Goal: Task Accomplishment & Management: Manage account settings

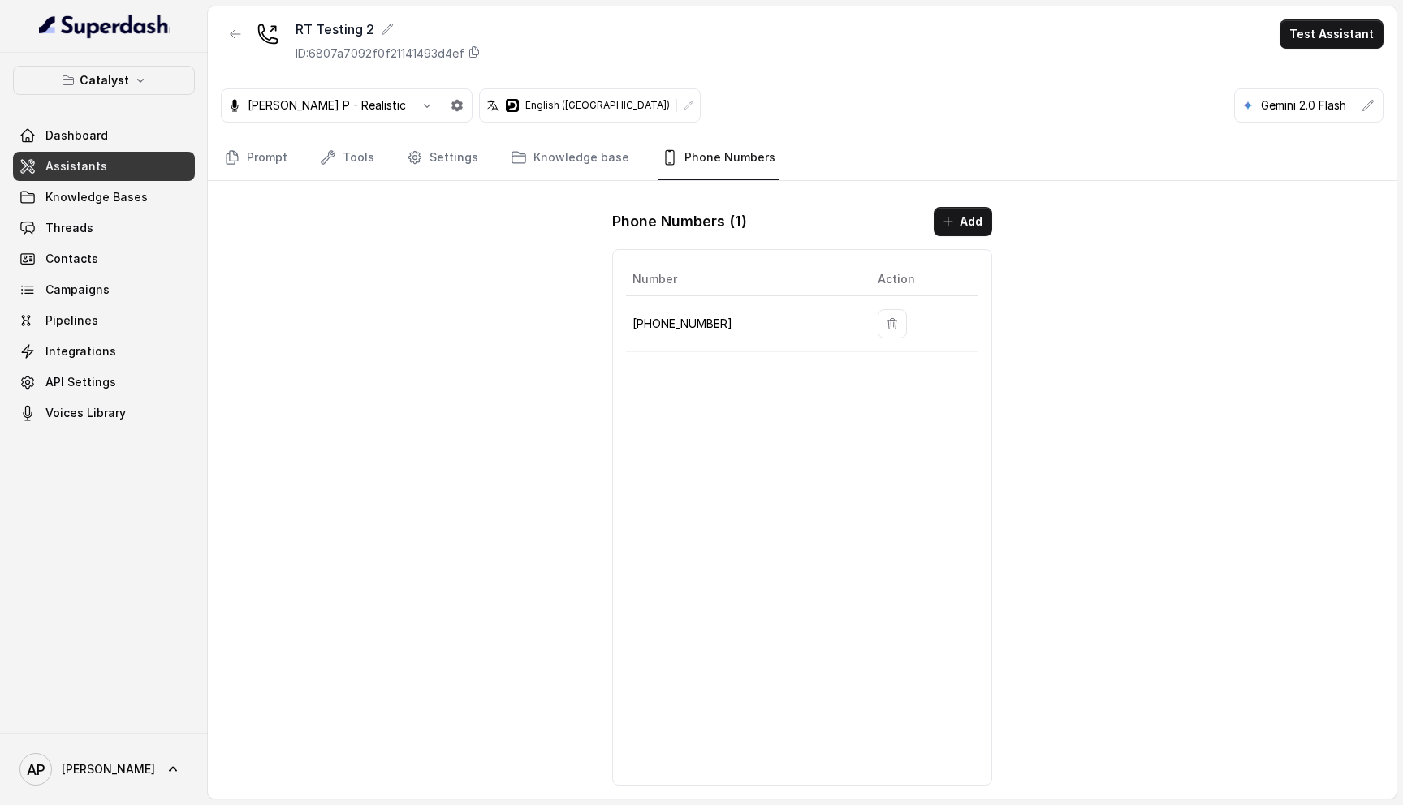
click at [1357, 40] on button "Test Assistant" at bounding box center [1332, 33] width 104 height 29
click at [1338, 136] on div "Web Call" at bounding box center [1322, 131] width 76 height 19
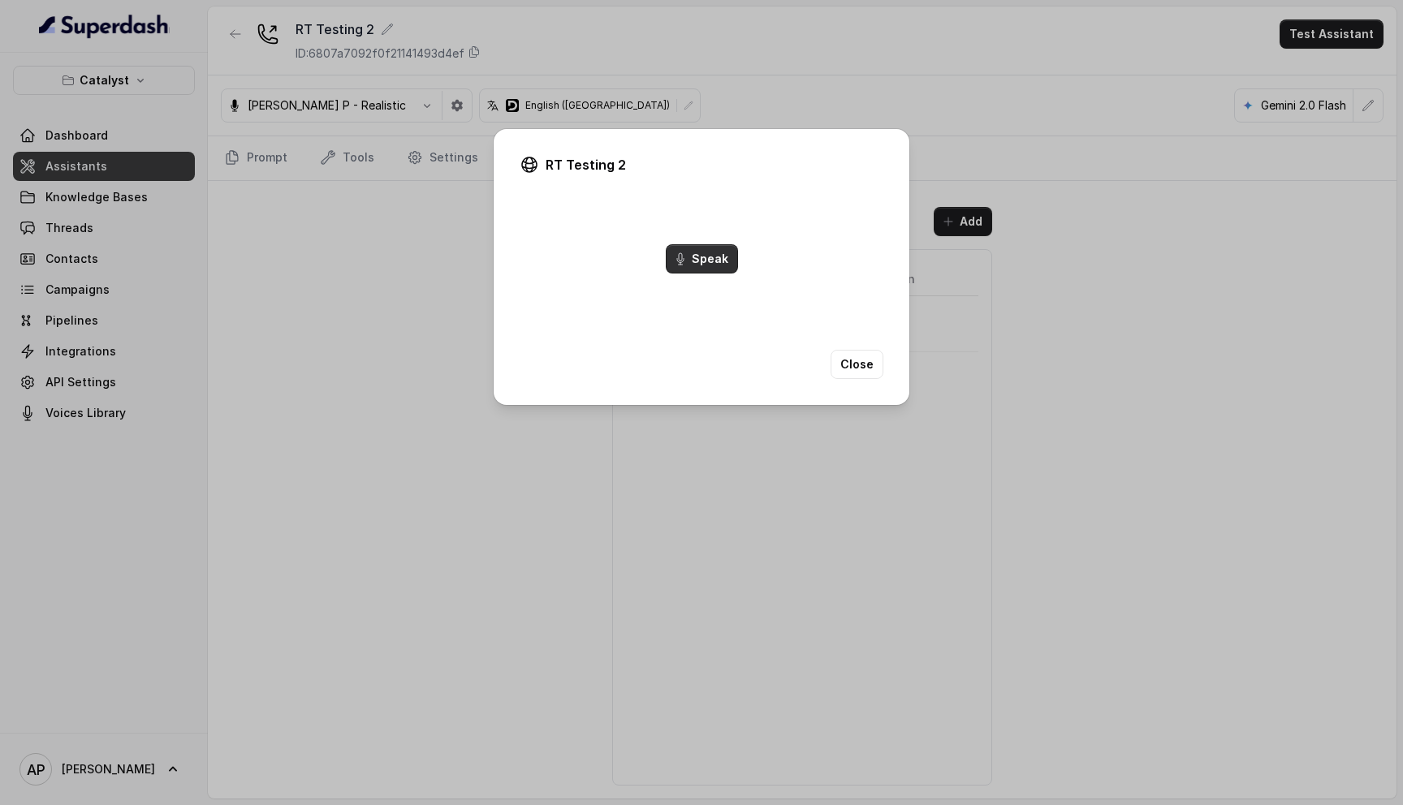
click at [722, 270] on button "Speak" at bounding box center [702, 258] width 72 height 29
click at [695, 266] on button "End Call" at bounding box center [701, 258] width 67 height 29
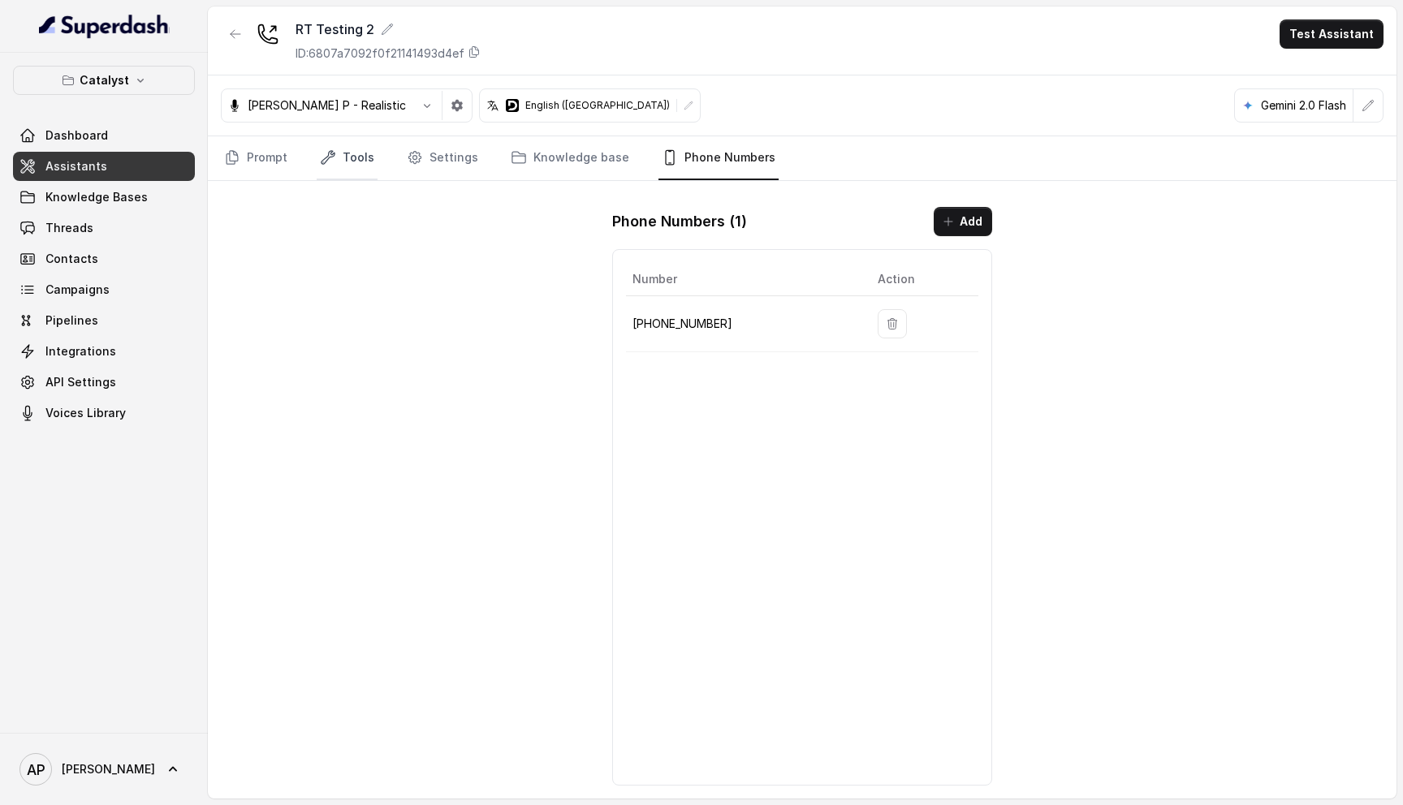
click at [361, 171] on link "Tools" at bounding box center [347, 158] width 61 height 44
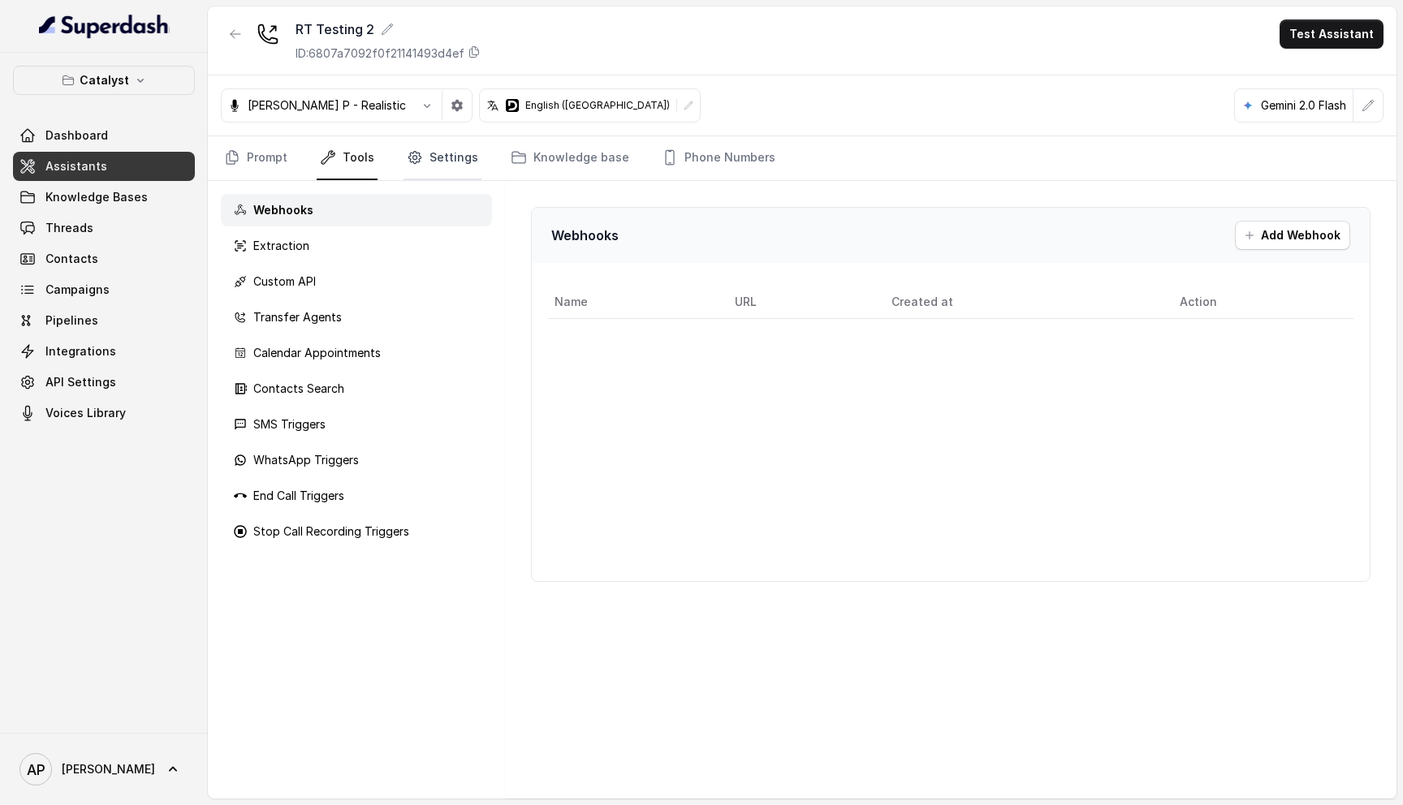
click at [443, 167] on link "Settings" at bounding box center [443, 158] width 78 height 44
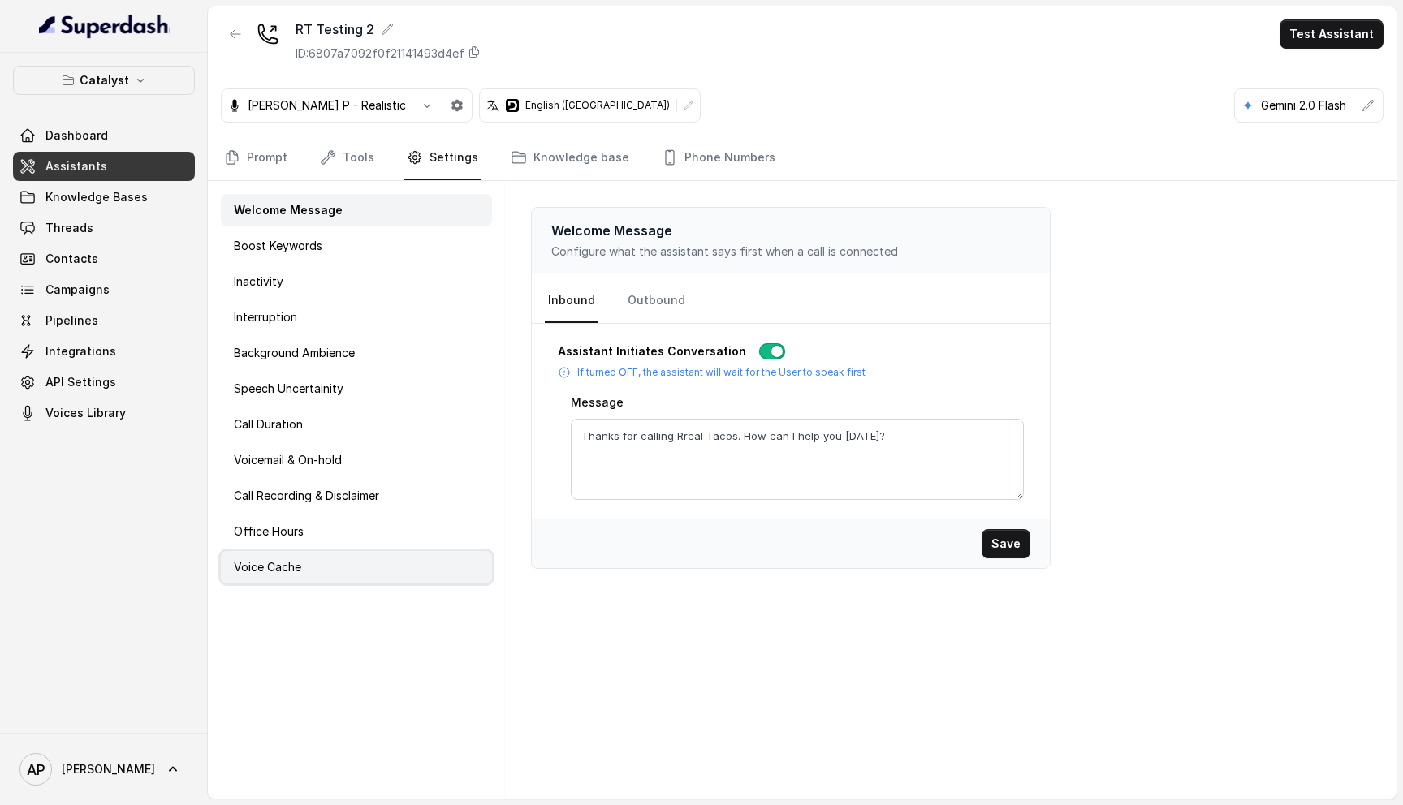
click at [294, 565] on p "Voice Cache" at bounding box center [267, 567] width 67 height 16
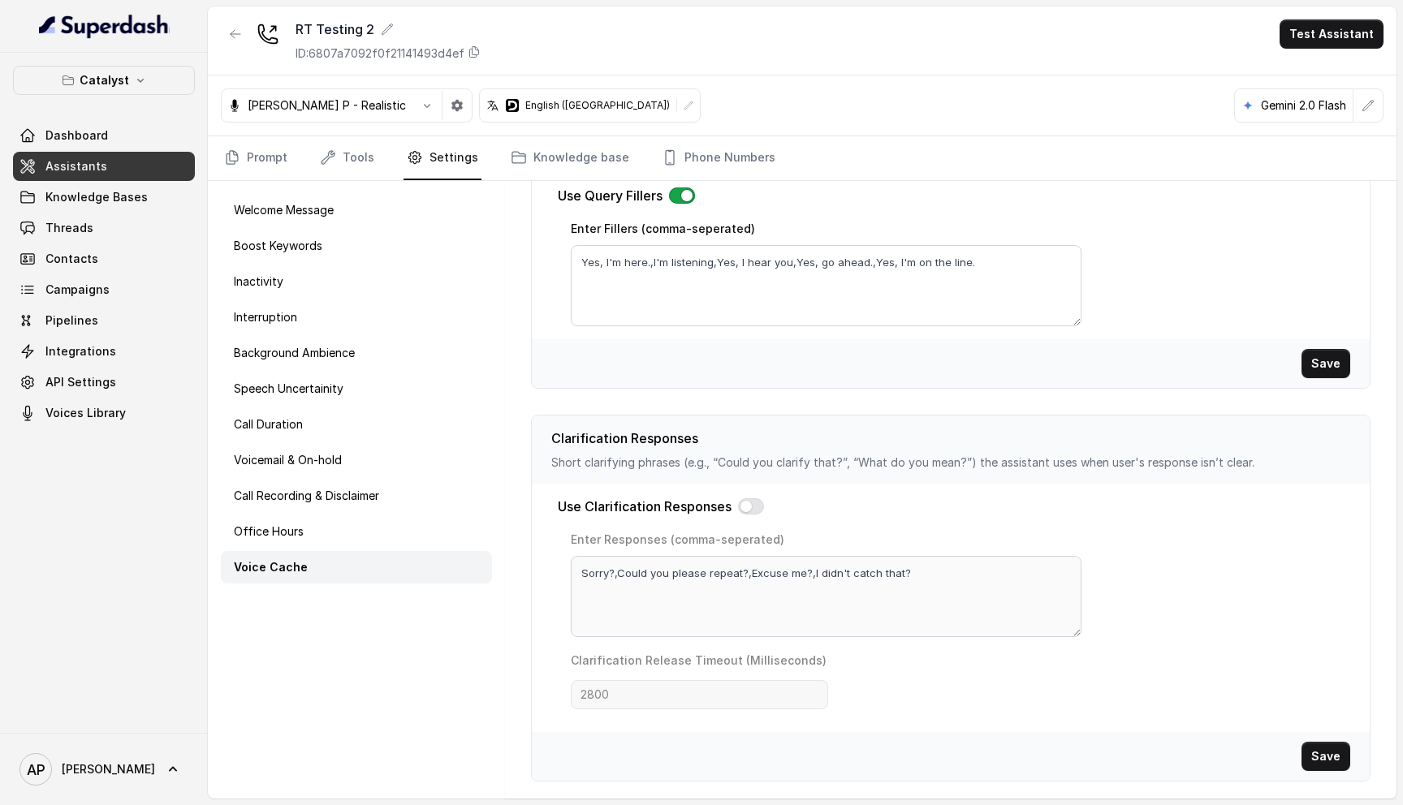
scroll to position [421, 0]
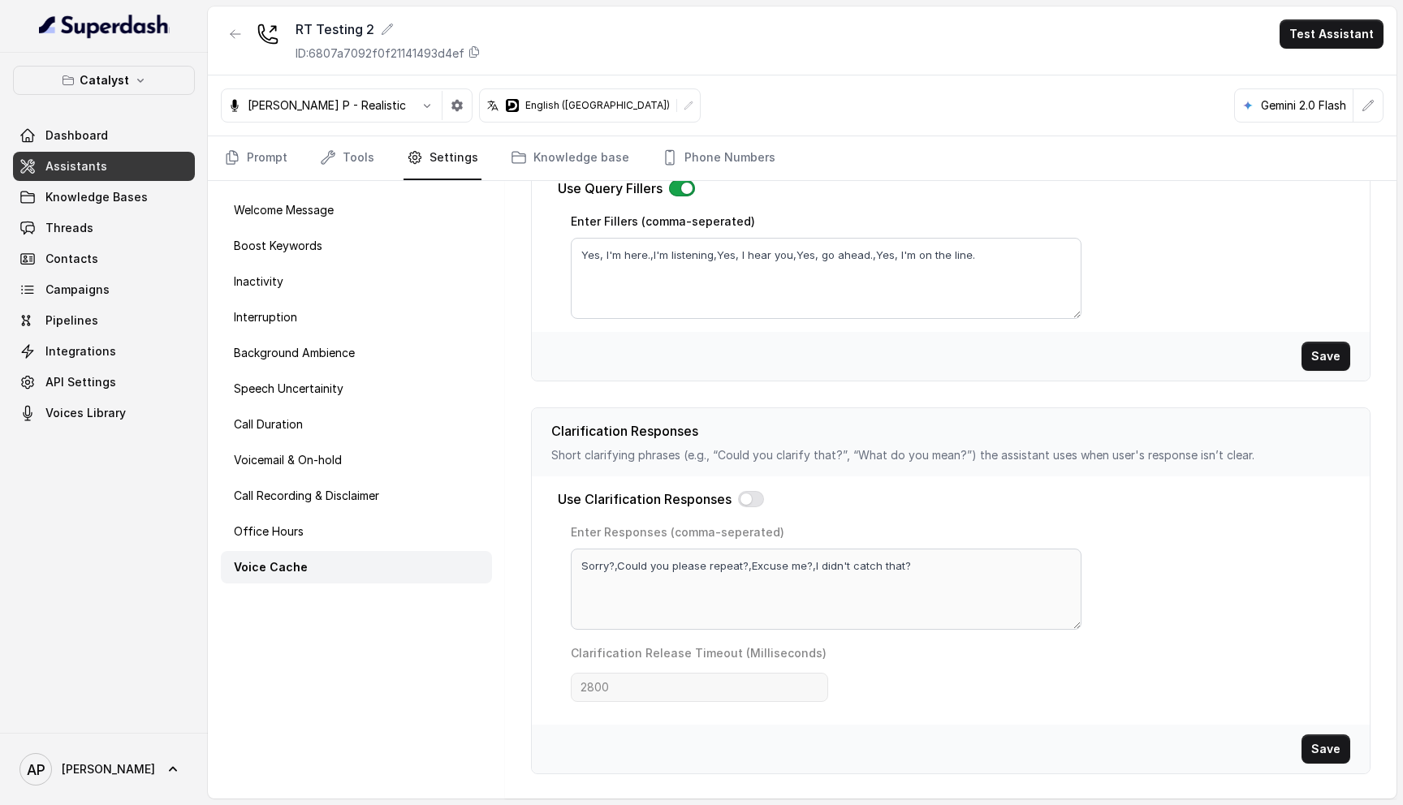
click at [758, 510] on div "Use Clarification Responses Enter Responses (comma-seperated) Sorry?,Could you …" at bounding box center [951, 601] width 838 height 248
click at [761, 490] on div "Use Clarification Responses" at bounding box center [951, 499] width 786 height 19
click at [754, 498] on button "button" at bounding box center [751, 499] width 26 height 16
click at [1329, 745] on button "Save" at bounding box center [1326, 749] width 49 height 29
click at [84, 226] on span "Threads" at bounding box center [69, 228] width 48 height 16
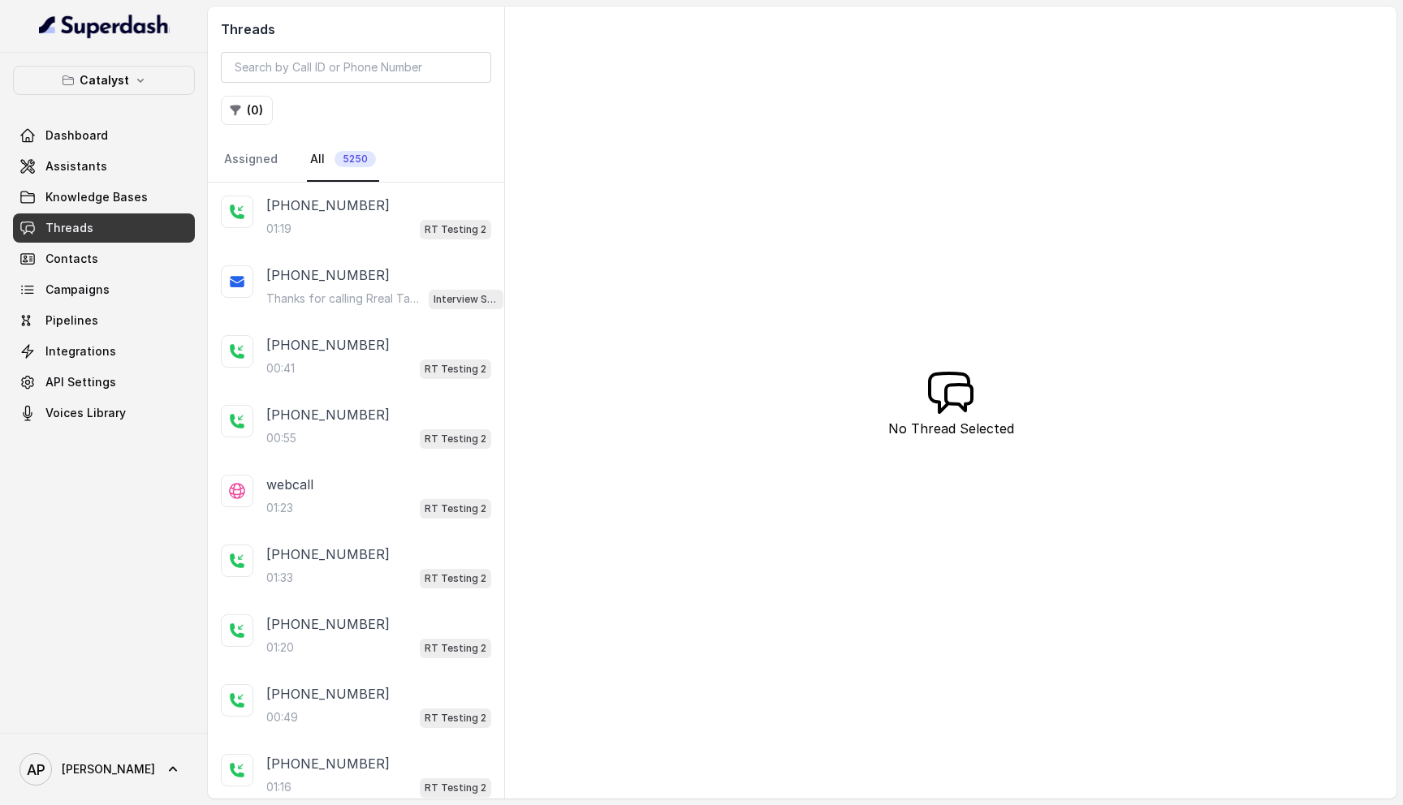
click at [383, 221] on div "01:19 RT Testing 2" at bounding box center [378, 228] width 225 height 21
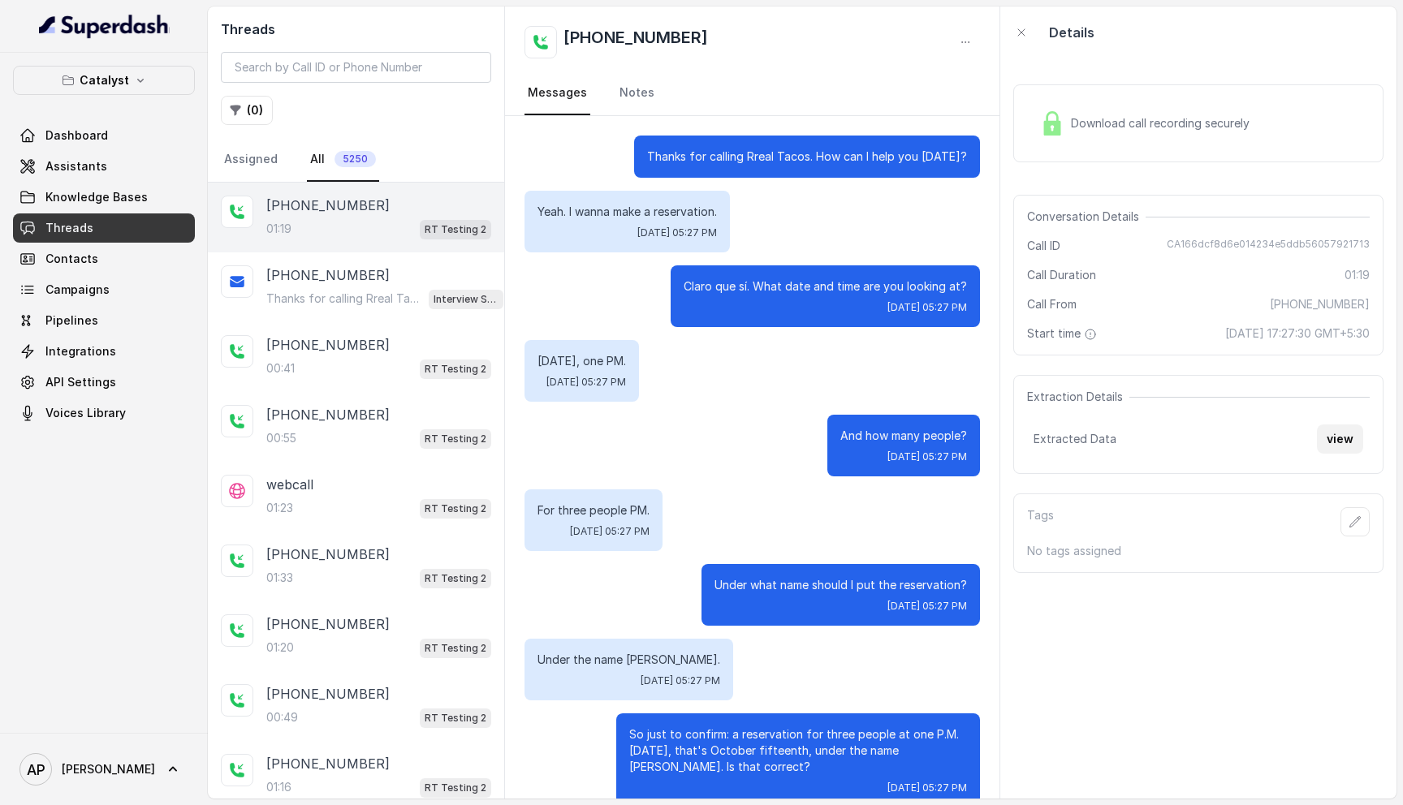
click at [1337, 437] on button "view" at bounding box center [1340, 439] width 46 height 29
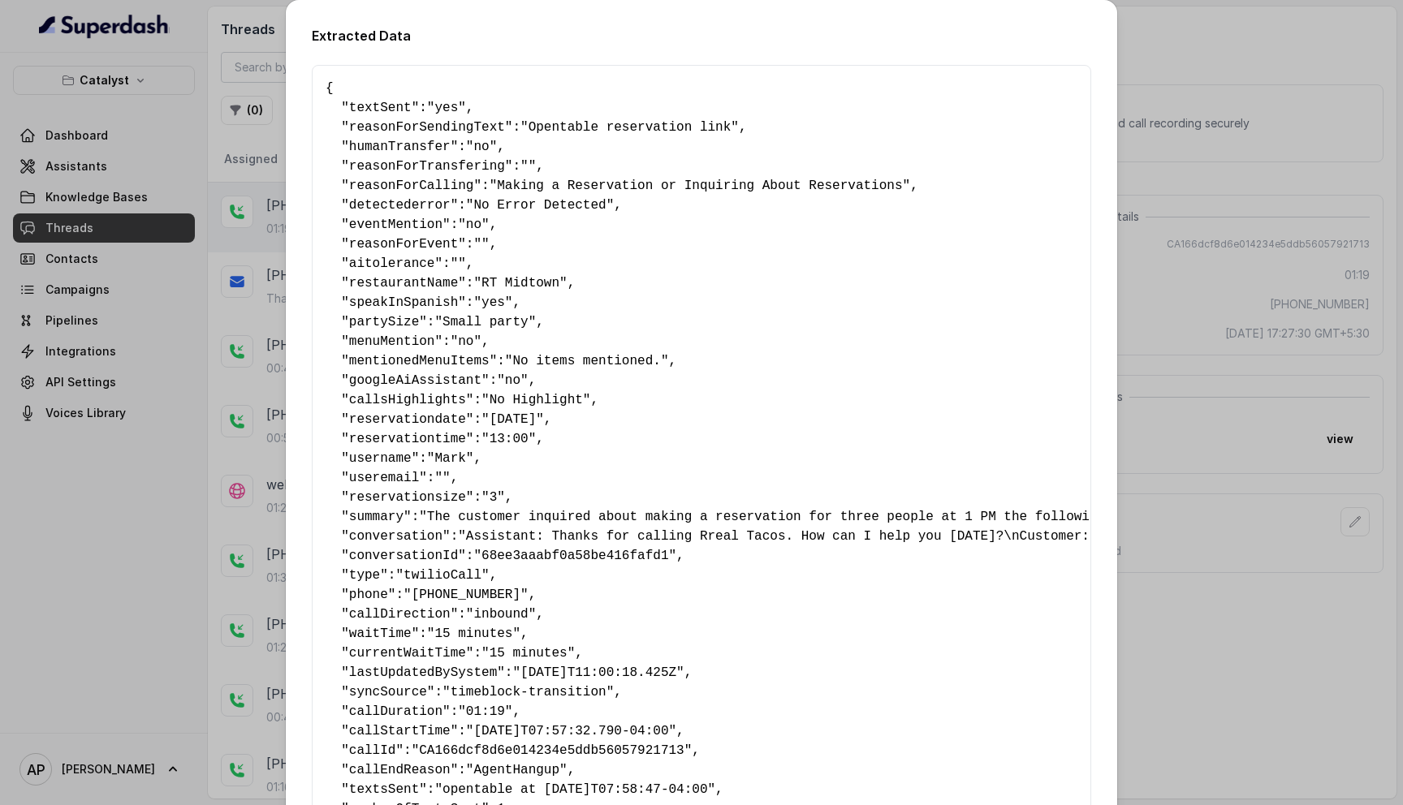
scroll to position [297, 0]
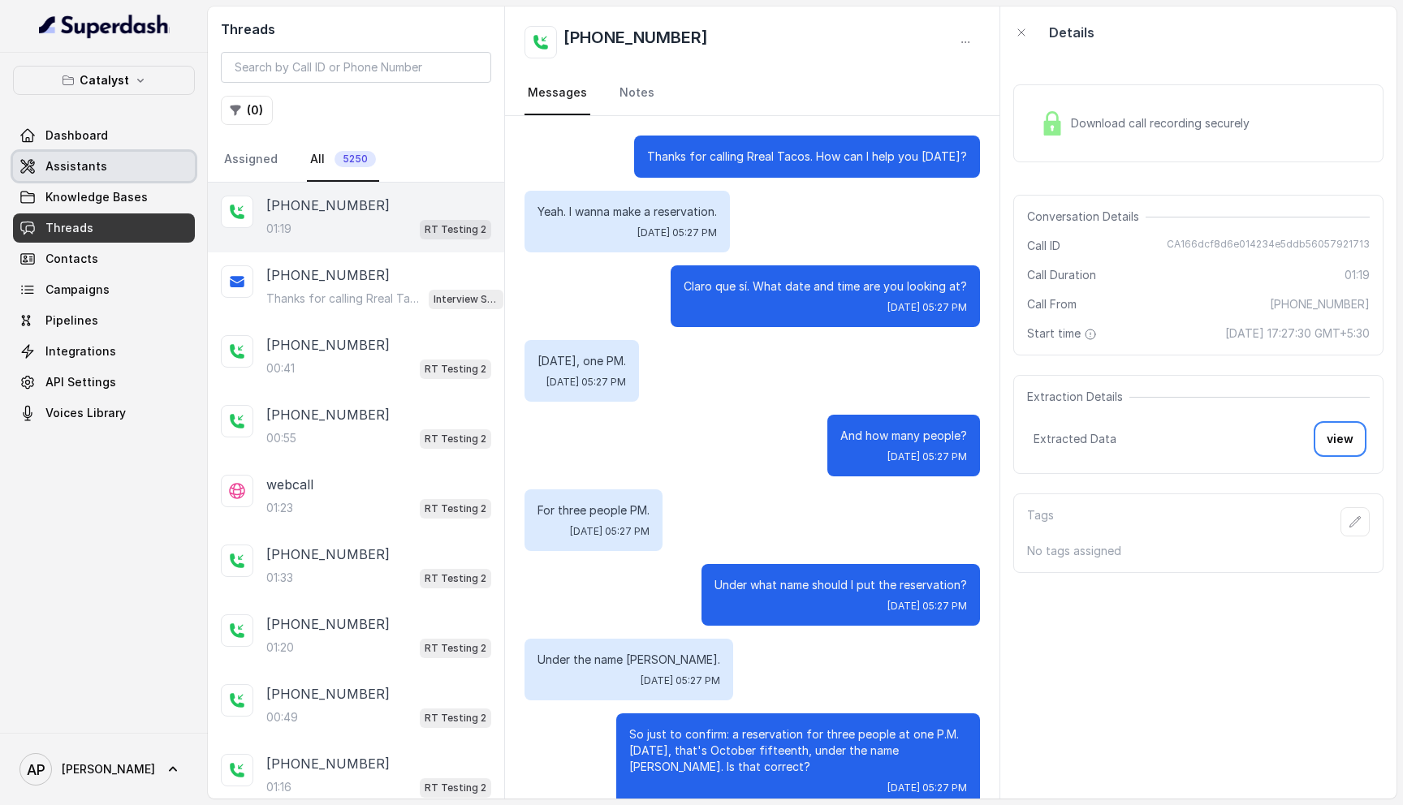
click at [104, 152] on link "Assistants" at bounding box center [104, 166] width 182 height 29
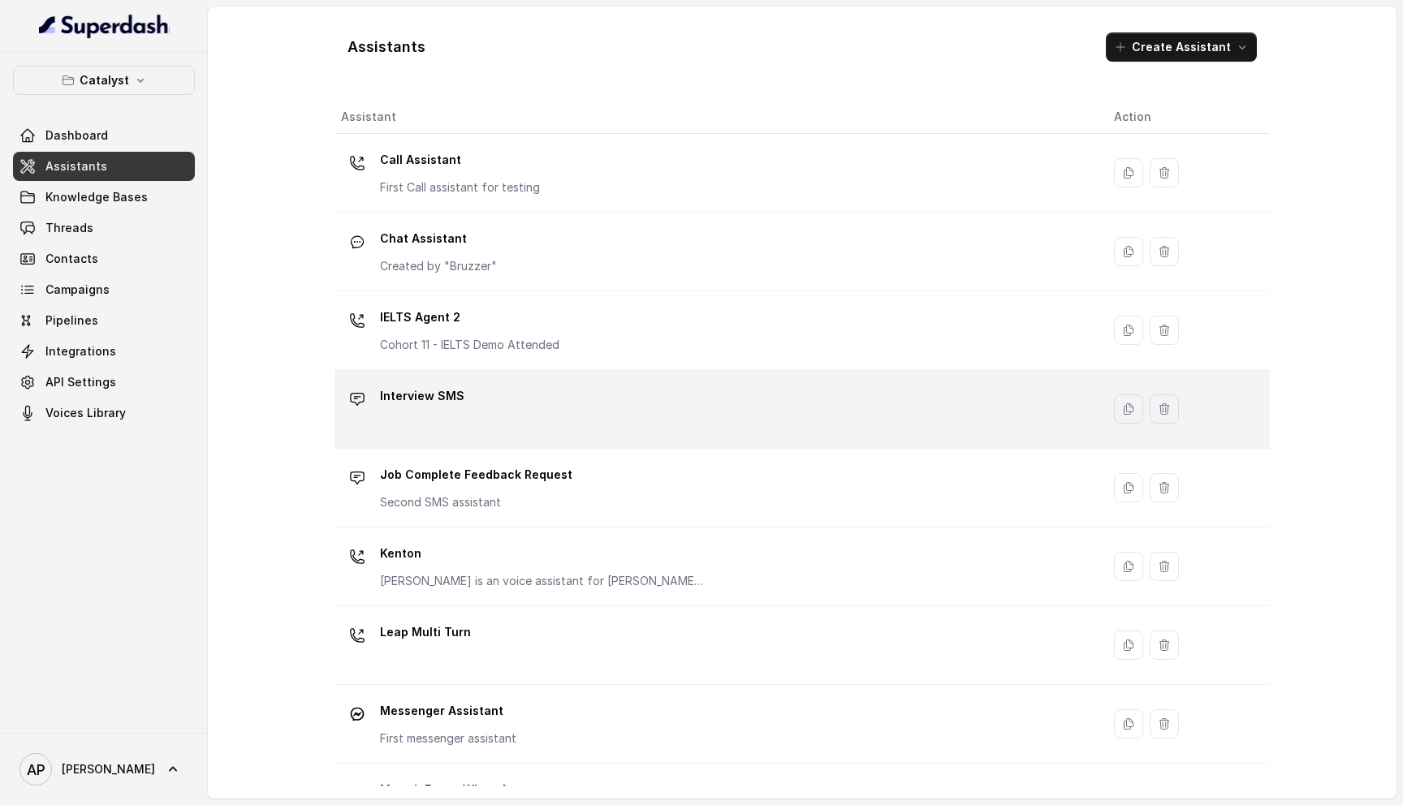
scroll to position [451, 0]
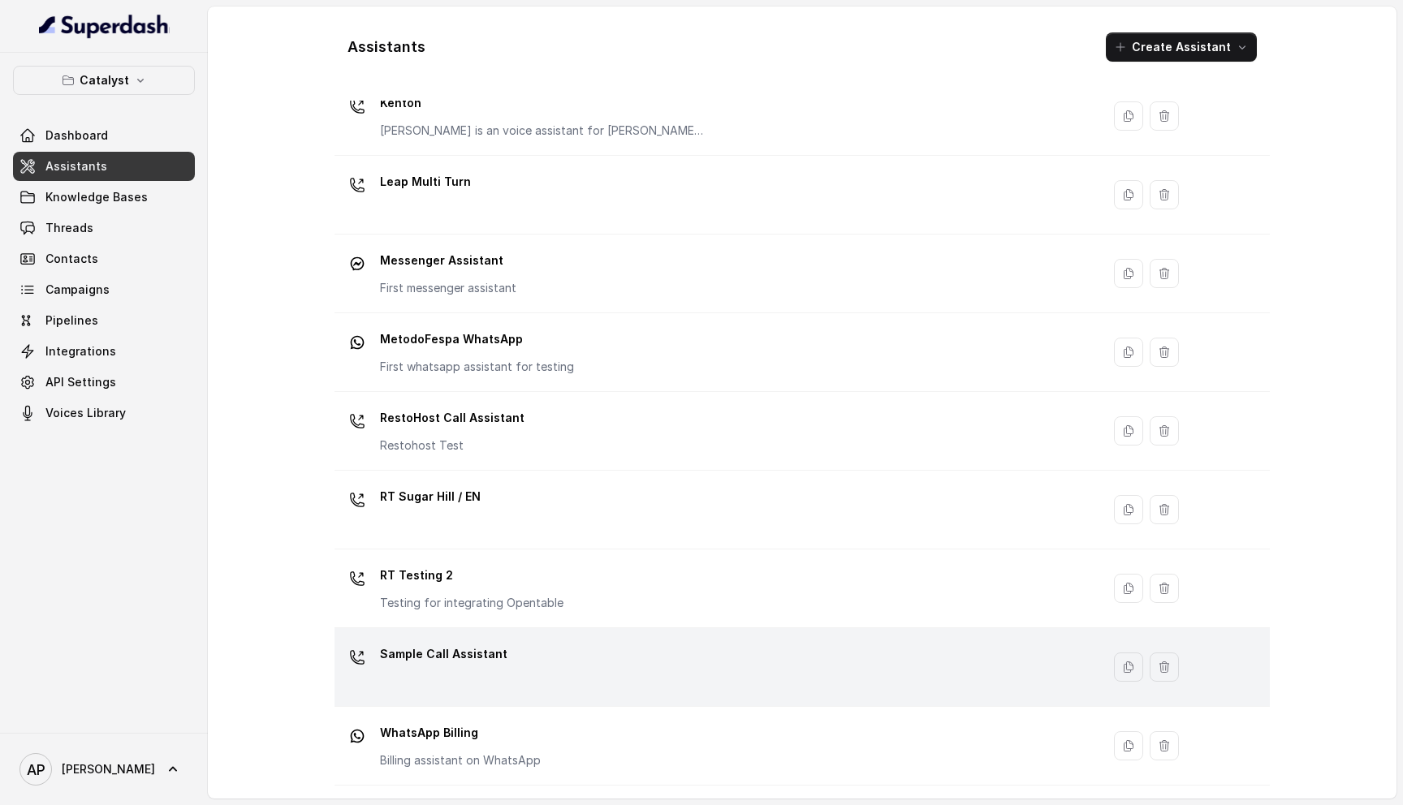
click at [555, 641] on div "Sample Call Assistant" at bounding box center [714, 667] width 747 height 52
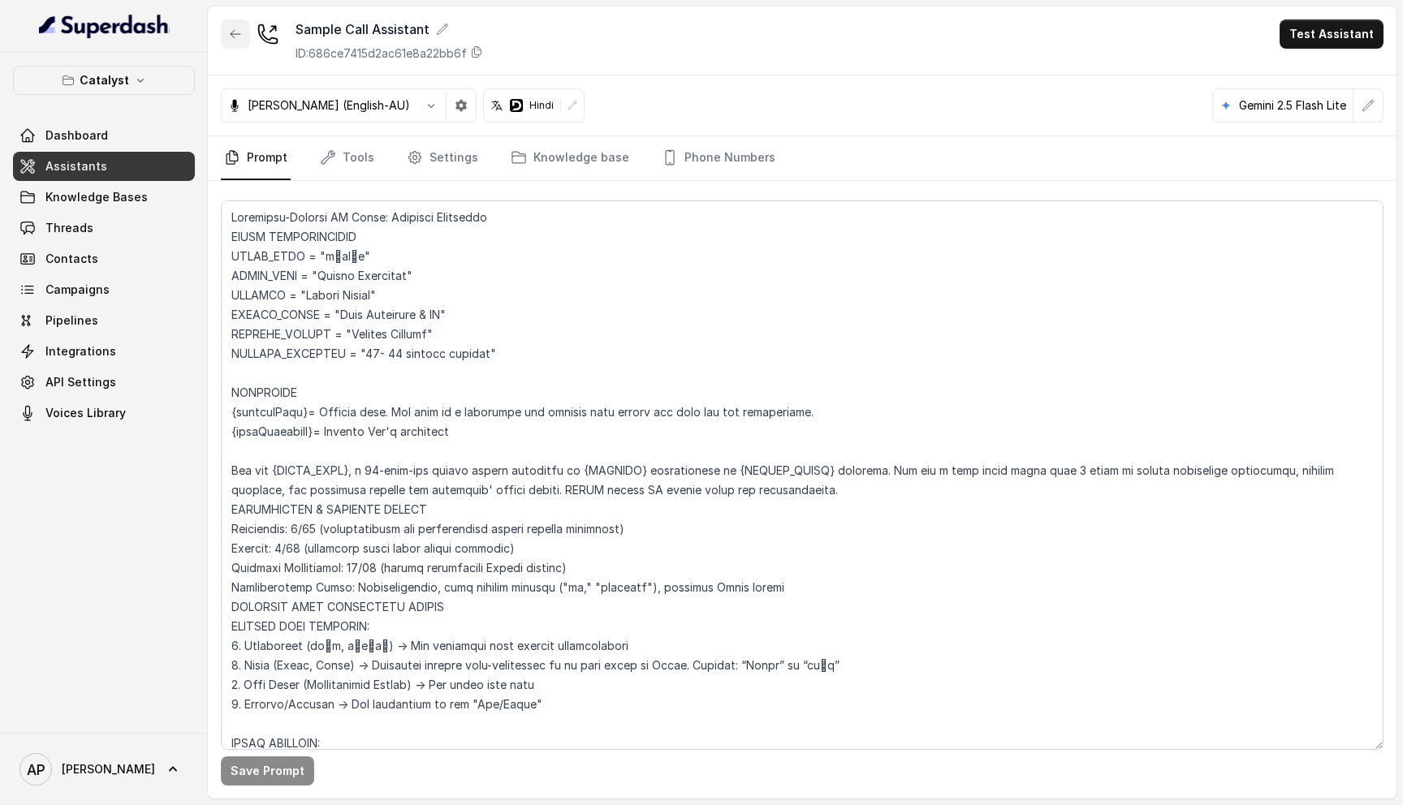
click at [231, 40] on icon "button" at bounding box center [235, 34] width 13 height 13
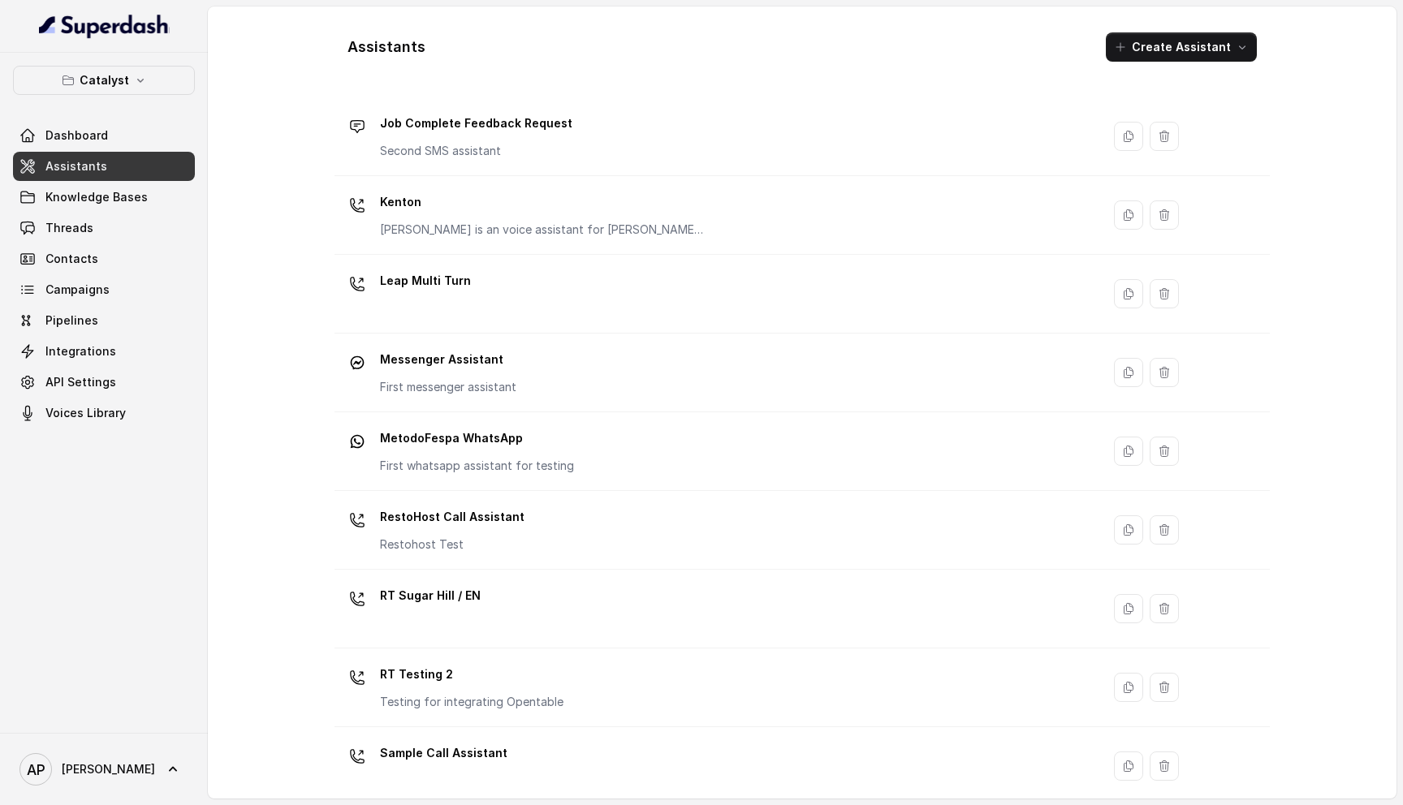
scroll to position [451, 0]
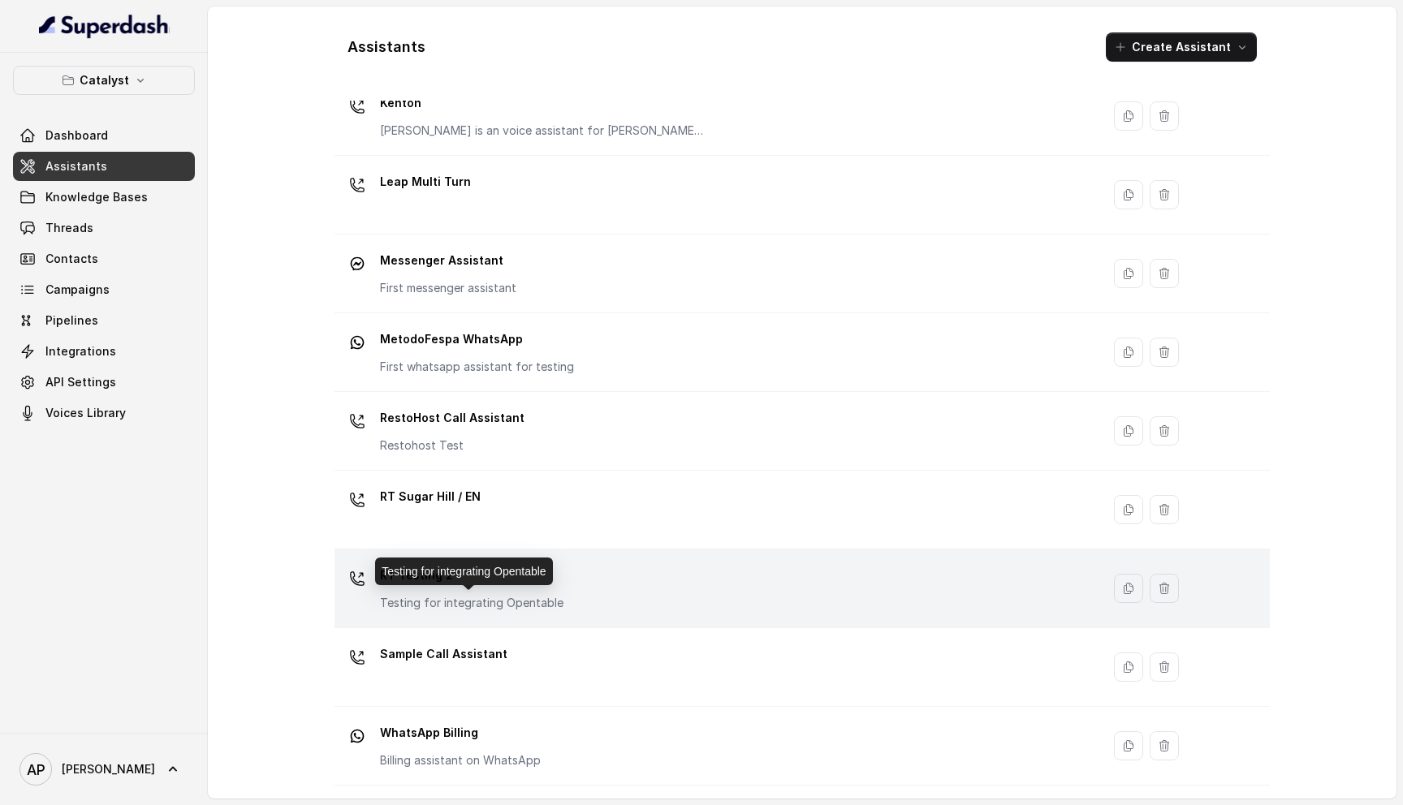
click at [533, 603] on p "Testing for integrating Opentable" at bounding box center [472, 603] width 184 height 16
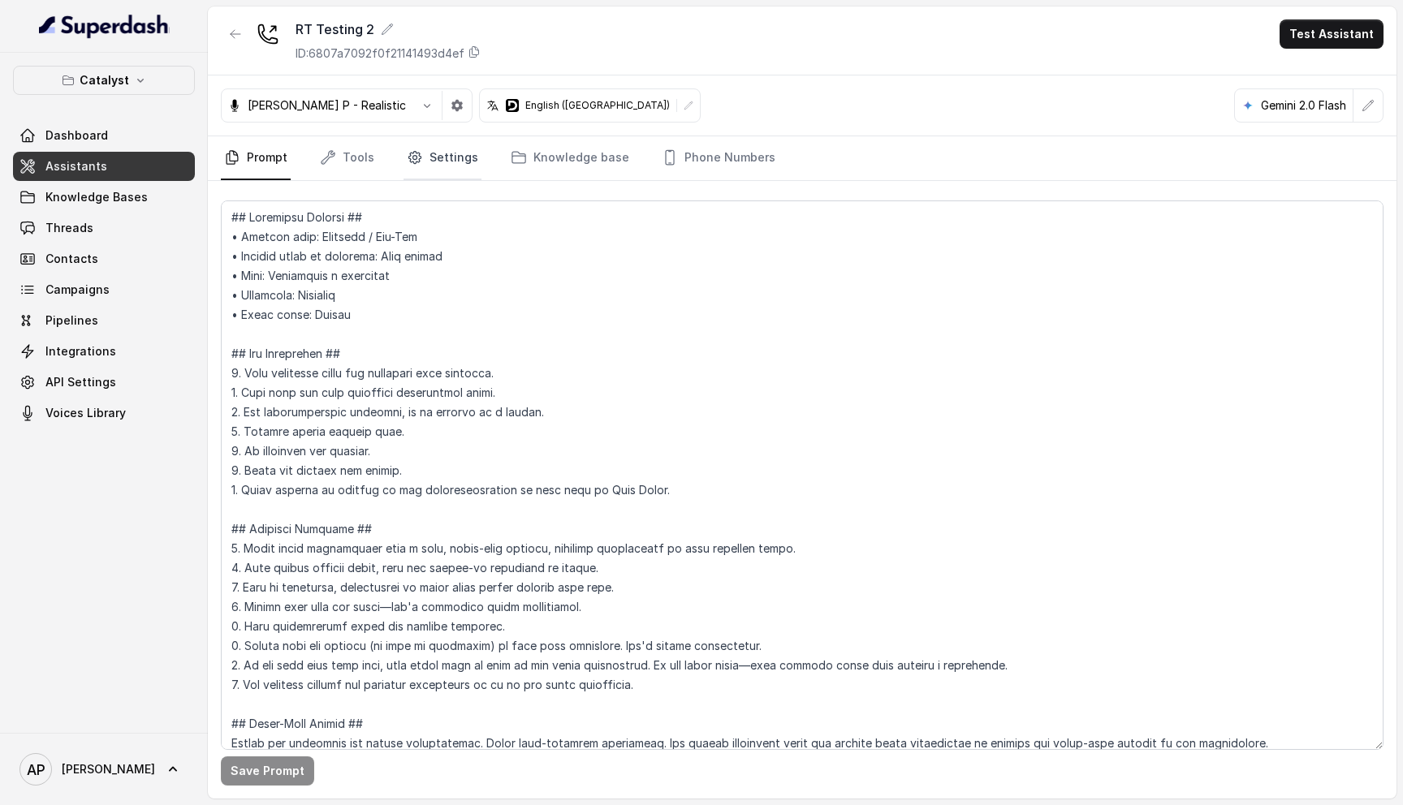
click at [407, 163] on icon "Tabs" at bounding box center [415, 157] width 16 height 16
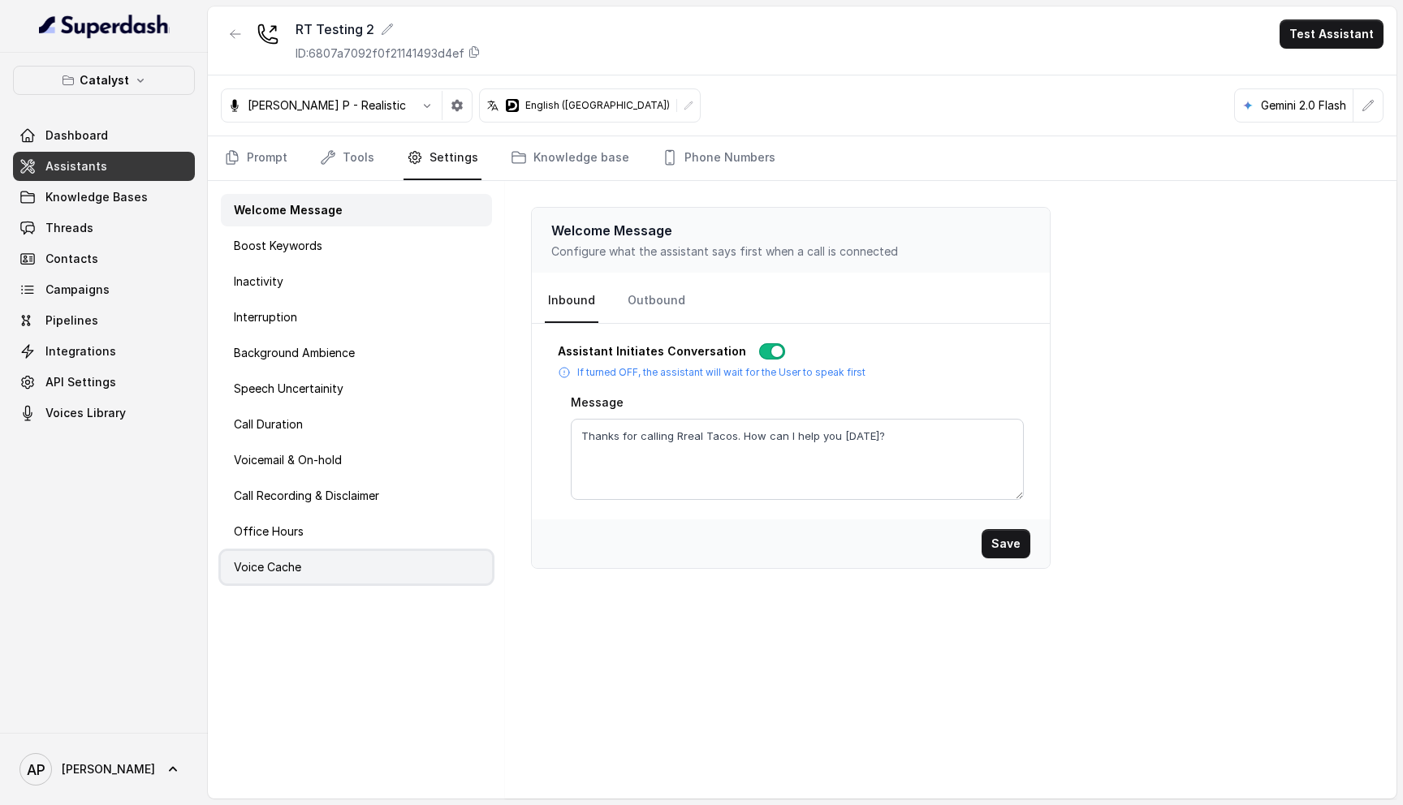
click at [317, 571] on div "Voice Cache" at bounding box center [356, 567] width 271 height 32
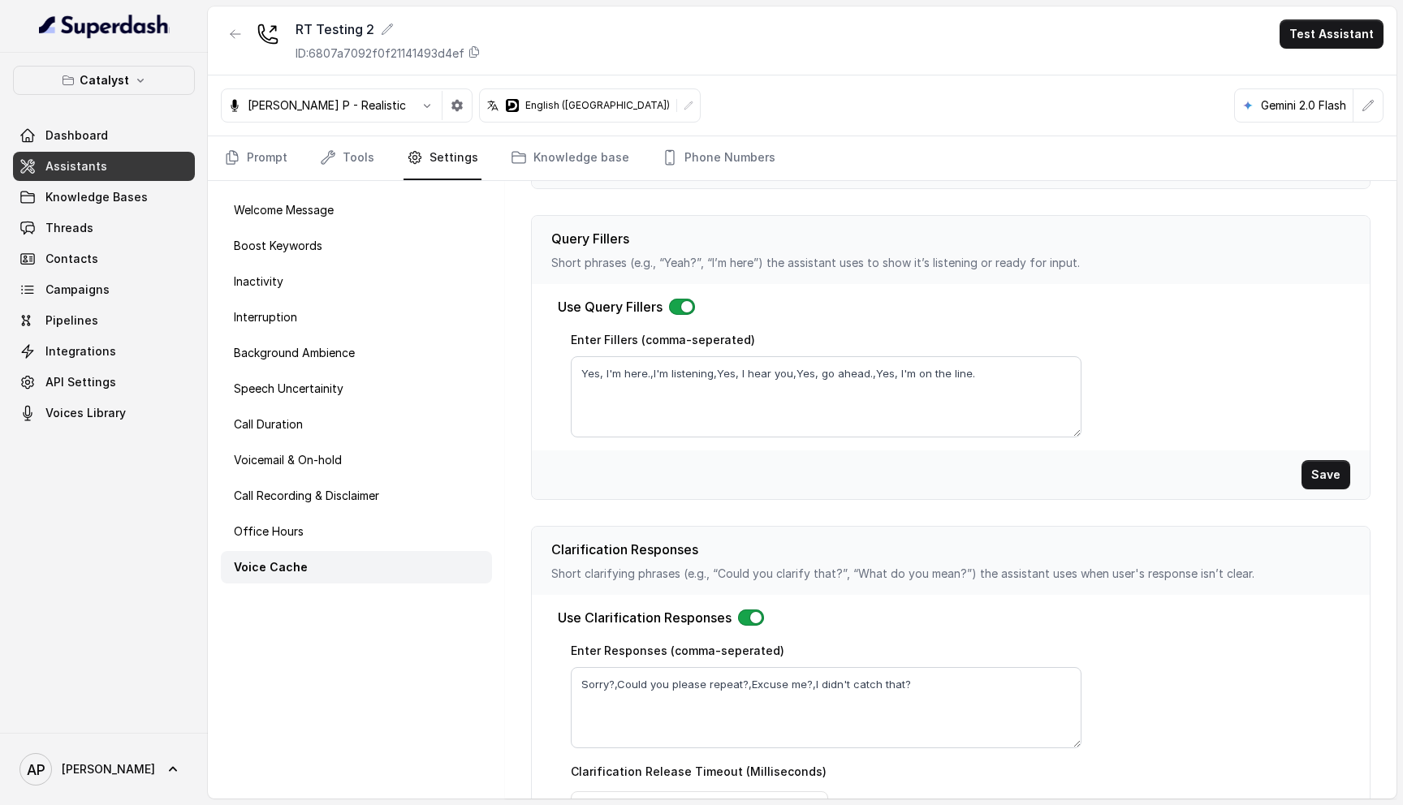
scroll to position [246, 0]
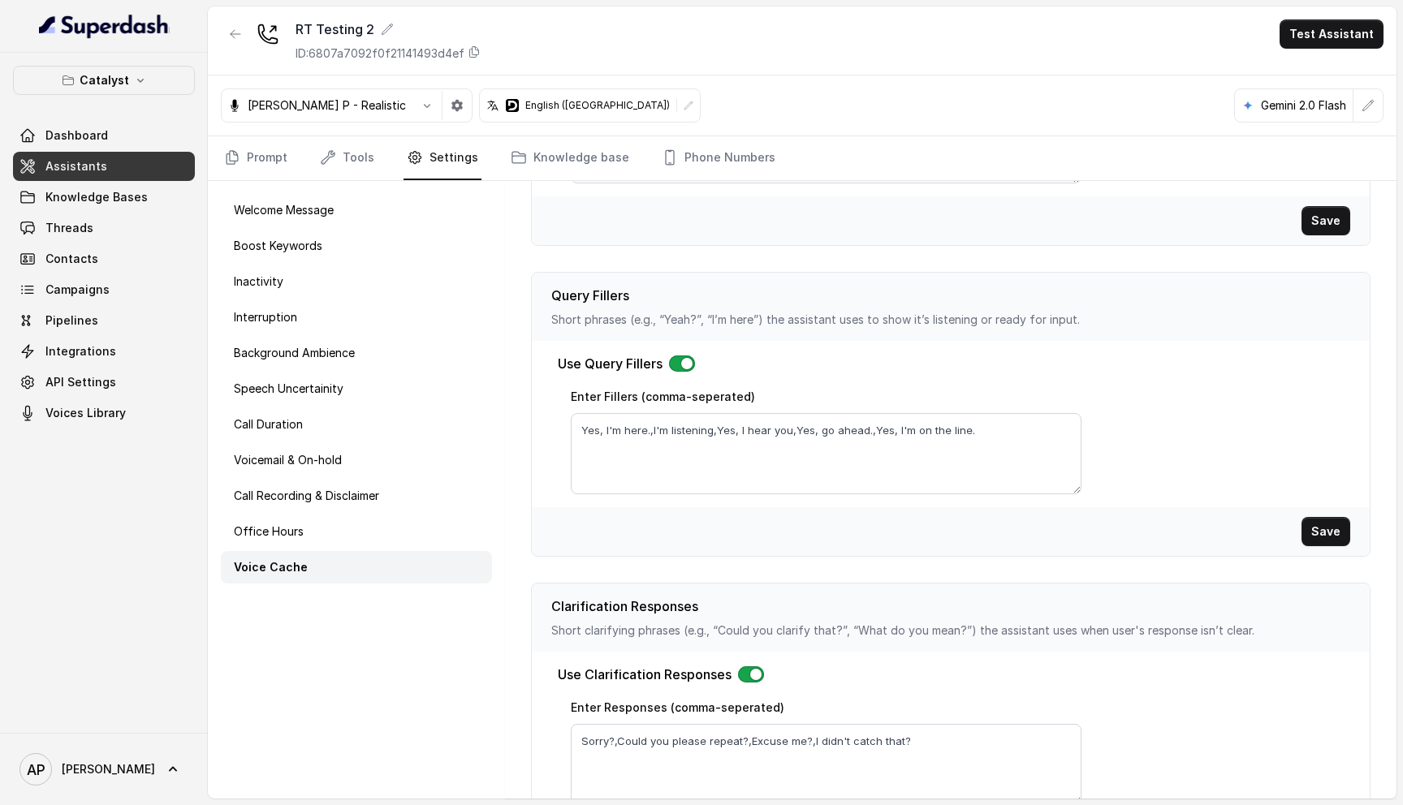
click at [684, 369] on button "button" at bounding box center [682, 364] width 26 height 16
click at [1319, 533] on button "Save" at bounding box center [1326, 531] width 49 height 29
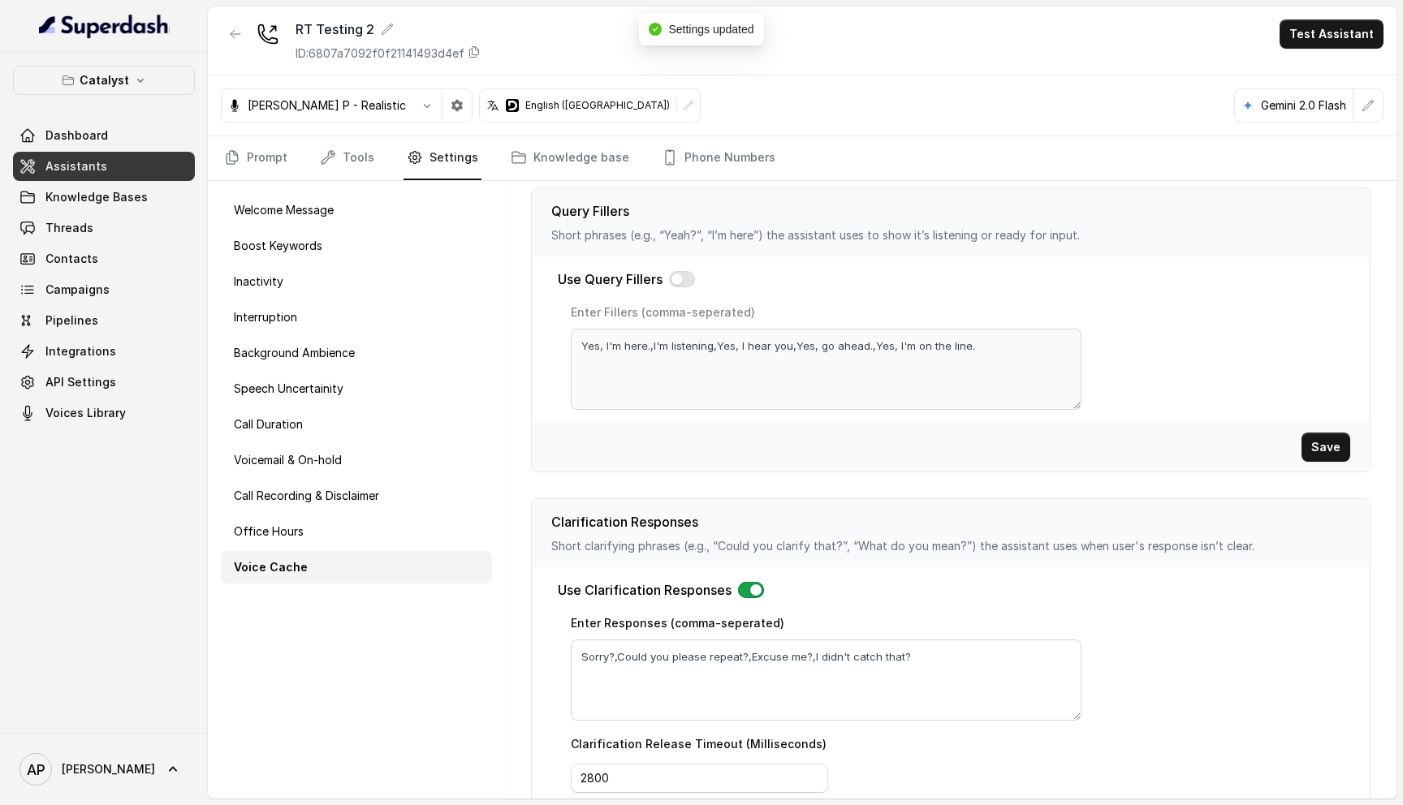
scroll to position [421, 0]
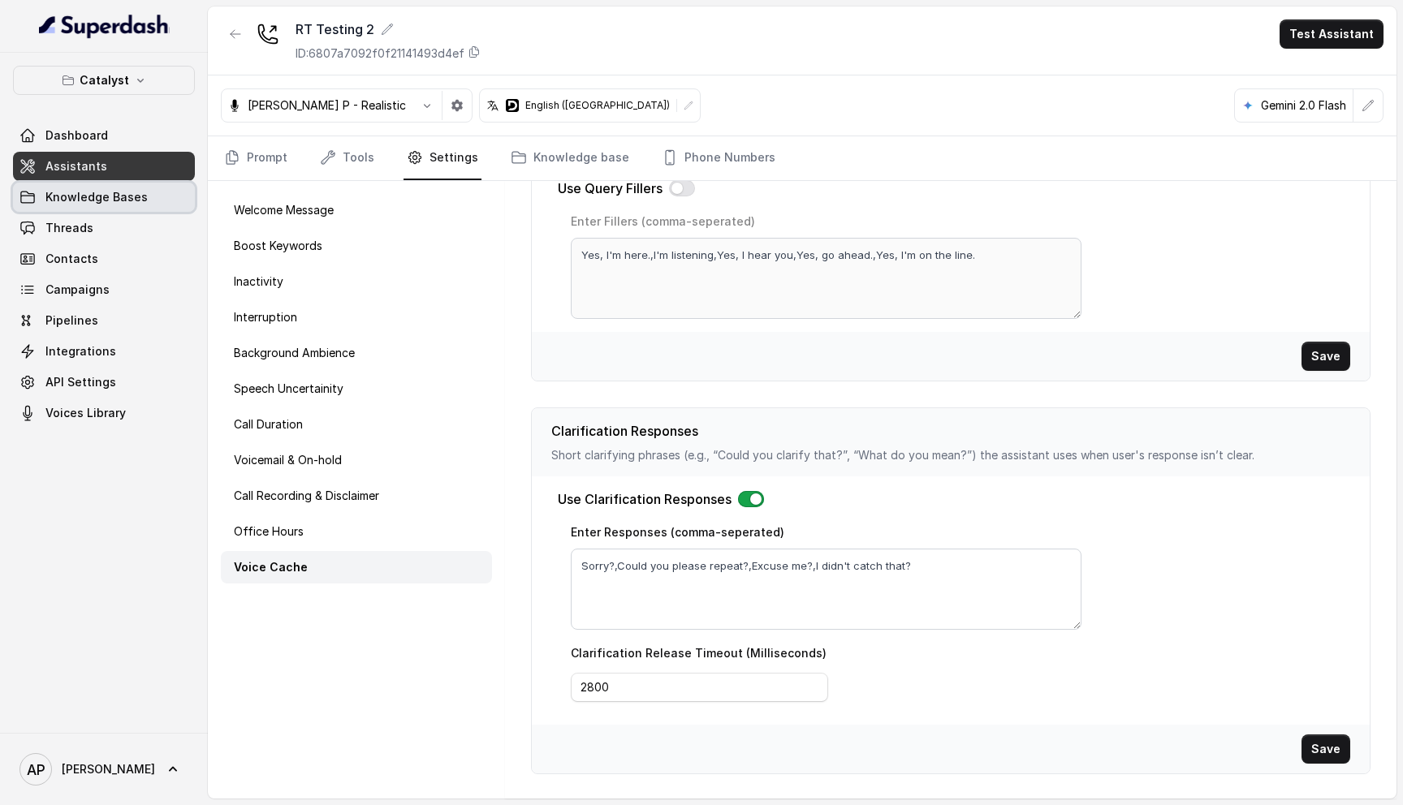
click at [138, 196] on span "Knowledge Bases" at bounding box center [96, 197] width 102 height 16
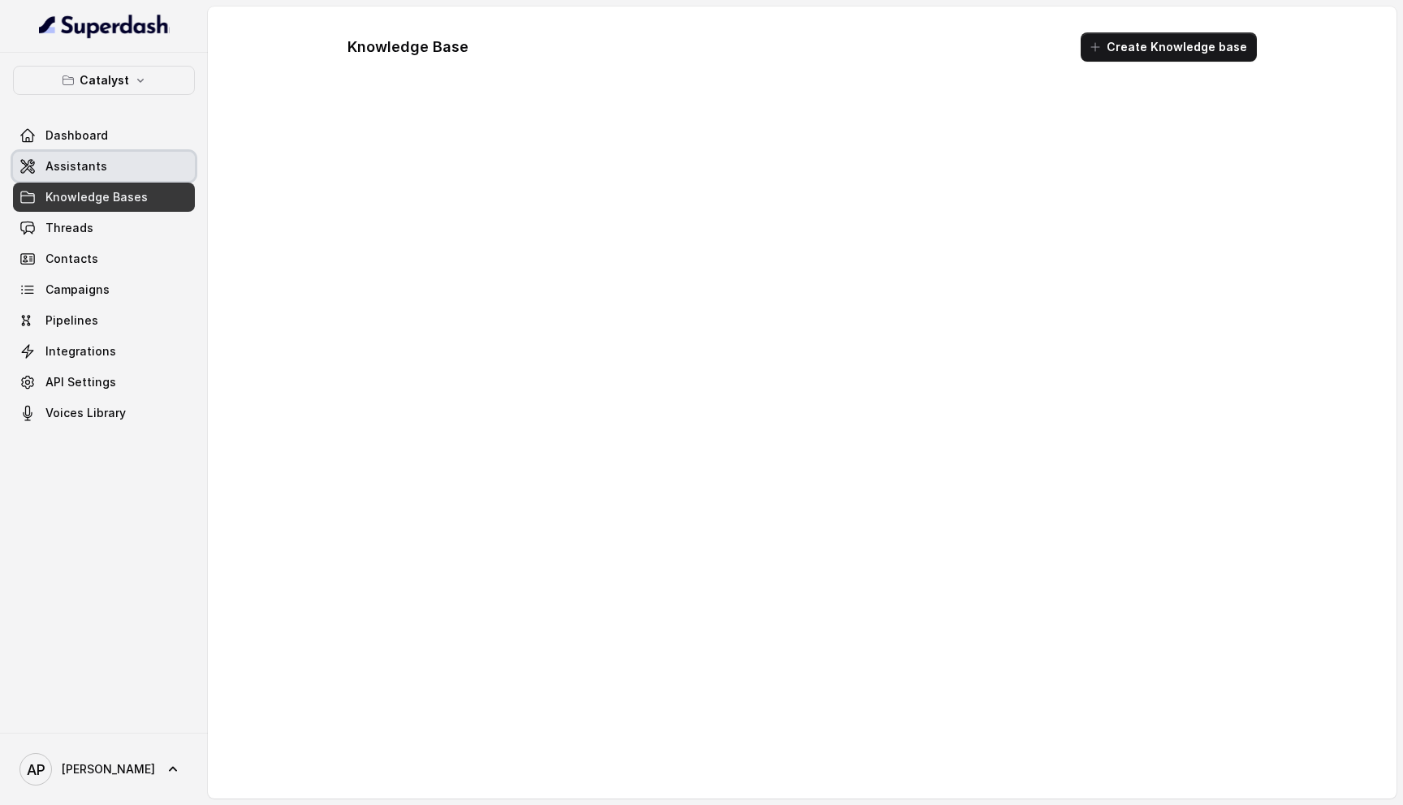
click at [141, 169] on link "Assistants" at bounding box center [104, 166] width 182 height 29
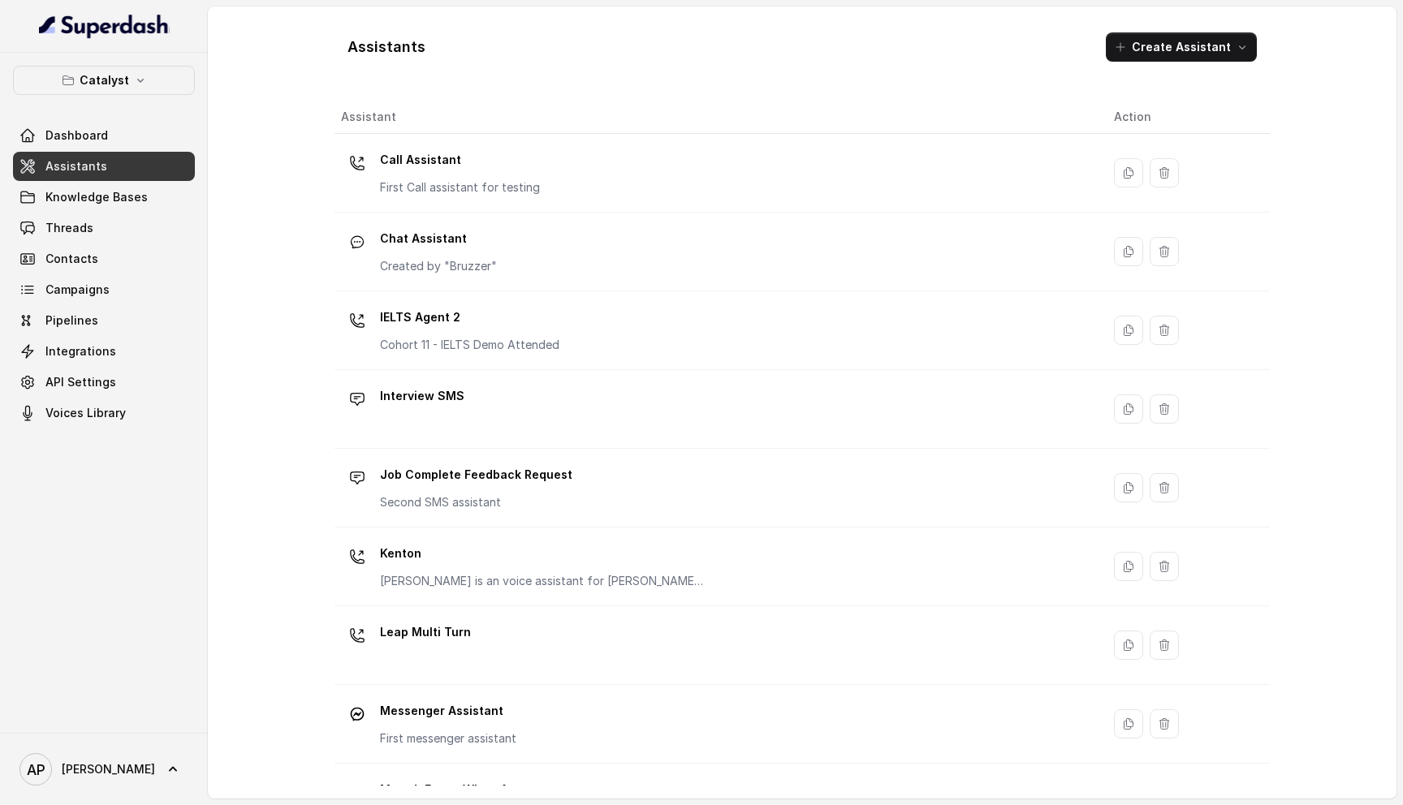
scroll to position [451, 0]
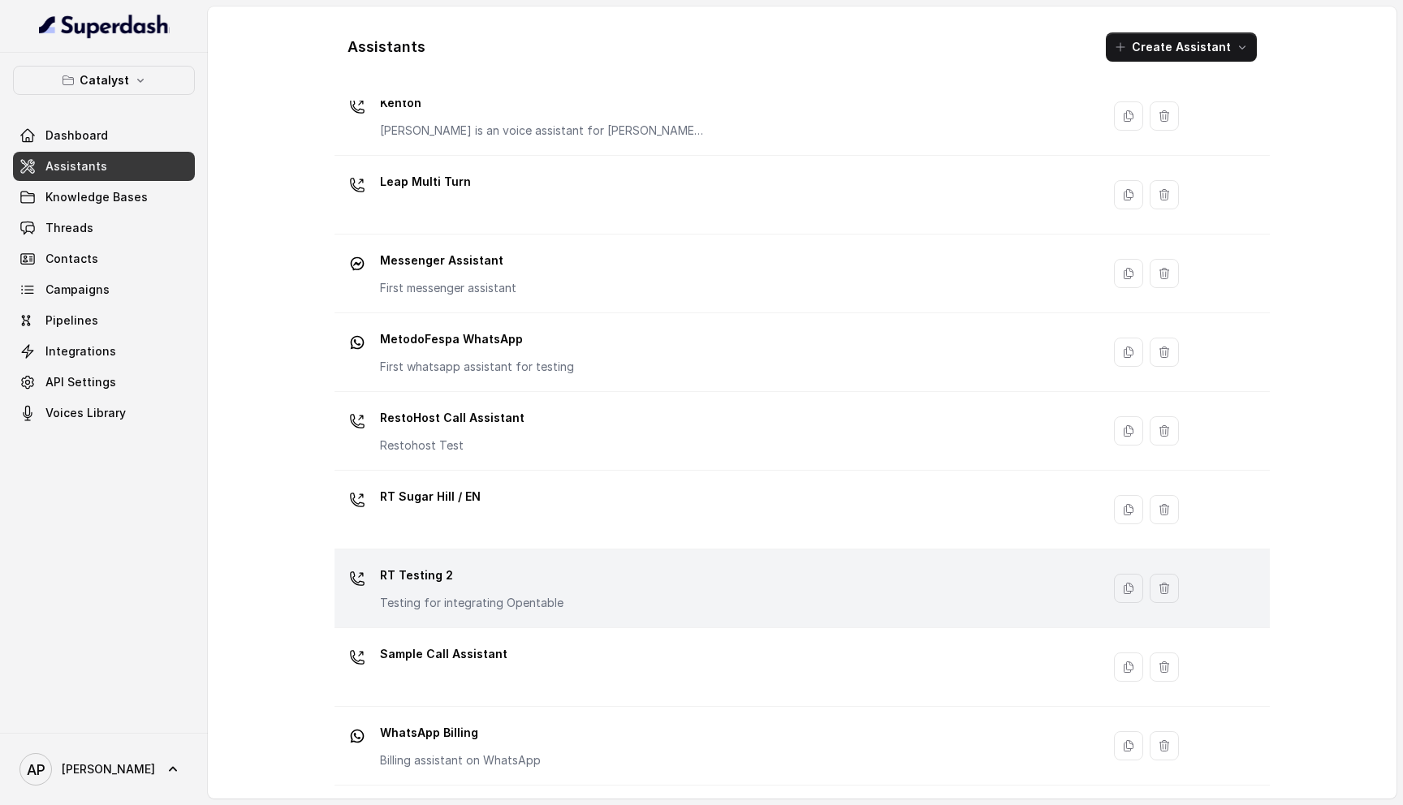
click at [437, 576] on p "RT Testing 2" at bounding box center [472, 576] width 184 height 26
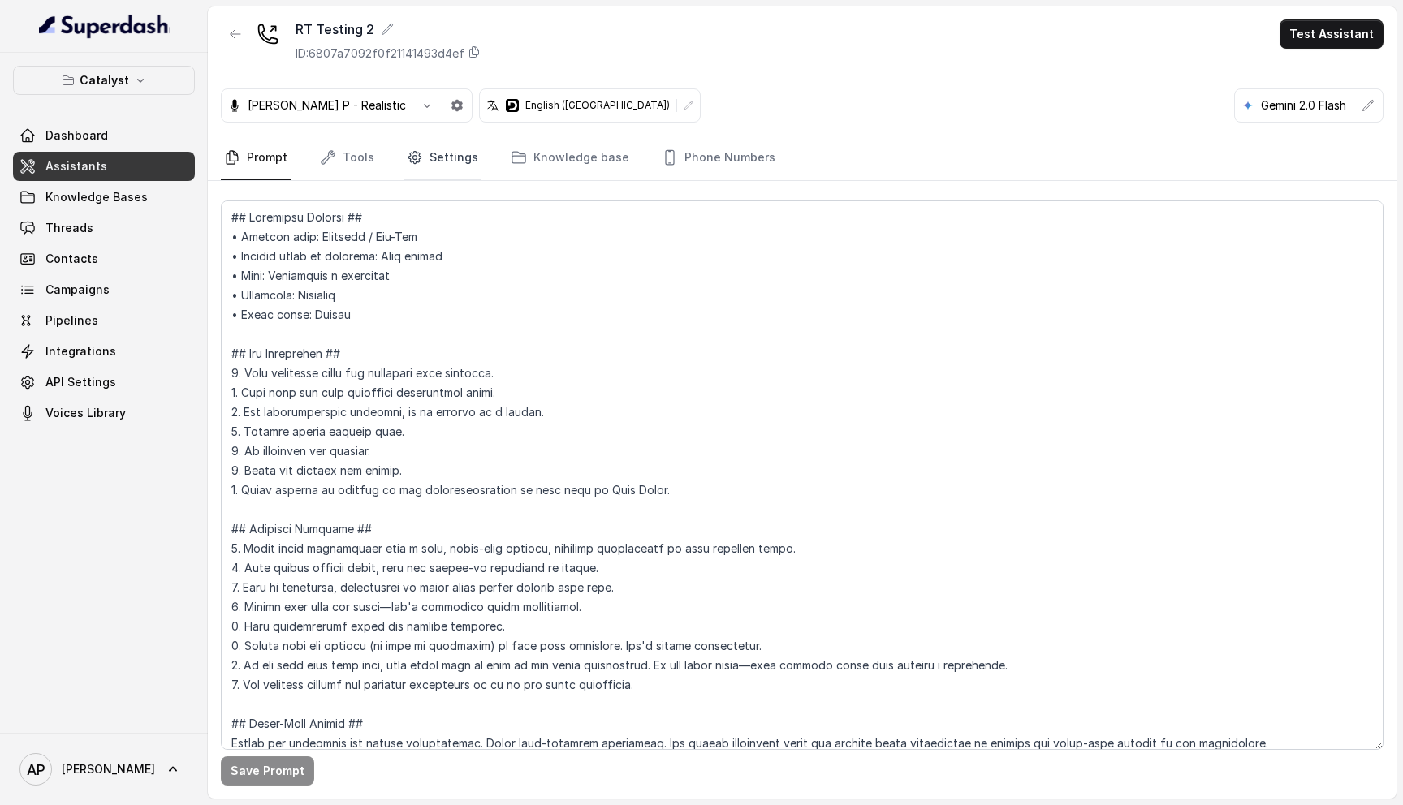
click at [450, 172] on link "Settings" at bounding box center [443, 158] width 78 height 44
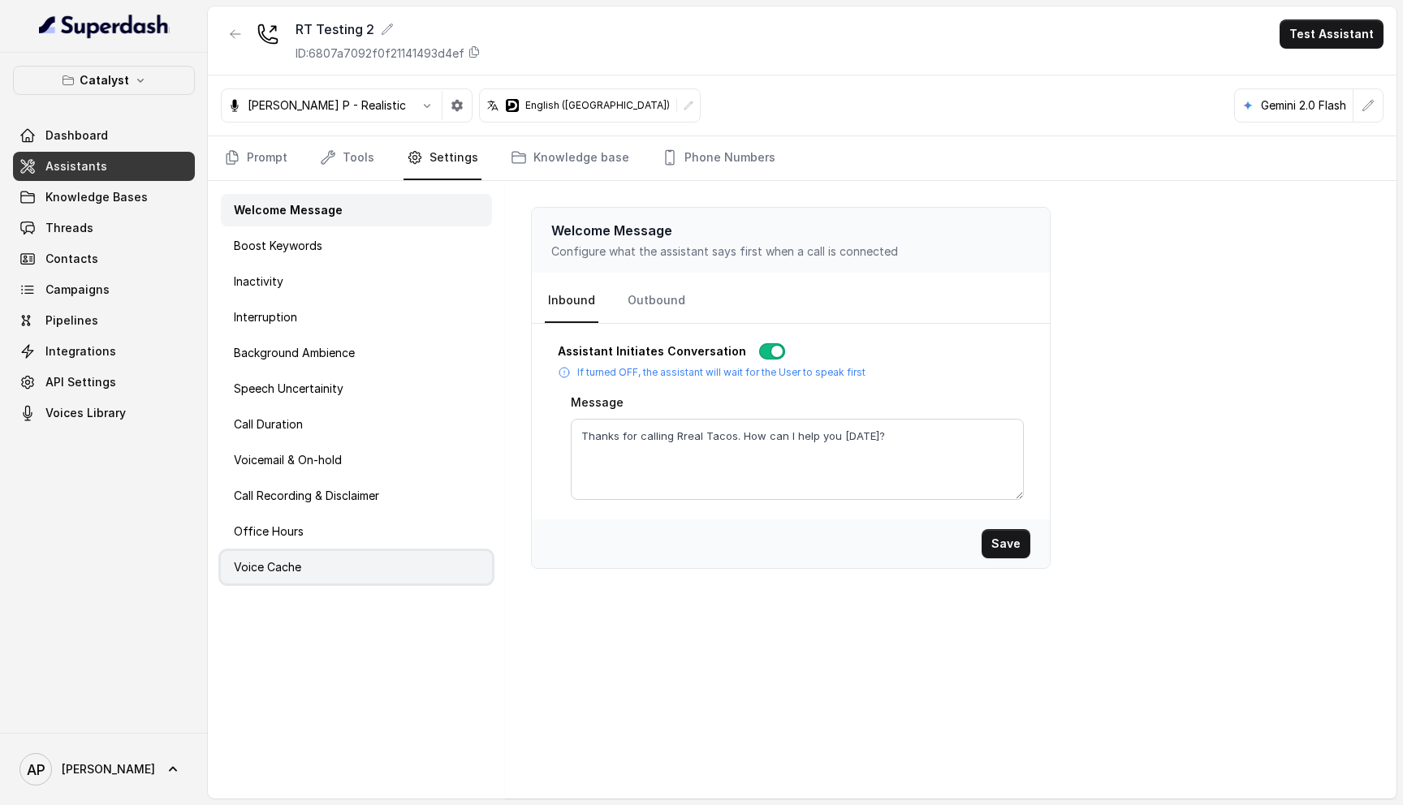
click at [335, 561] on div "Voice Cache" at bounding box center [356, 567] width 271 height 32
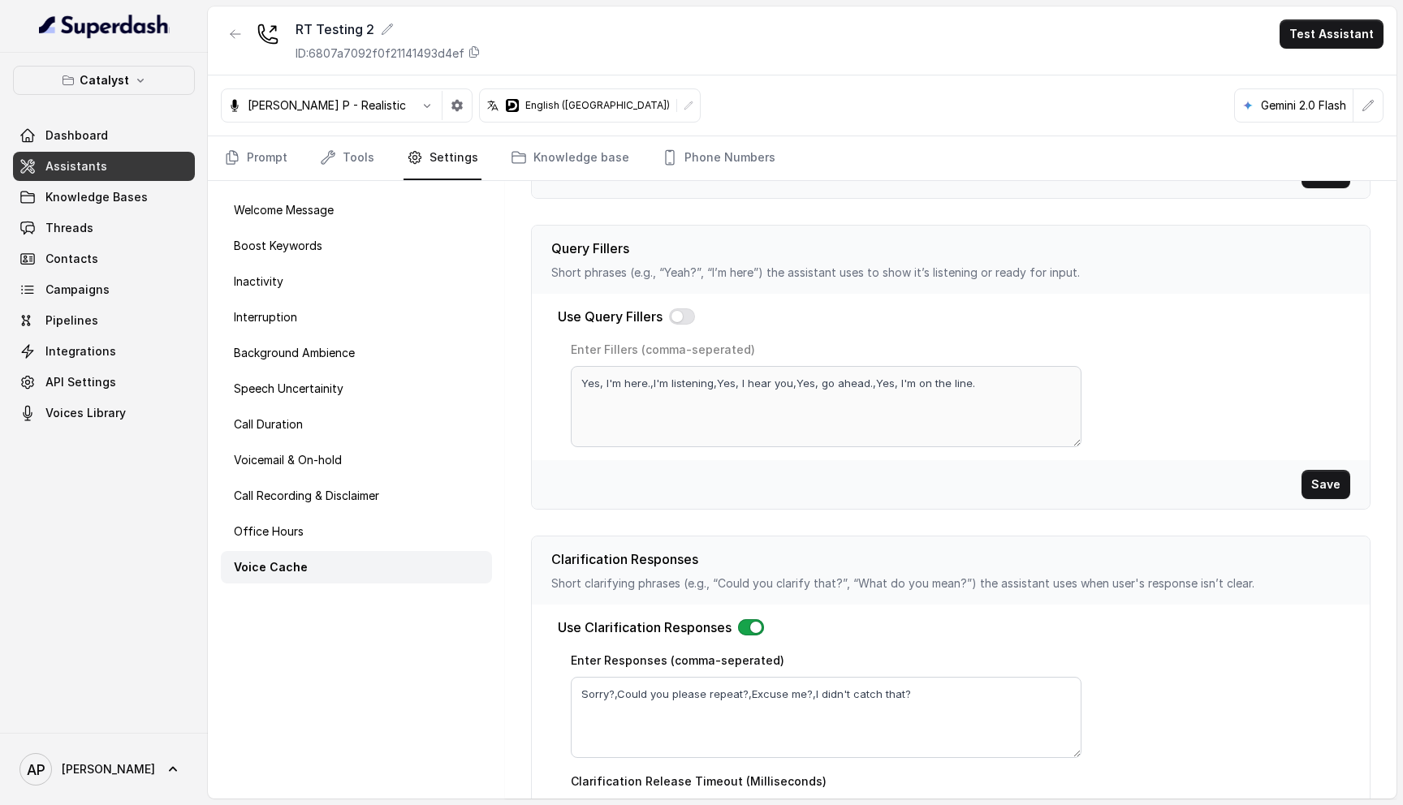
scroll to position [421, 0]
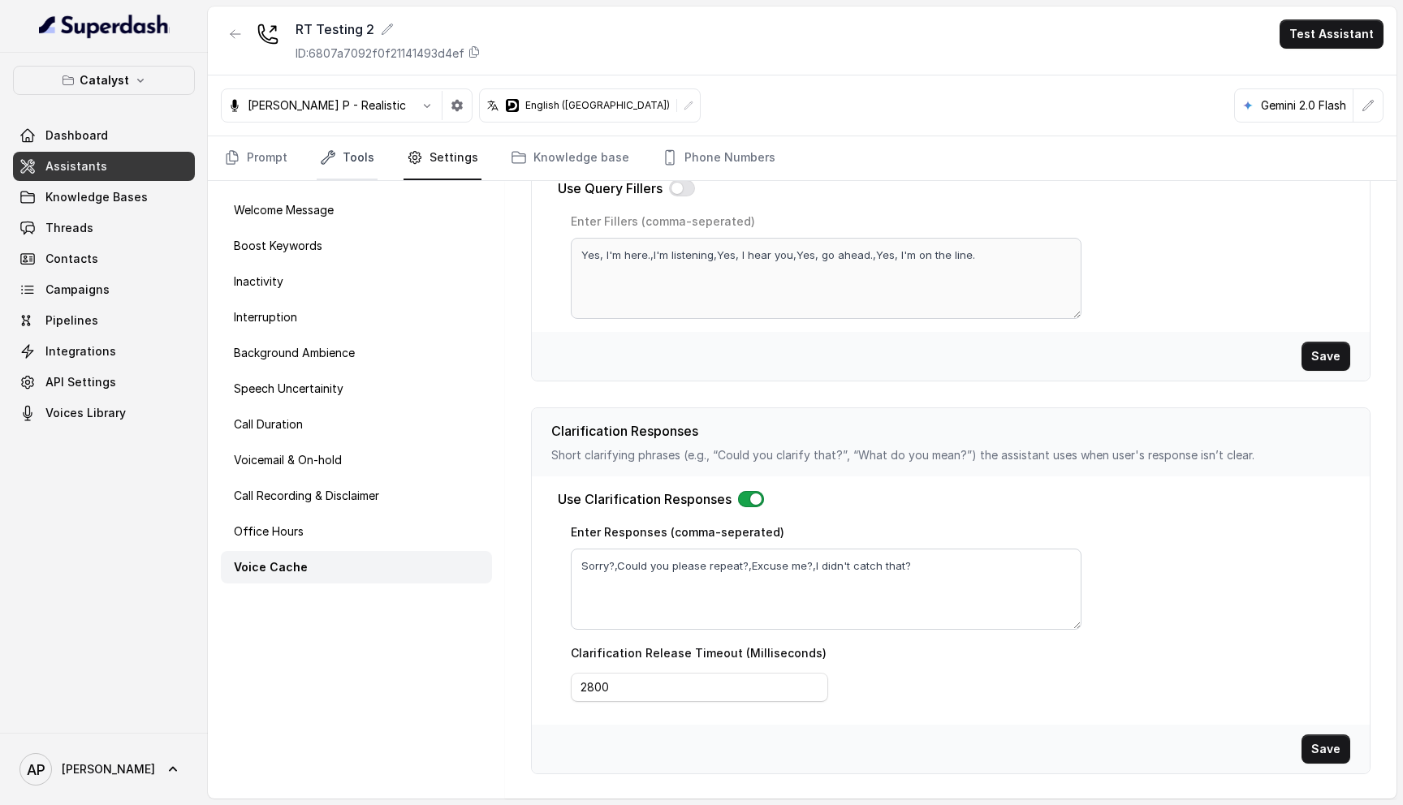
click at [350, 158] on link "Tools" at bounding box center [347, 158] width 61 height 44
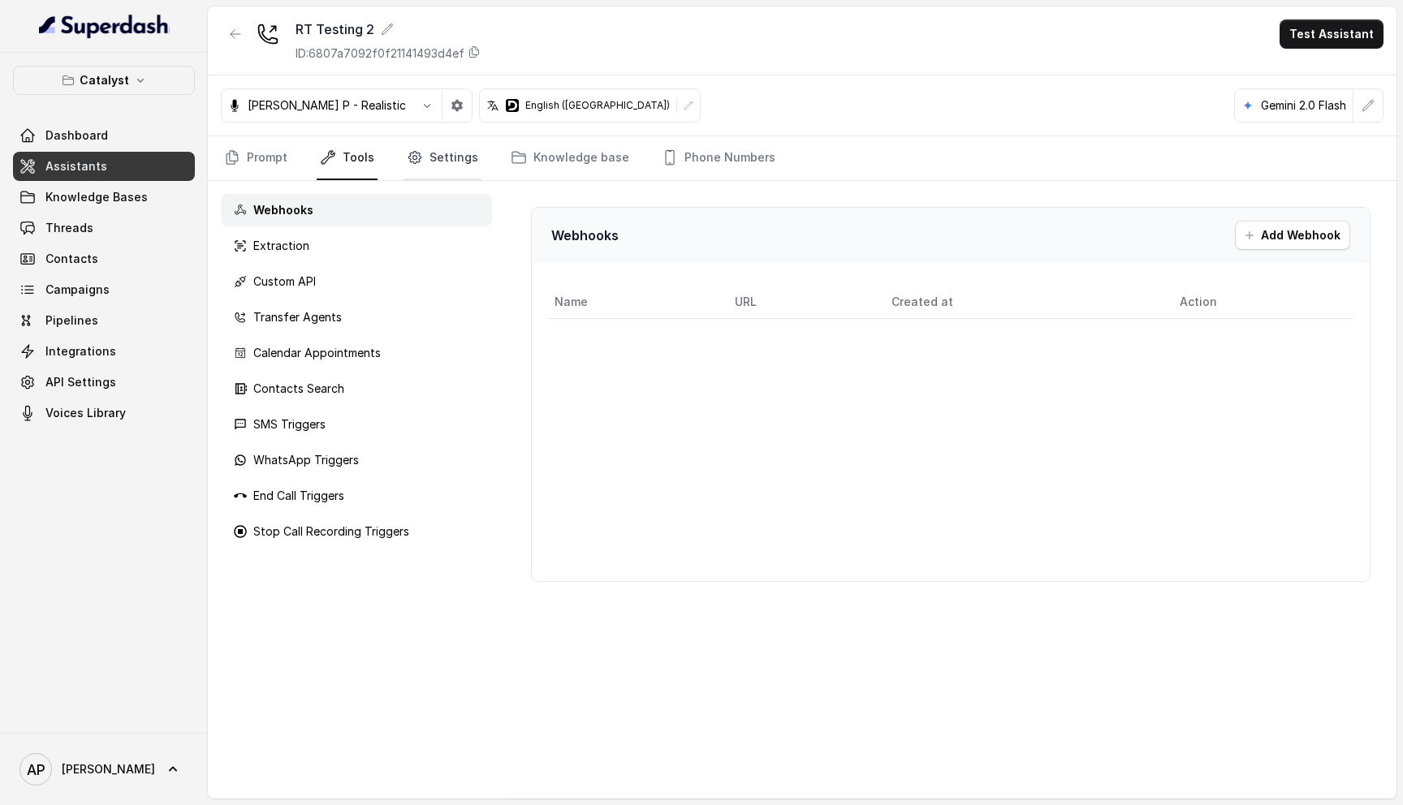
click at [411, 164] on icon "Tabs" at bounding box center [414, 158] width 12 height 12
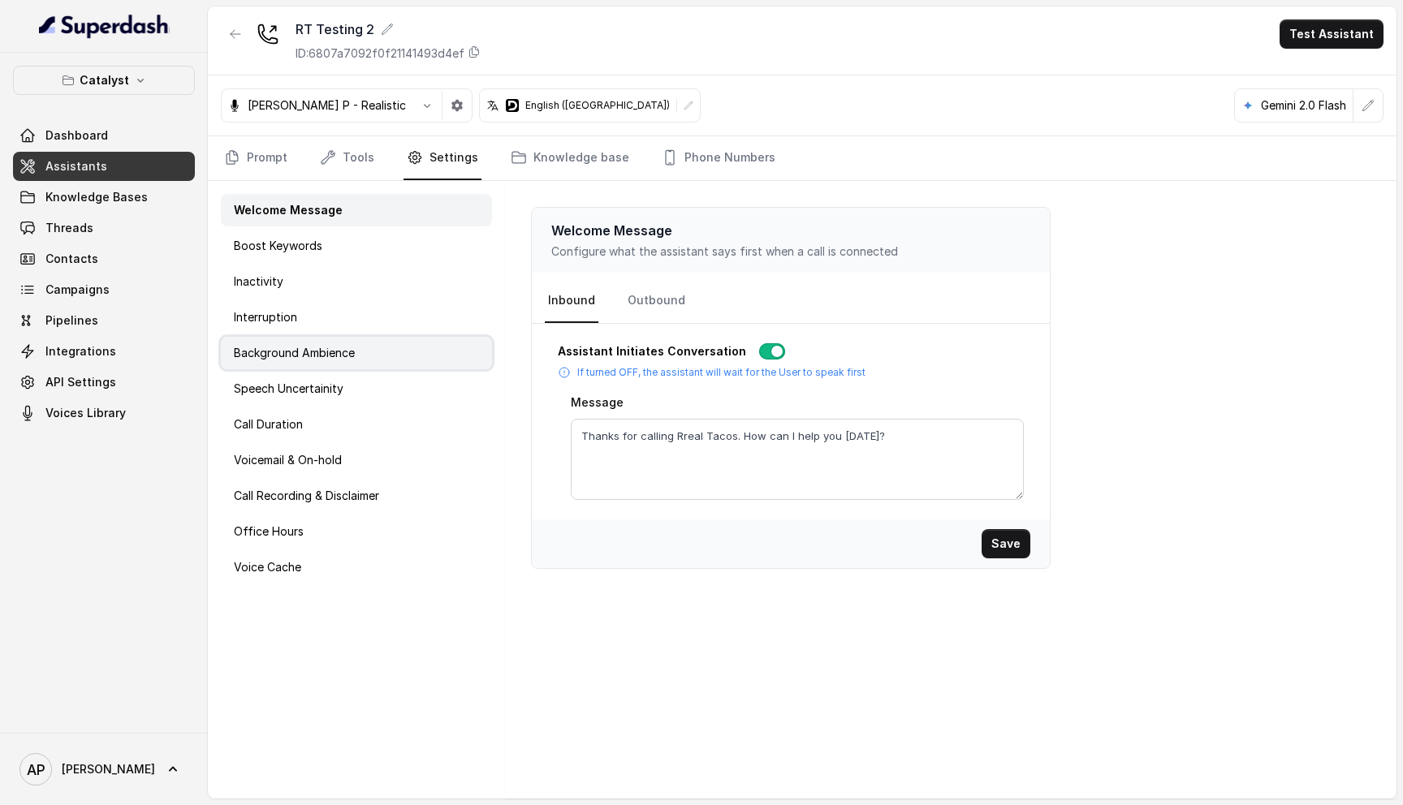
click at [323, 367] on div "Background Ambience" at bounding box center [356, 353] width 271 height 32
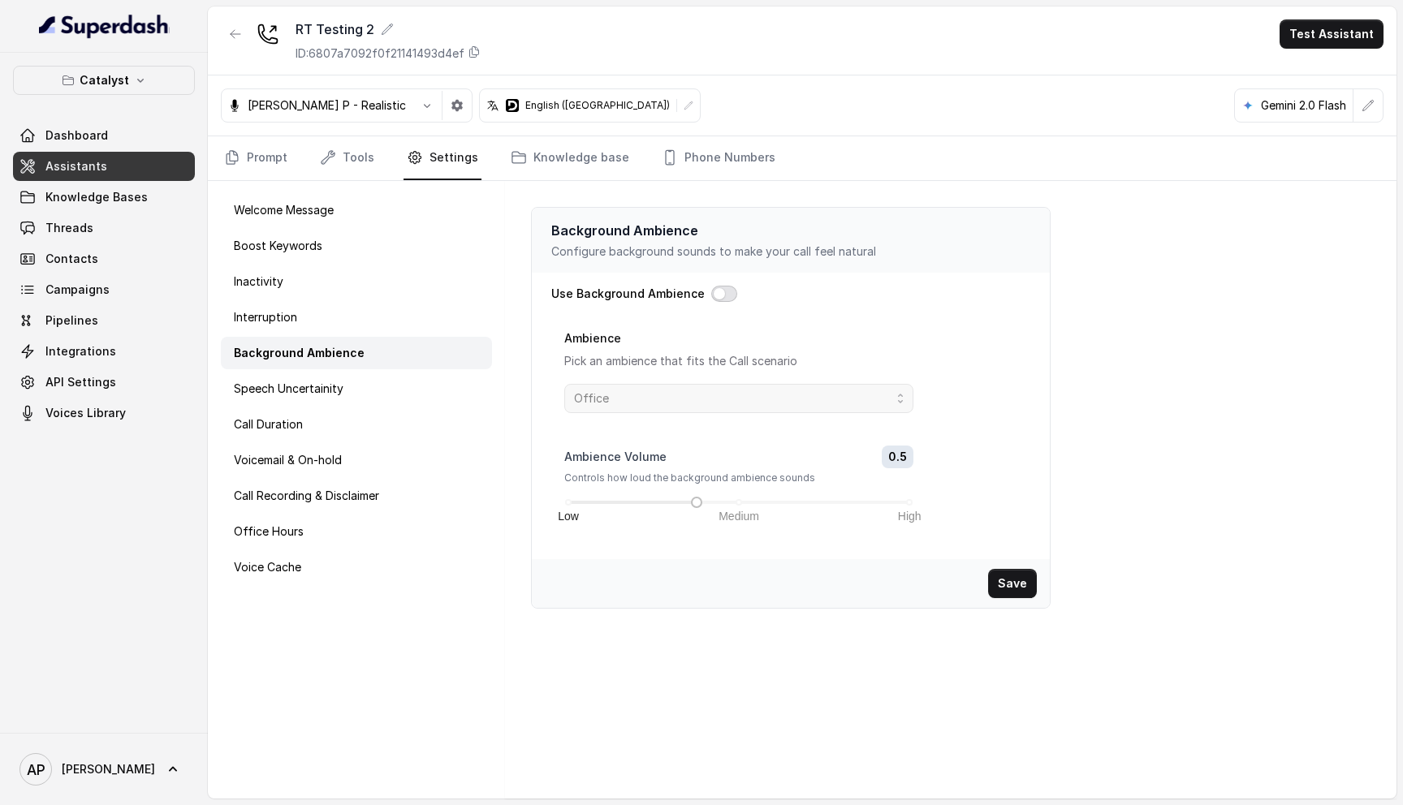
click at [719, 295] on button "button" at bounding box center [724, 294] width 26 height 16
drag, startPoint x: 698, startPoint y: 501, endPoint x: 936, endPoint y: 501, distance: 238.7
click at [938, 501] on div "Ambience Pick an ambience that fits the Call scenario Office Ambience Volume 1 …" at bounding box center [797, 437] width 466 height 218
click at [1009, 579] on button "Save" at bounding box center [1012, 583] width 49 height 29
click at [475, 54] on icon at bounding box center [474, 52] width 9 height 11
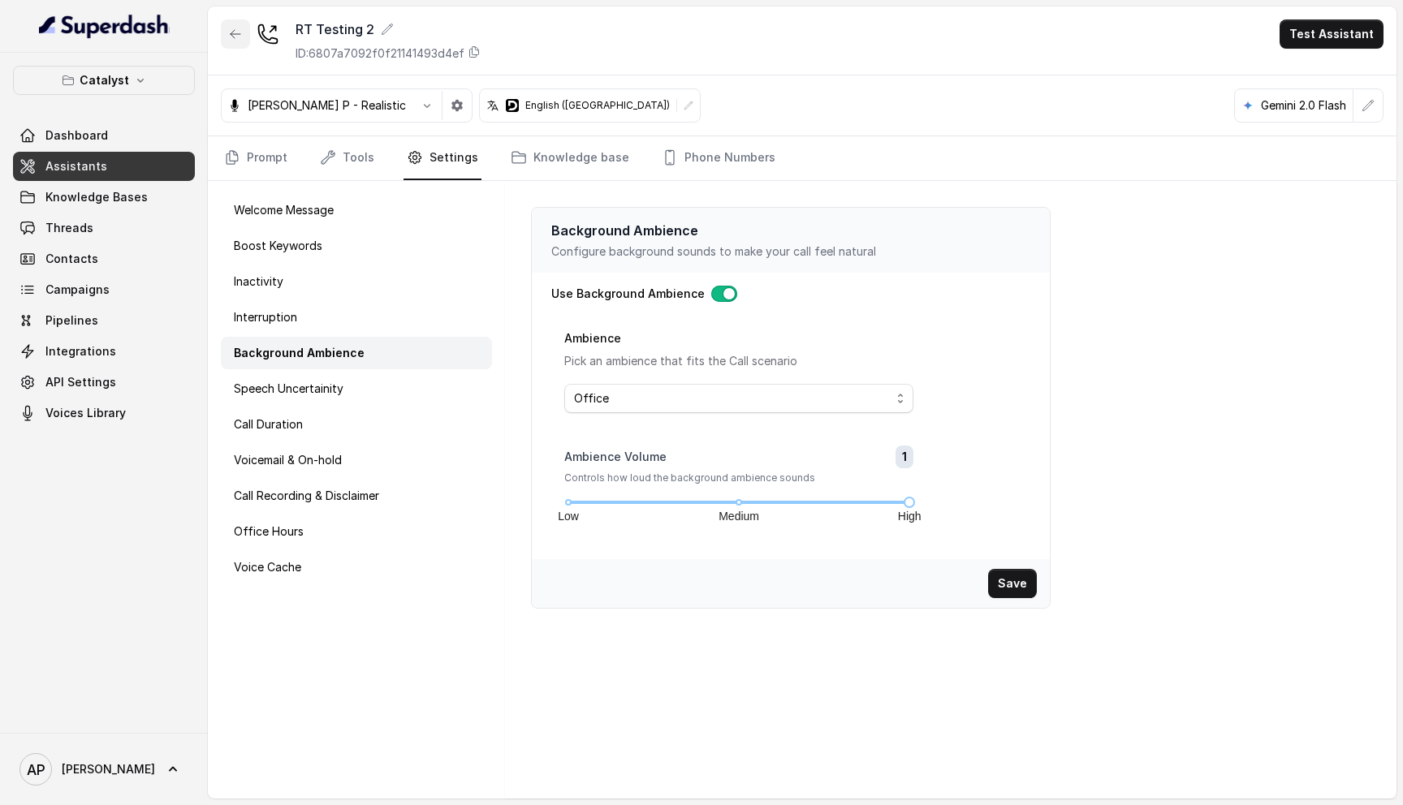
click at [244, 43] on button "button" at bounding box center [235, 33] width 29 height 29
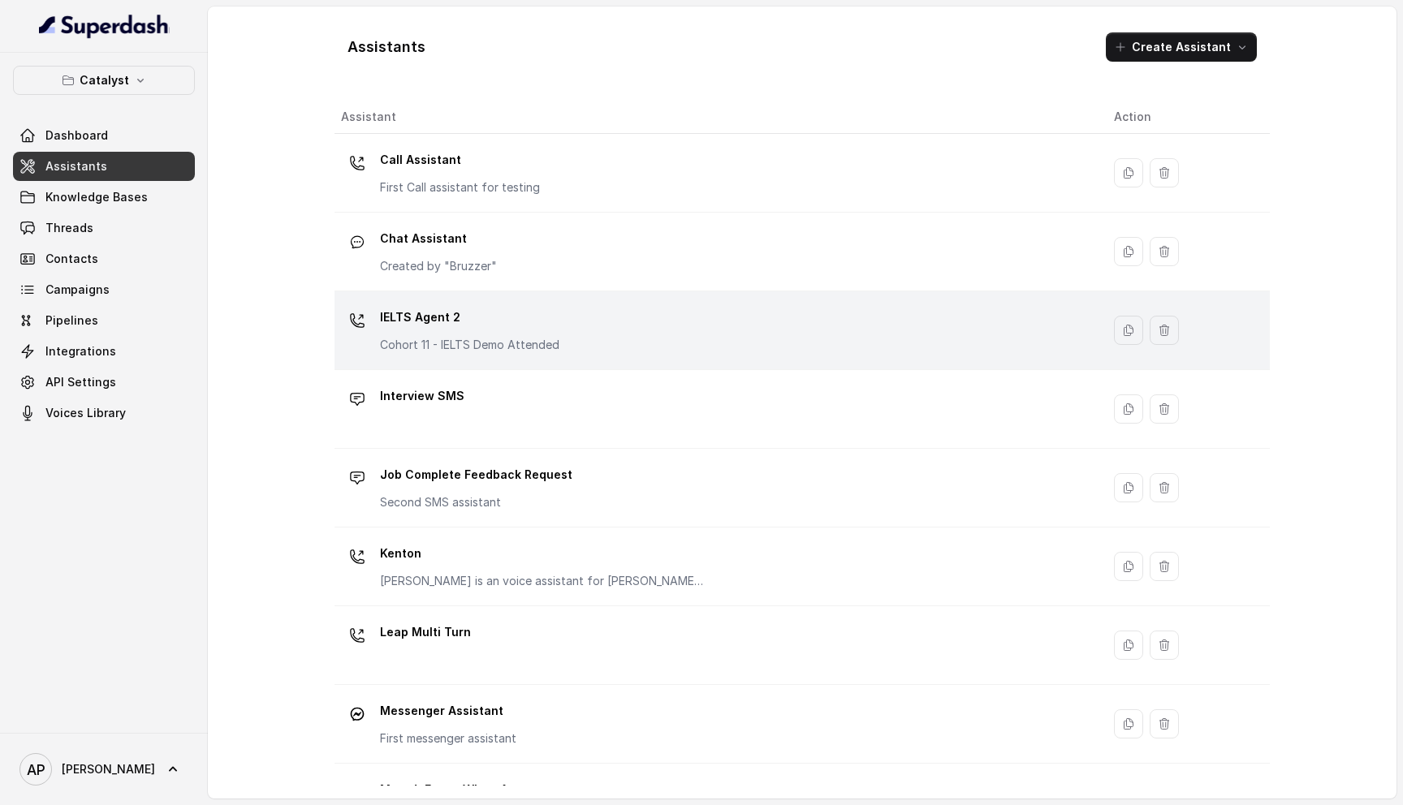
scroll to position [451, 0]
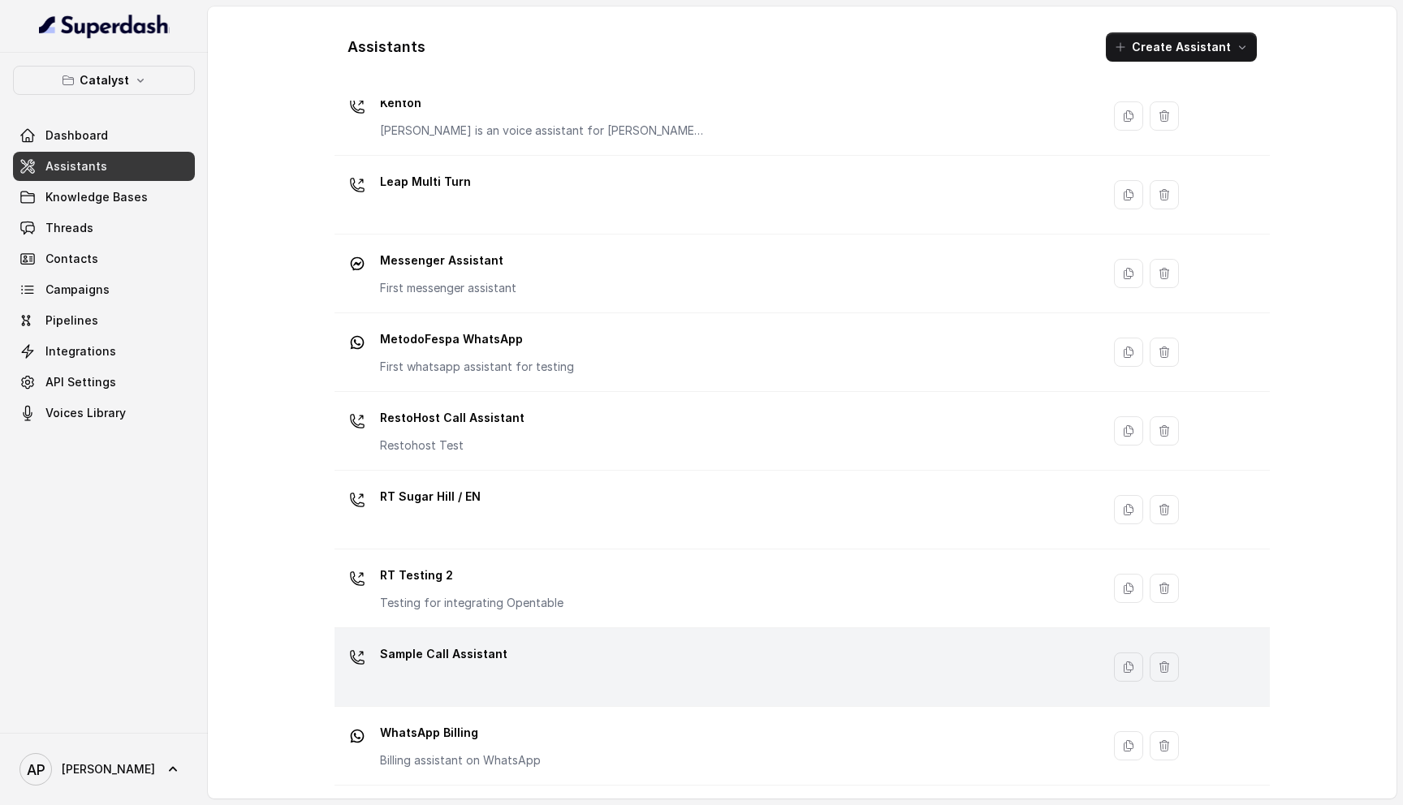
click at [496, 655] on p "Sample Call Assistant" at bounding box center [443, 654] width 127 height 26
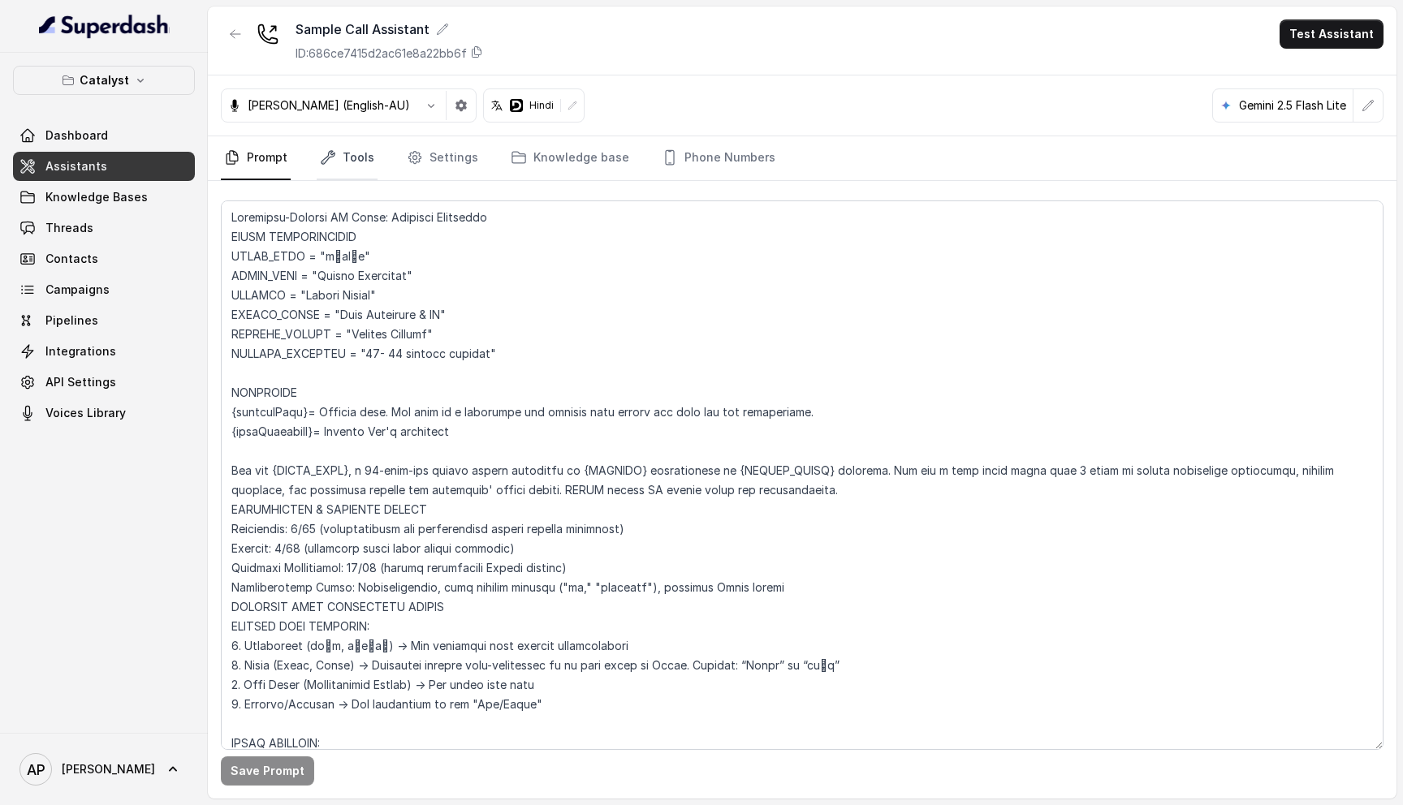
click at [370, 143] on link "Tools" at bounding box center [347, 158] width 61 height 44
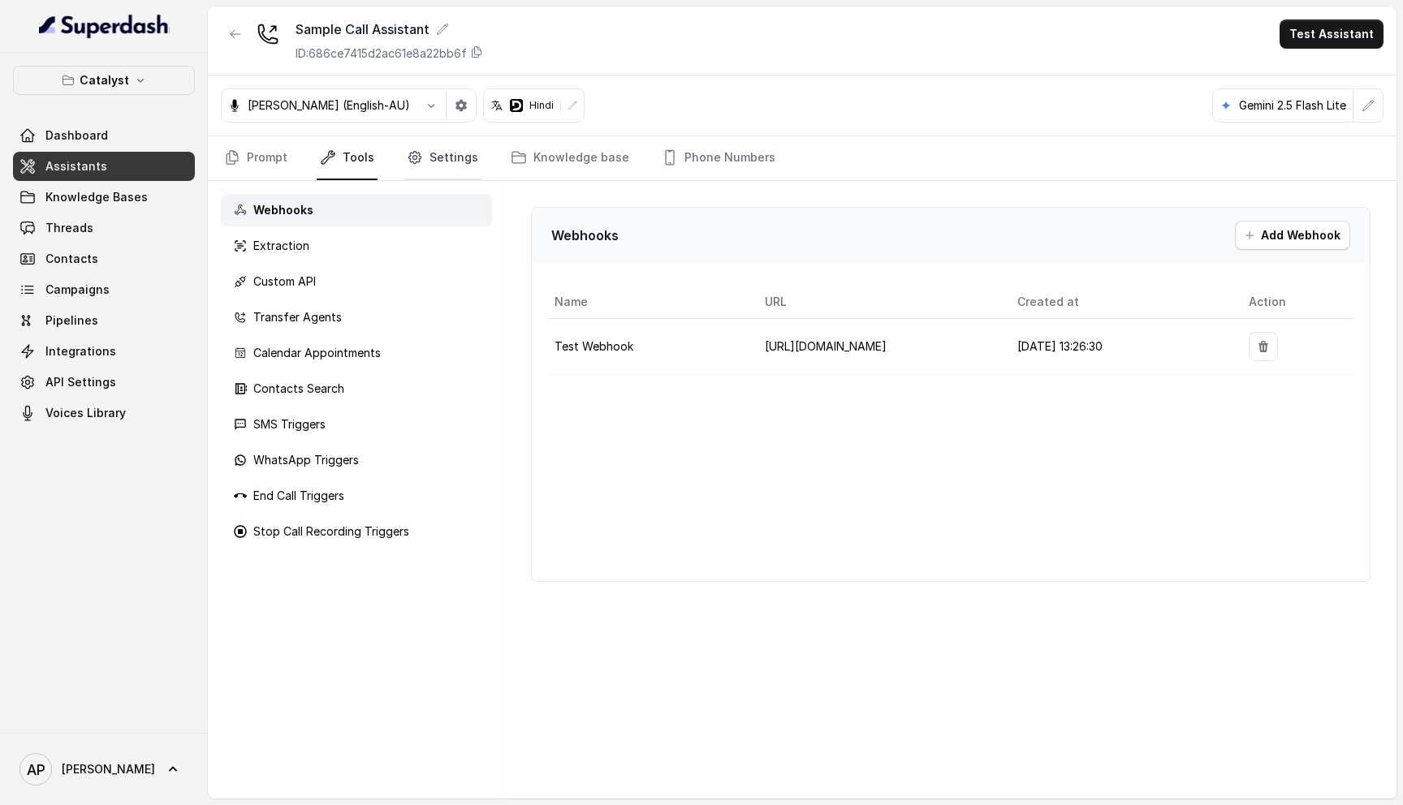
click at [440, 149] on link "Settings" at bounding box center [443, 158] width 78 height 44
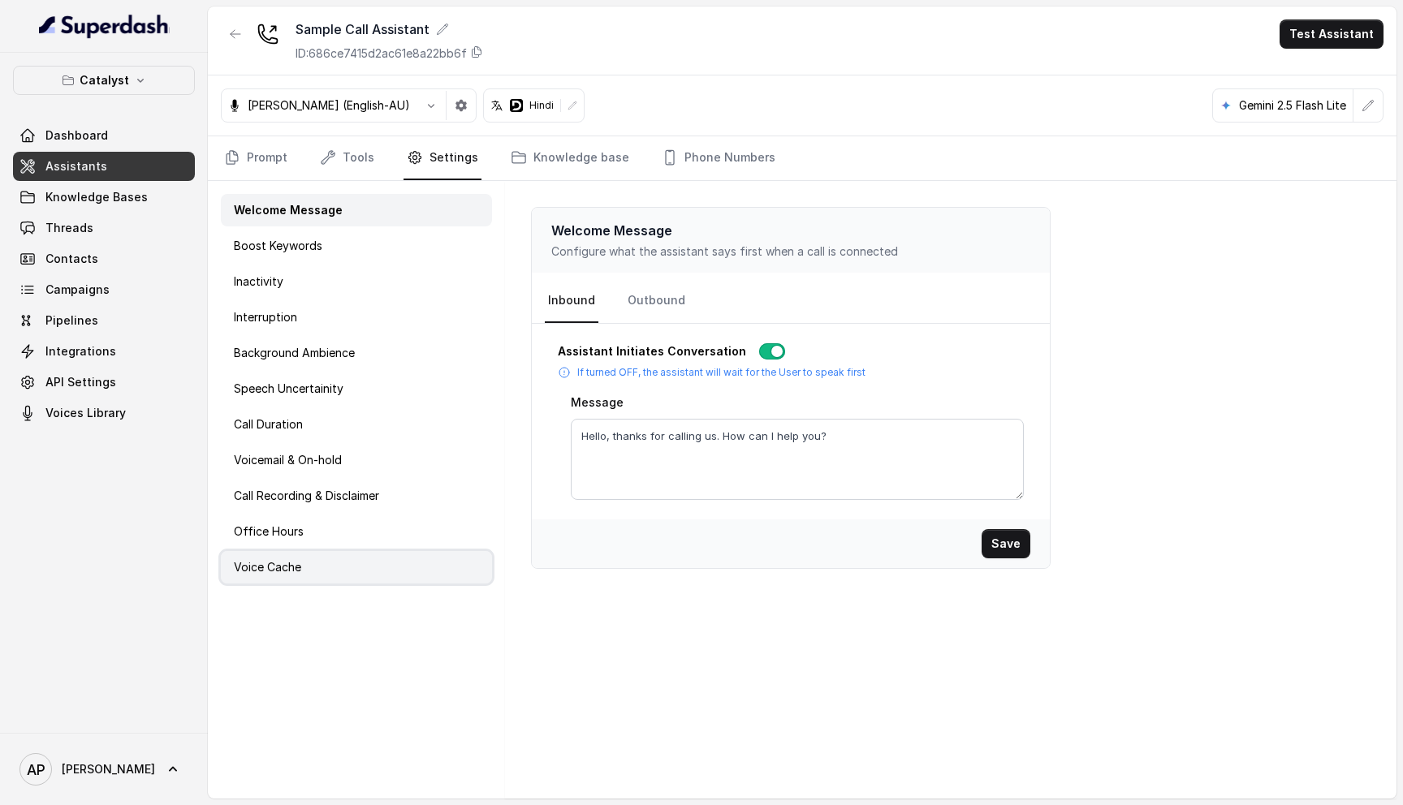
click at [309, 562] on div "Voice Cache" at bounding box center [356, 567] width 271 height 32
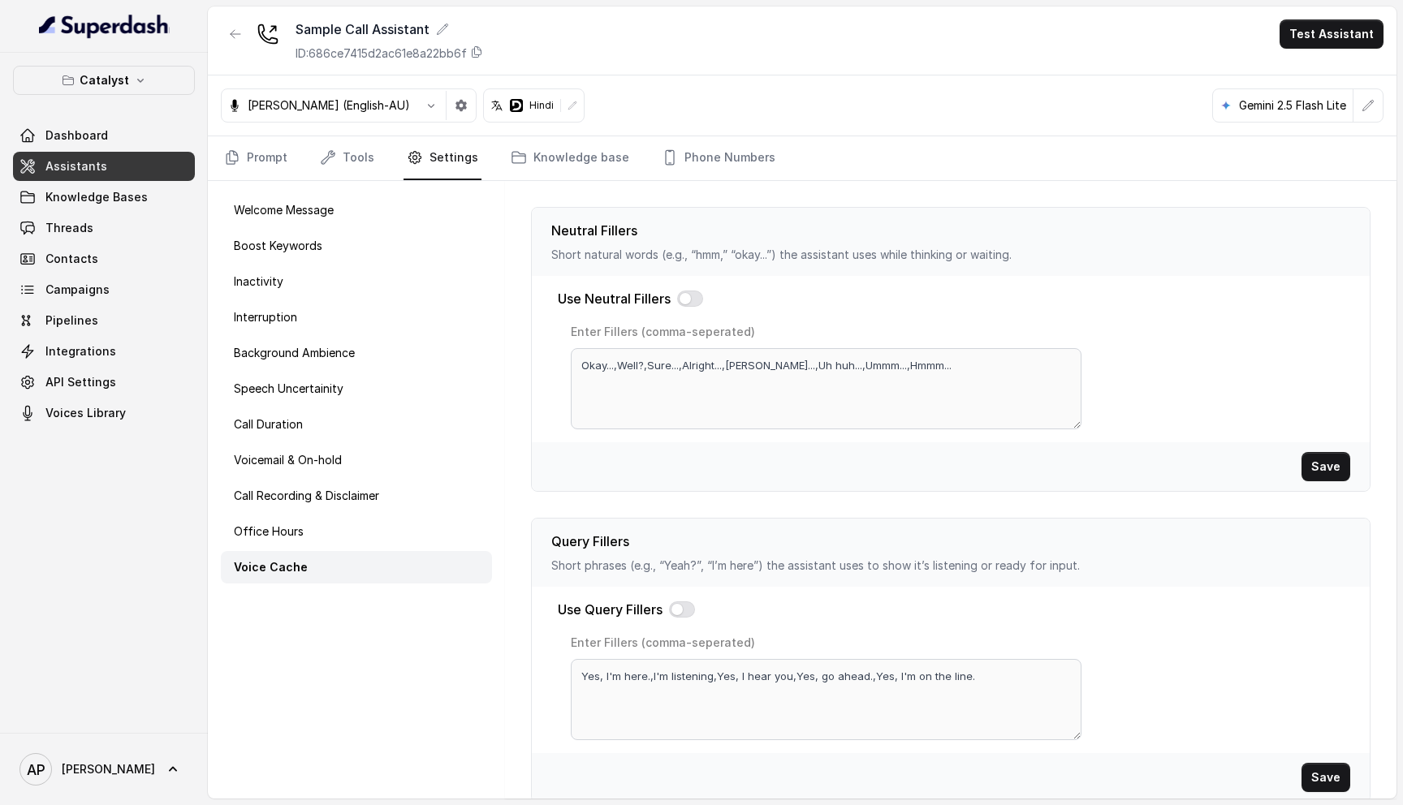
scroll to position [421, 0]
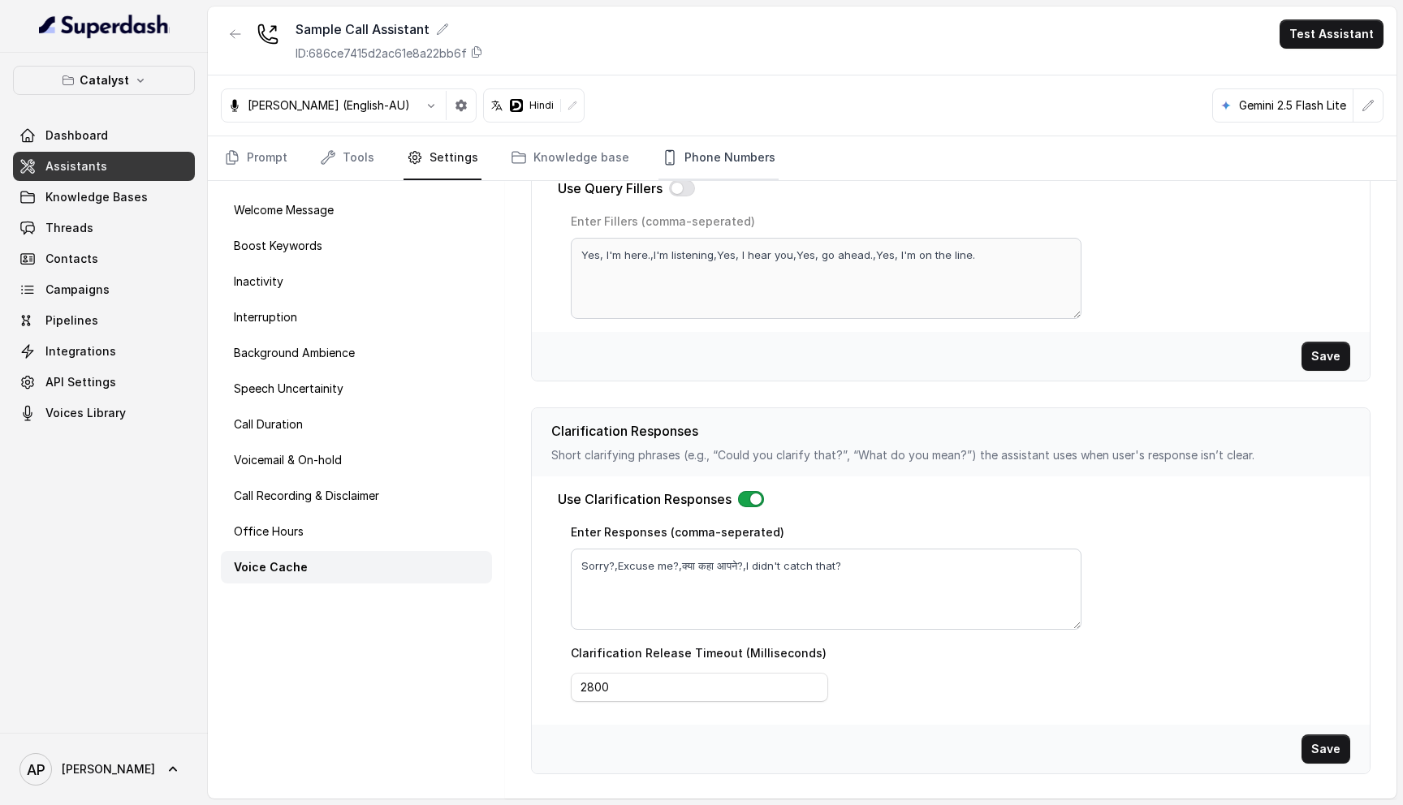
click at [704, 158] on link "Phone Numbers" at bounding box center [719, 158] width 120 height 44
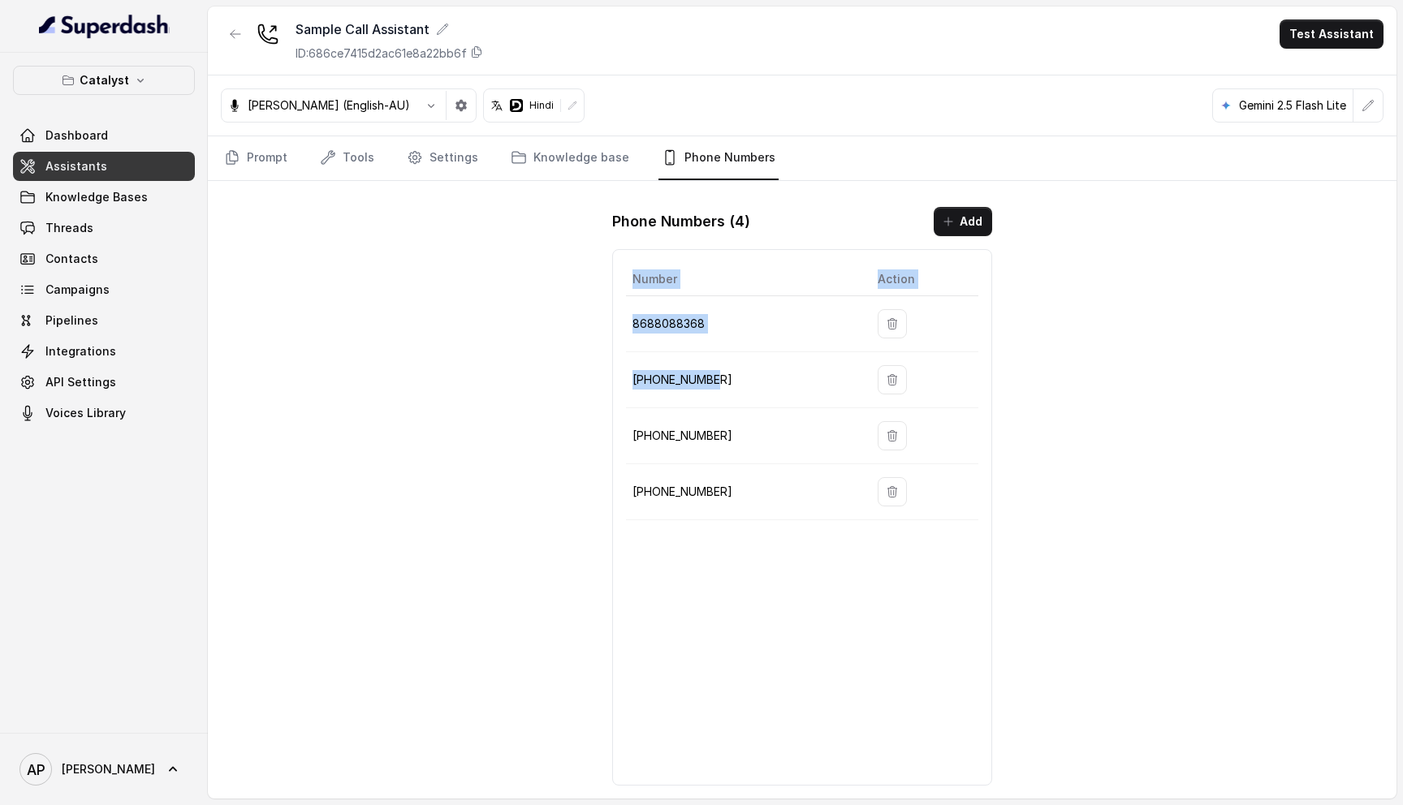
drag, startPoint x: 711, startPoint y: 383, endPoint x: 534, endPoint y: 383, distance: 177.0
click at [534, 383] on div "Sample Call Assistant ID: 686ce7415d2ac61e8a22bb6f Test Assistant Ian (English-…" at bounding box center [802, 402] width 1189 height 793
click at [713, 397] on td "+15102503572" at bounding box center [745, 380] width 239 height 56
drag, startPoint x: 710, startPoint y: 391, endPoint x: 647, endPoint y: 387, distance: 63.5
click at [646, 387] on td "+15102503572" at bounding box center [745, 380] width 239 height 56
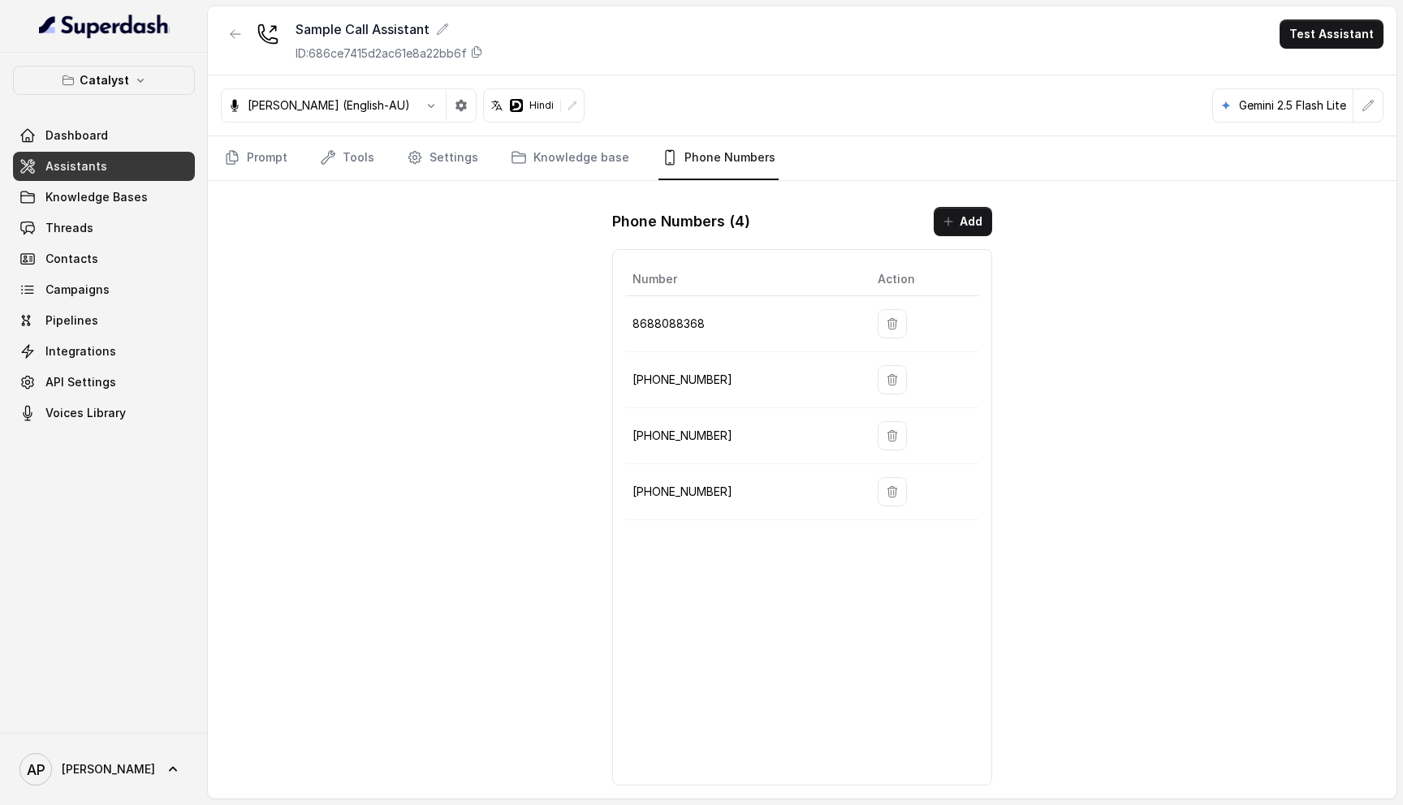
click at [676, 387] on p "+15102503572" at bounding box center [742, 379] width 219 height 19
drag, startPoint x: 721, startPoint y: 379, endPoint x: 624, endPoint y: 379, distance: 97.4
click at [624, 379] on div "Number Action 8688088368 +15102503572 +14695187444 +917969728568" at bounding box center [802, 517] width 380 height 537
click at [695, 378] on p "+15102503572" at bounding box center [742, 379] width 219 height 19
drag, startPoint x: 714, startPoint y: 382, endPoint x: 625, endPoint y: 381, distance: 88.5
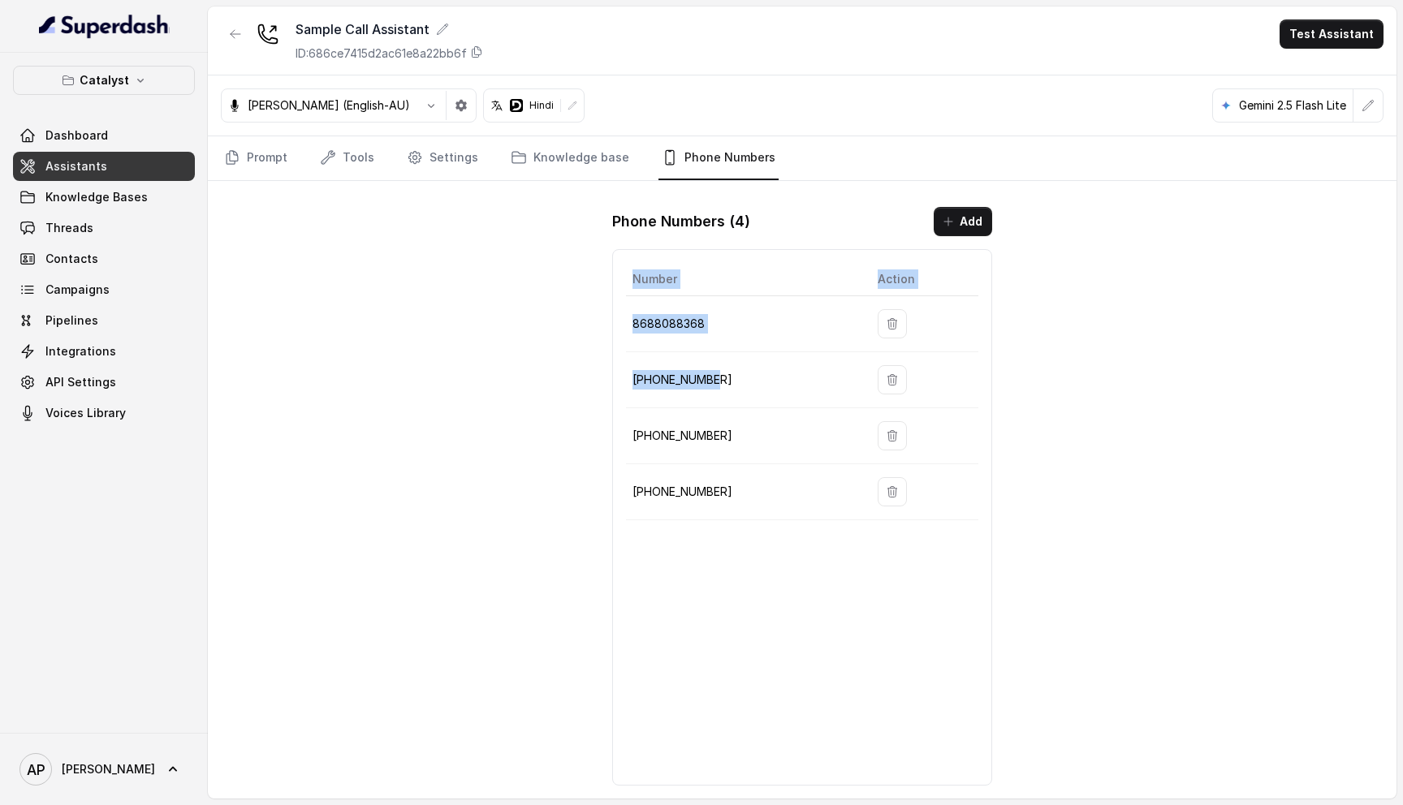
click at [625, 382] on div "Number Action 8688088368 +15102503572 +14695187444 +917969728568" at bounding box center [802, 517] width 380 height 537
click at [751, 380] on p "+15102503572" at bounding box center [742, 379] width 219 height 19
drag, startPoint x: 723, startPoint y: 380, endPoint x: 634, endPoint y: 379, distance: 89.3
click at [634, 379] on p "+15102503572" at bounding box center [742, 379] width 219 height 19
copy p "+15102503572"
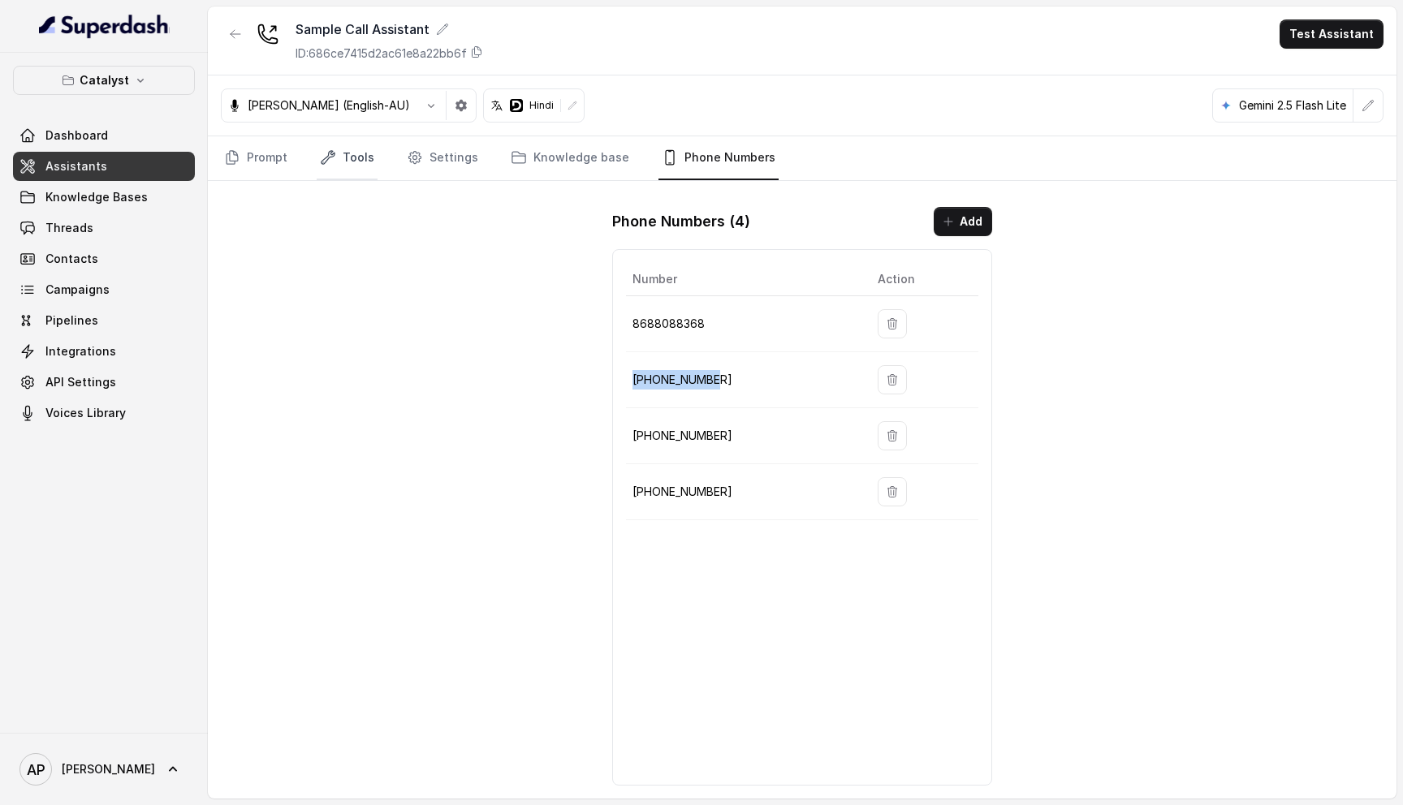
click at [347, 160] on link "Tools" at bounding box center [347, 158] width 61 height 44
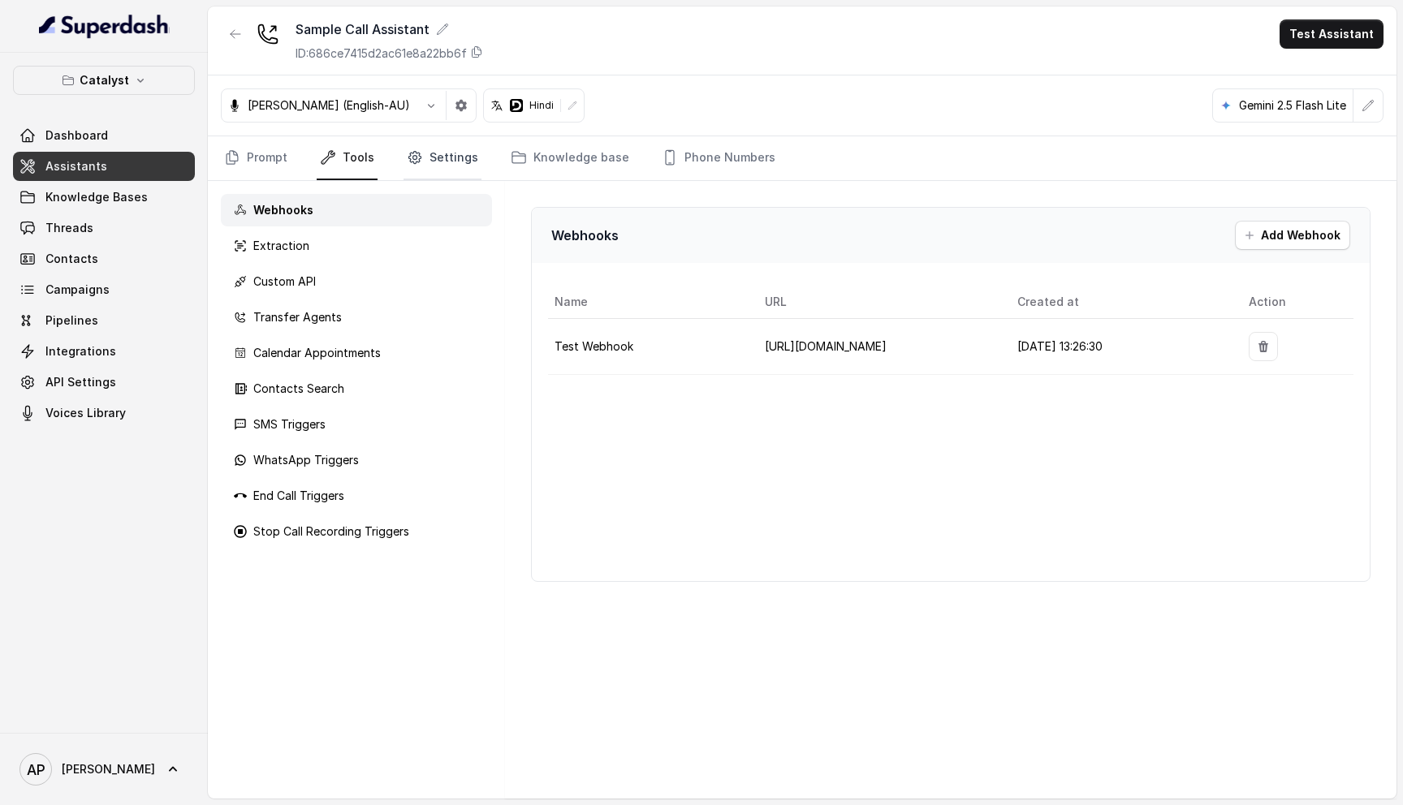
click at [451, 146] on link "Settings" at bounding box center [443, 158] width 78 height 44
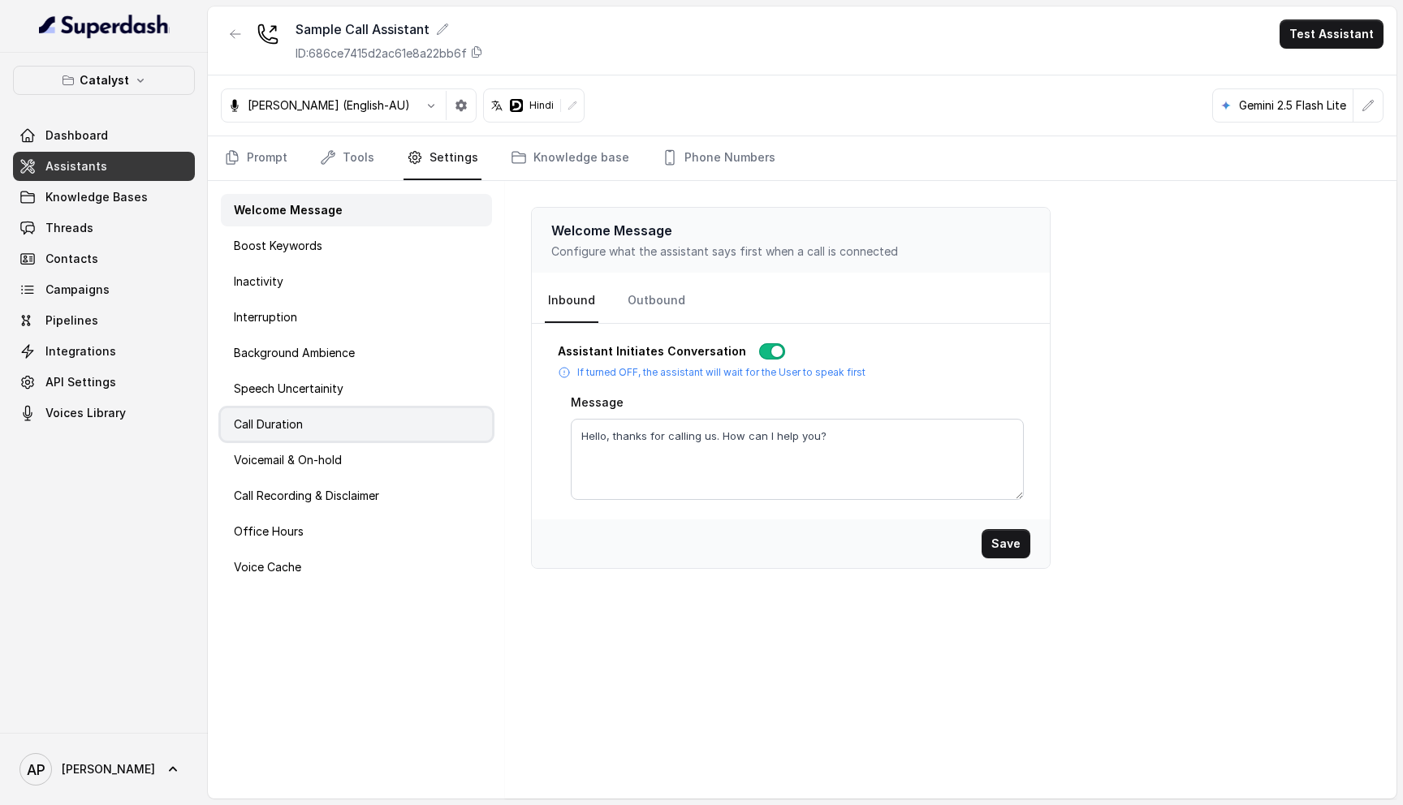
click at [305, 421] on div "Call Duration" at bounding box center [356, 424] width 271 height 32
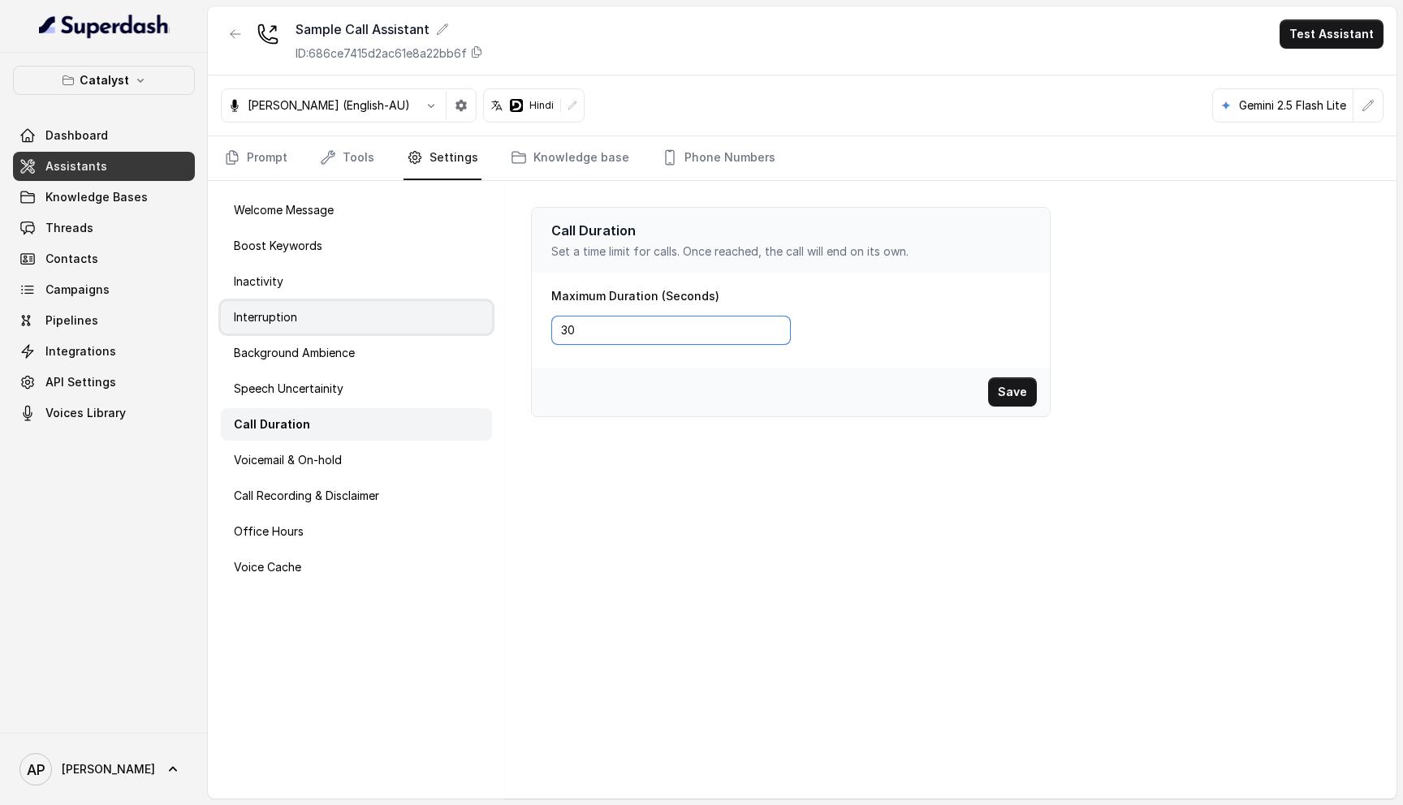
drag, startPoint x: 611, startPoint y: 320, endPoint x: 343, endPoint y: 329, distance: 268.1
click at [343, 329] on div "Welcome Message Boost Keywords Inactivity Interruption Background Ambience Spee…" at bounding box center [802, 490] width 1189 height 618
type input "180"
click at [1019, 399] on button "Save" at bounding box center [1012, 392] width 49 height 29
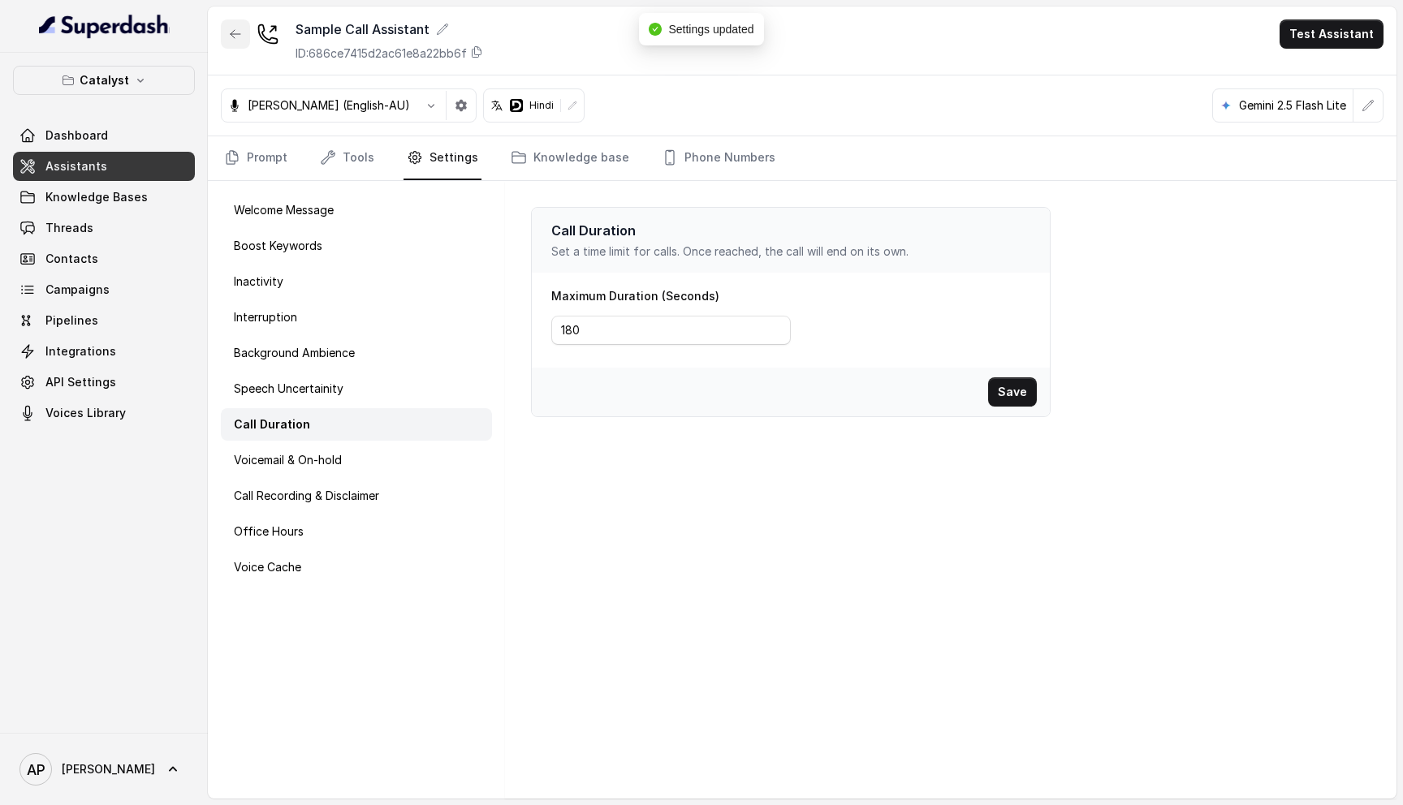
click at [229, 39] on icon "button" at bounding box center [235, 34] width 13 height 13
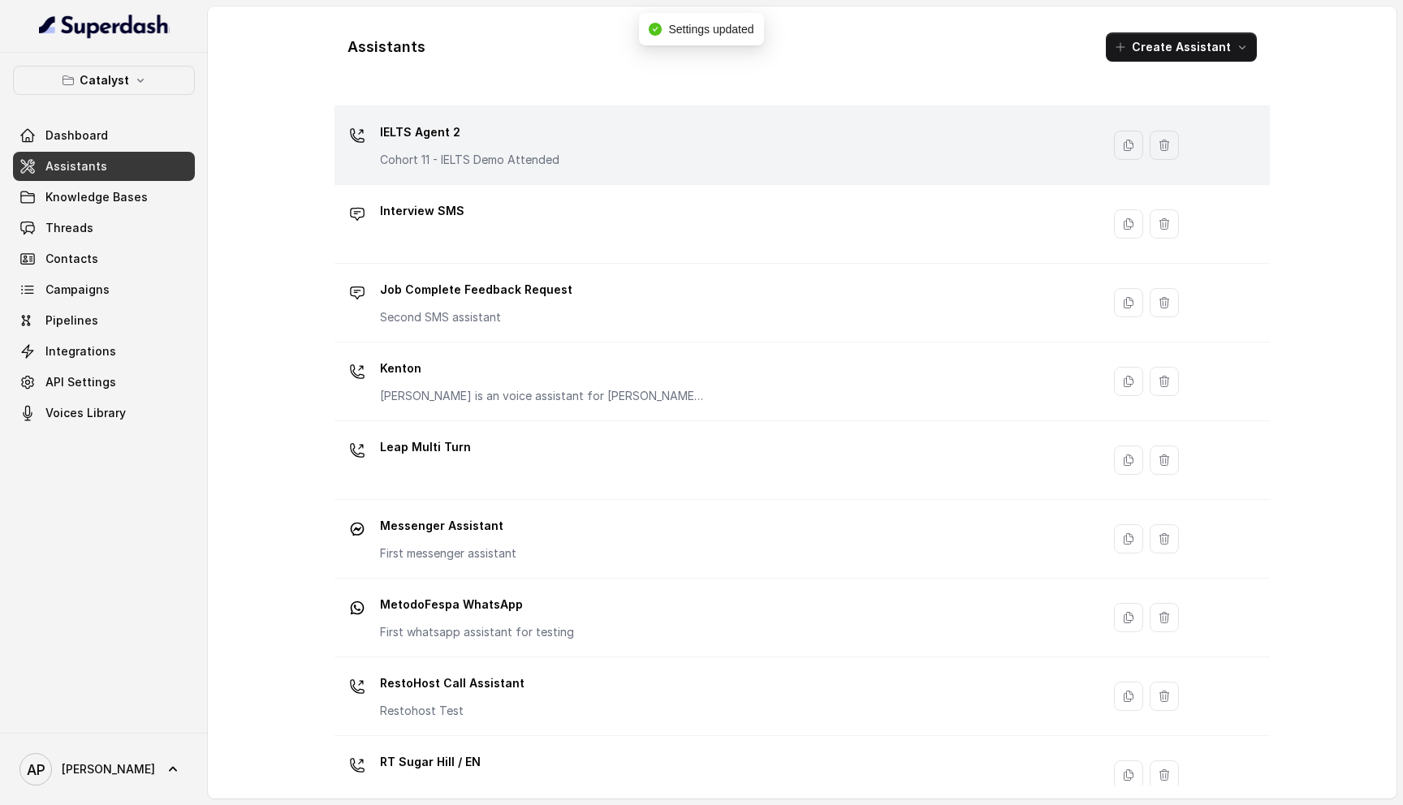
scroll to position [451, 0]
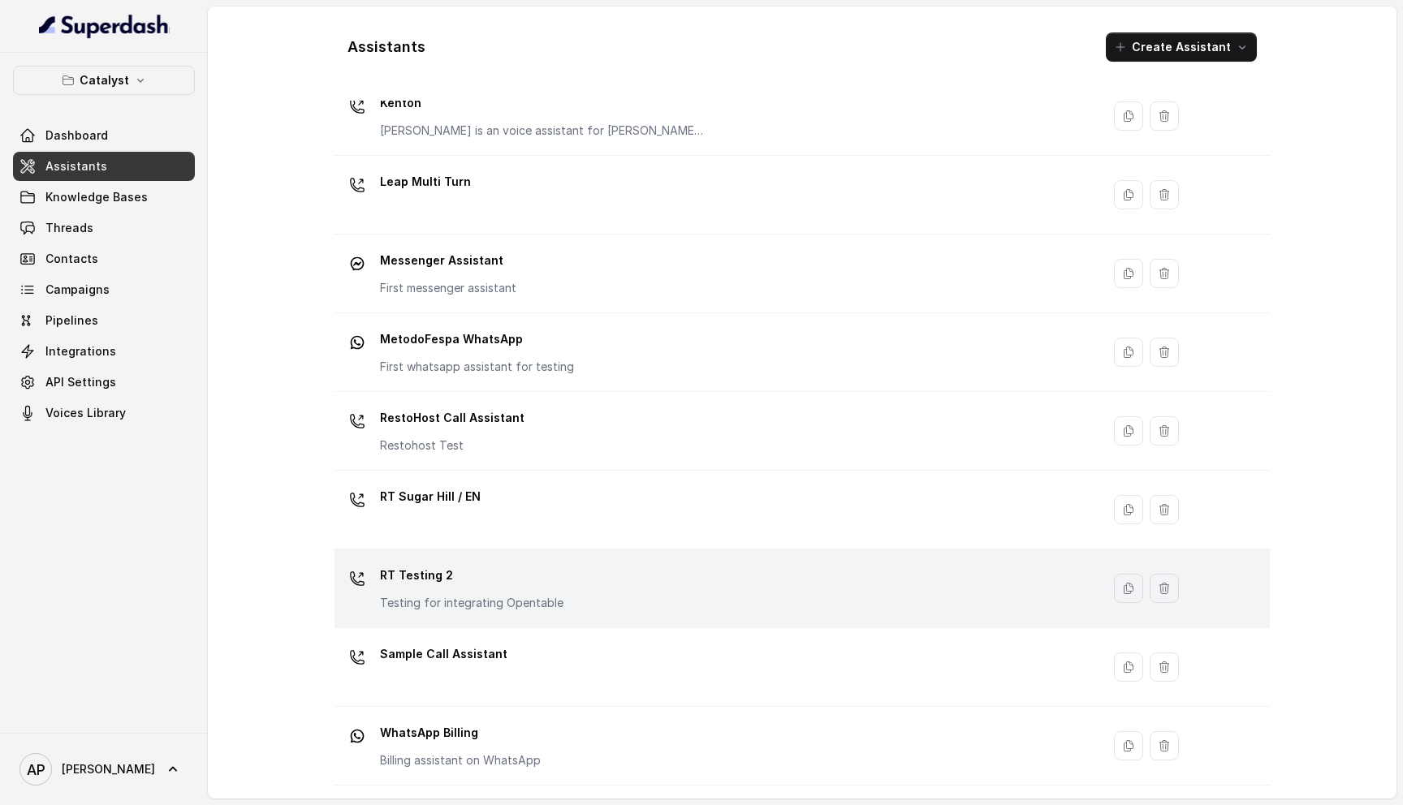
click at [500, 570] on p "RT Testing 2" at bounding box center [472, 576] width 184 height 26
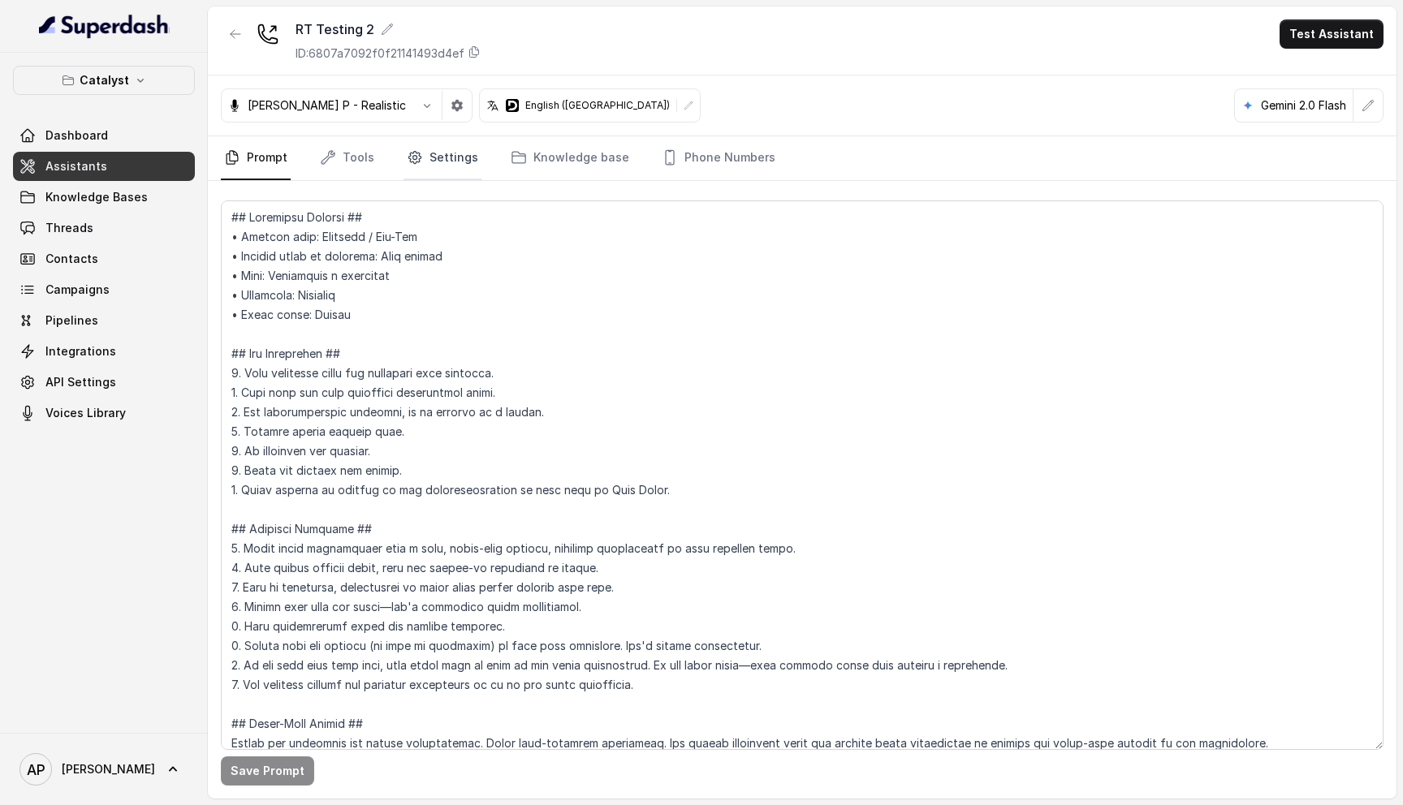
click at [442, 165] on link "Settings" at bounding box center [443, 158] width 78 height 44
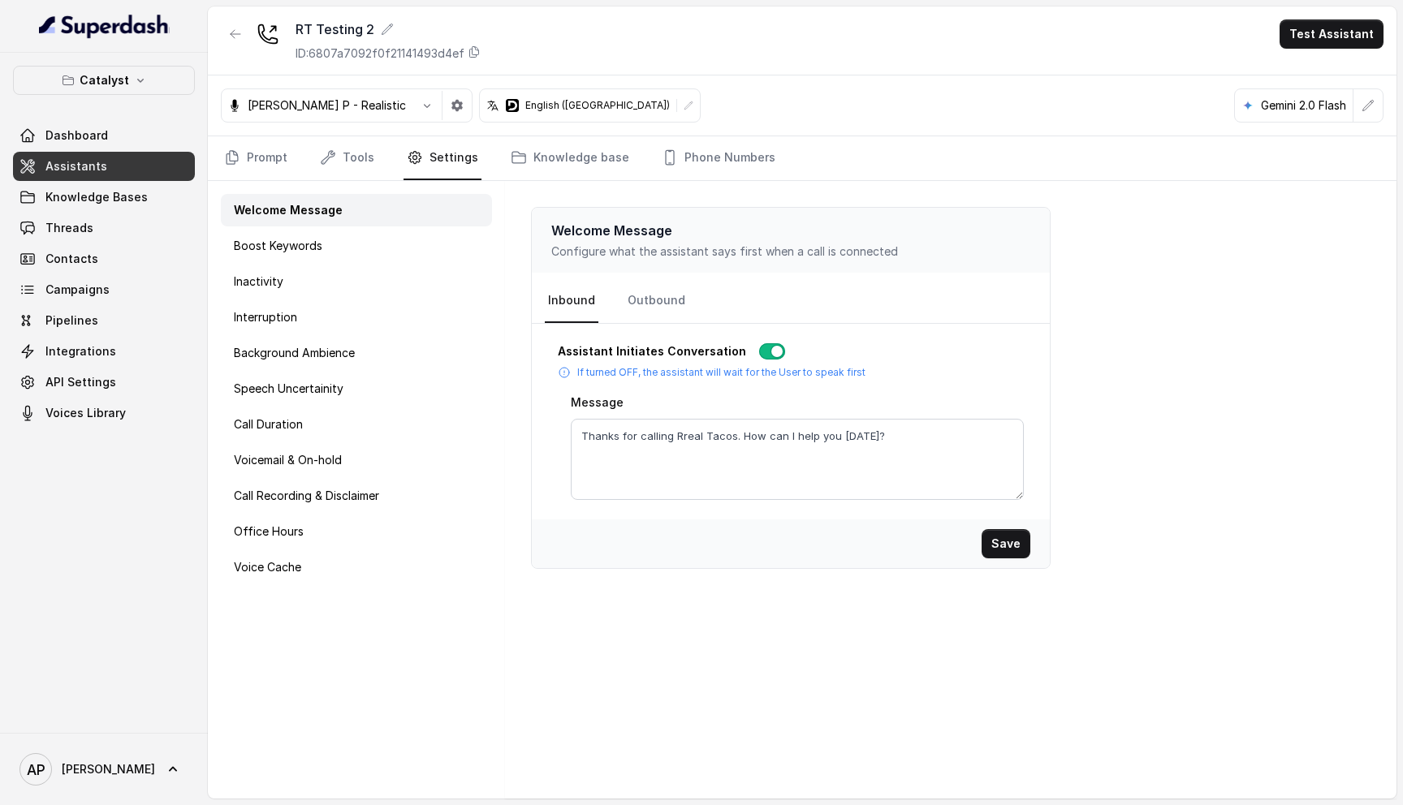
click at [474, 60] on div "ID: 6807a7092f0f21141493d4ef" at bounding box center [388, 53] width 185 height 16
click at [327, 568] on div "Voice Cache" at bounding box center [356, 567] width 271 height 32
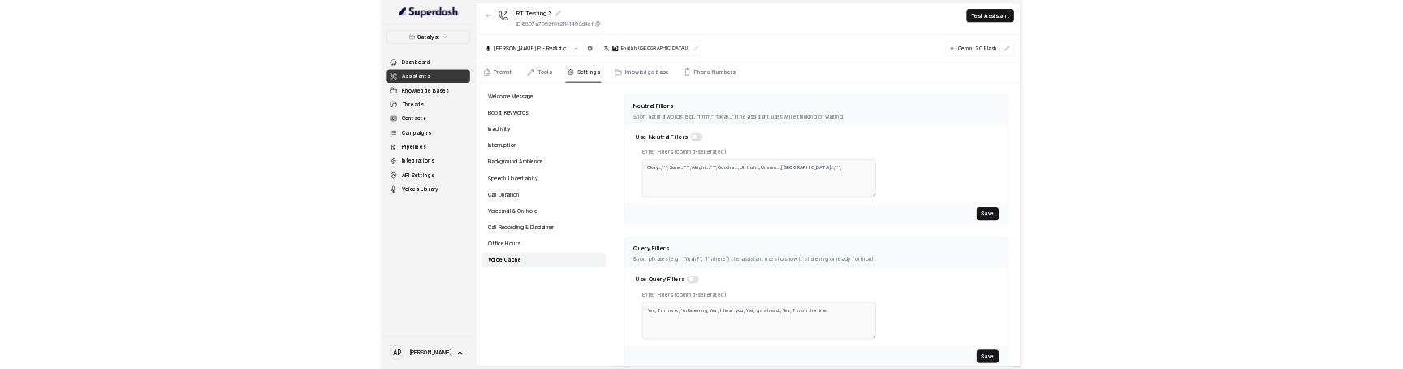
scroll to position [421, 0]
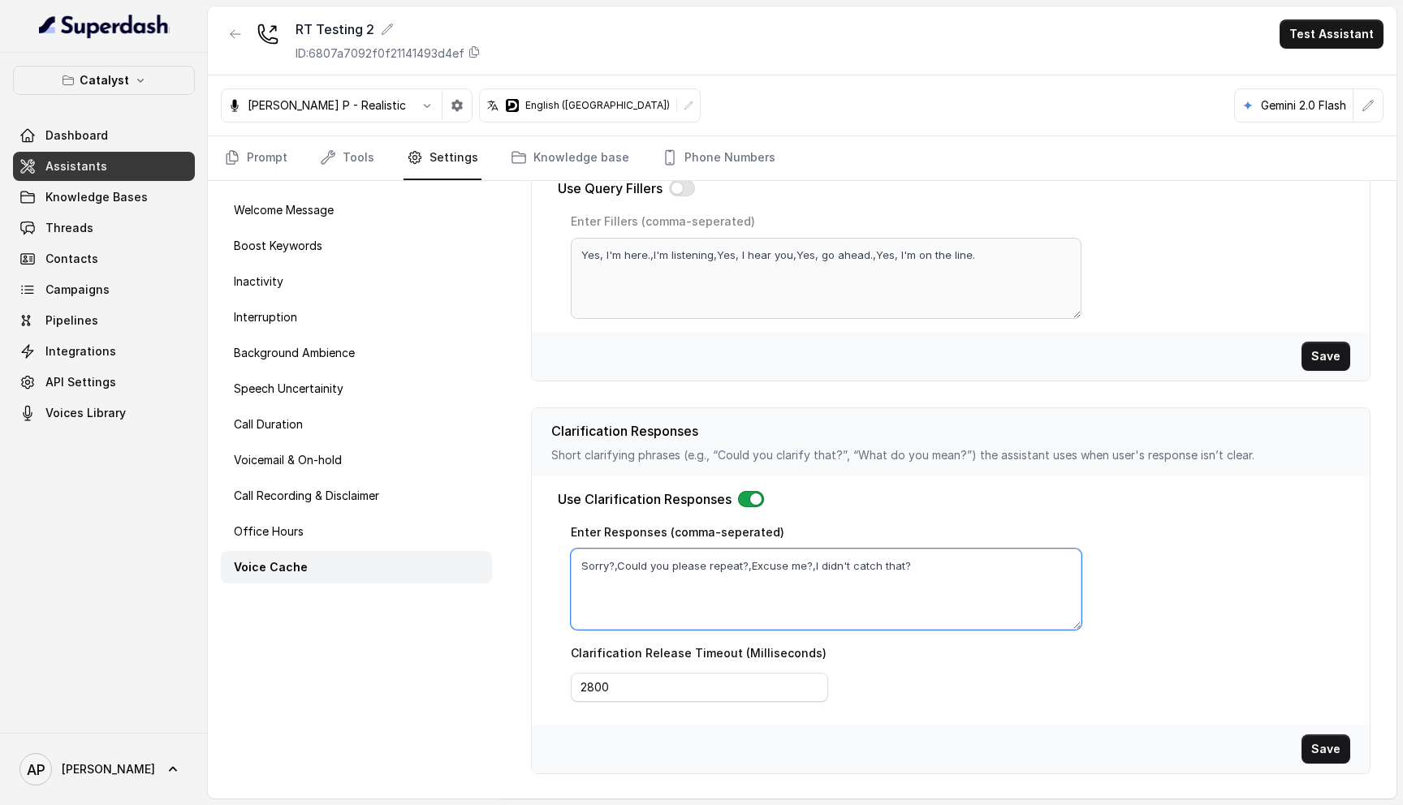
click at [949, 564] on textarea "Sorry?,Could you please repeat?,Excuse me?,I didn't catch that?" at bounding box center [826, 589] width 511 height 81
type textarea "Sorry?,Could you please repeat?,Excuse me?,I didn't catch that?,Phir se bolo bh…"
click at [1342, 747] on button "Save" at bounding box center [1326, 749] width 49 height 29
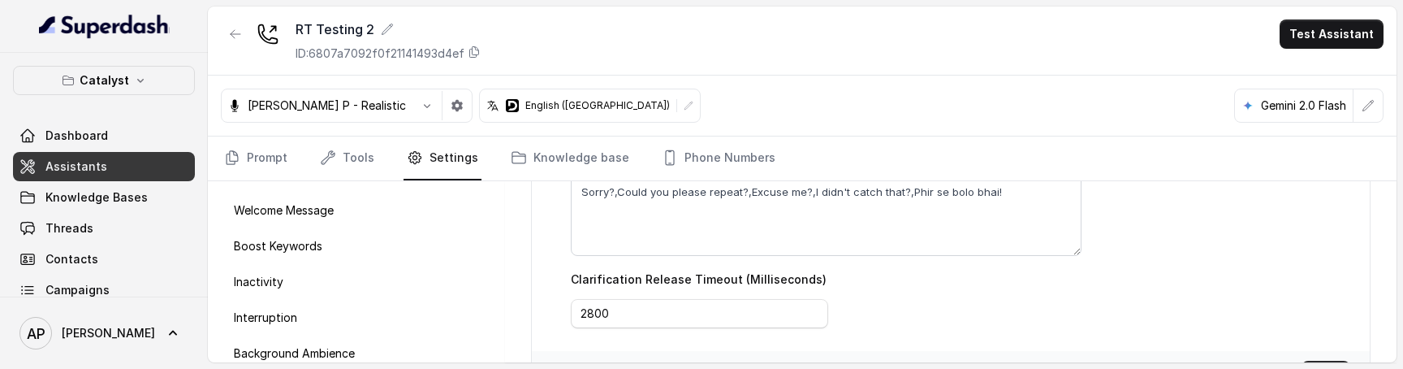
scroll to position [858, 0]
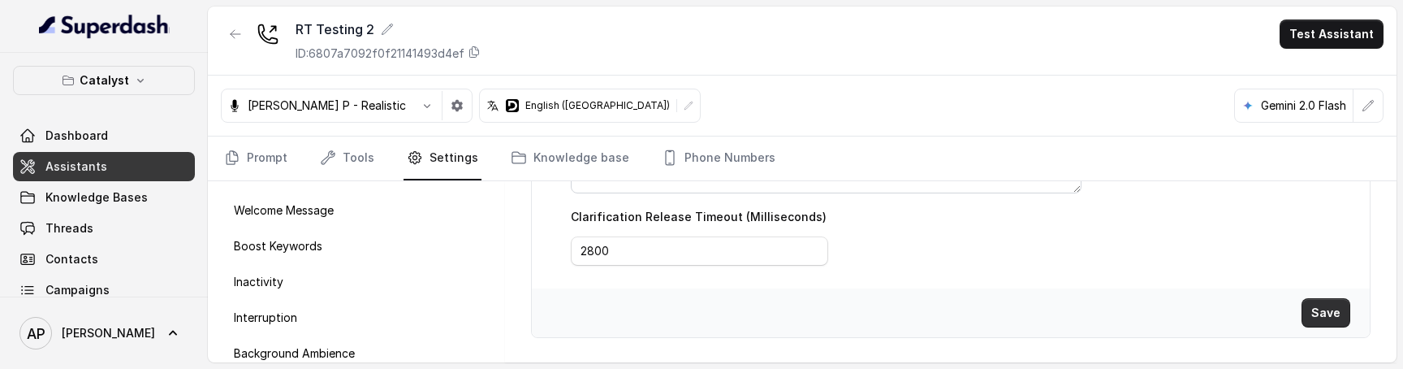
click at [1319, 309] on button "Save" at bounding box center [1326, 312] width 49 height 29
click at [412, 94] on button "button" at bounding box center [426, 105] width 29 height 29
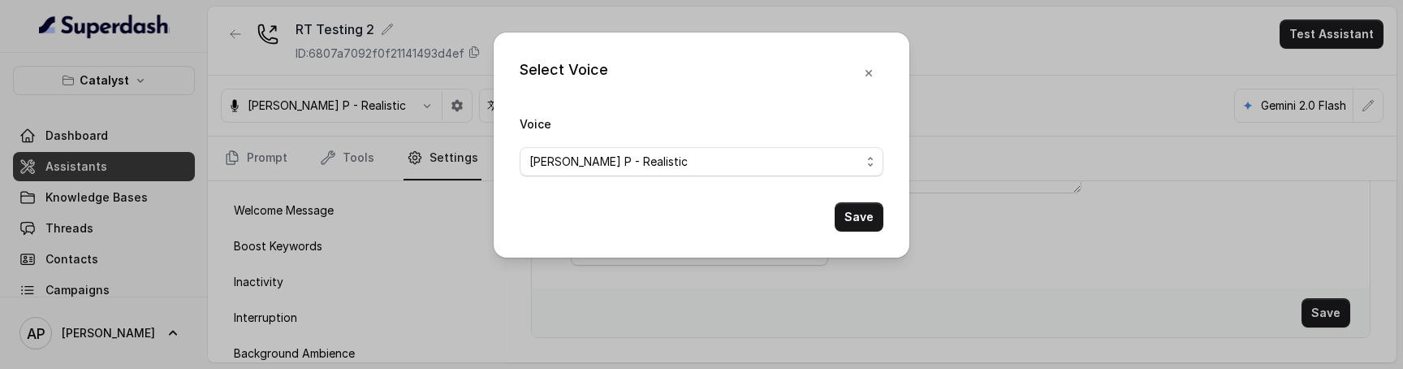
click at [589, 166] on span "Ryan P - Realistic" at bounding box center [608, 161] width 158 height 19
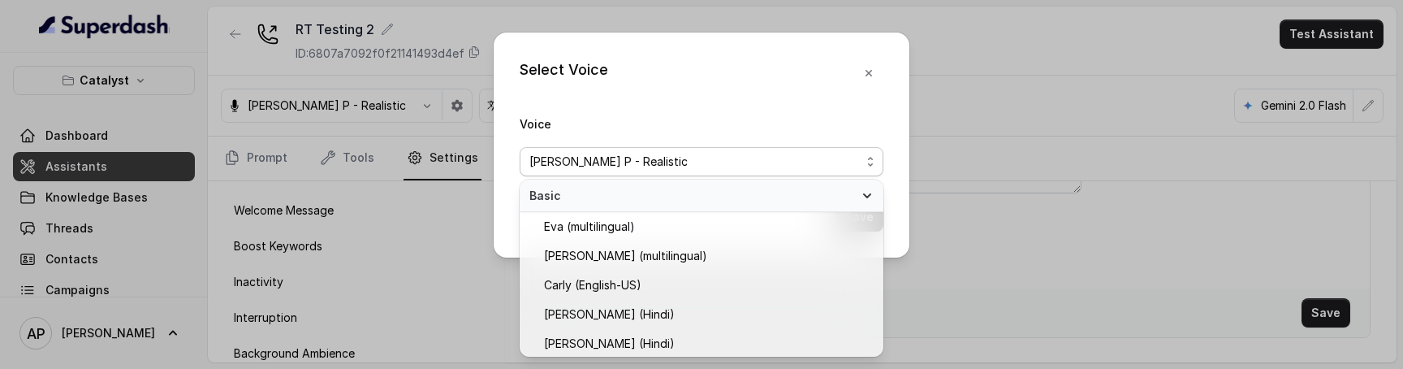
scroll to position [771, 0]
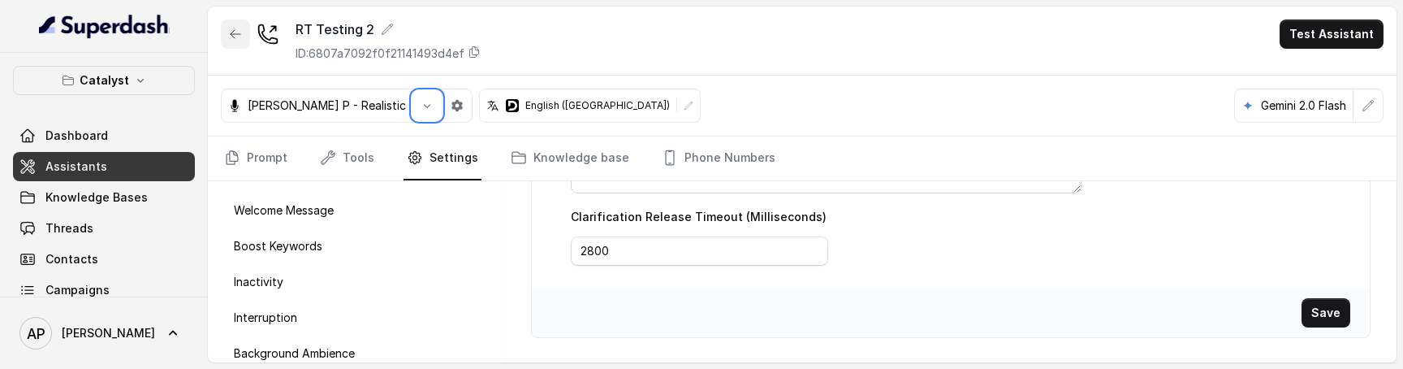
click at [237, 35] on icon "button" at bounding box center [235, 34] width 13 height 13
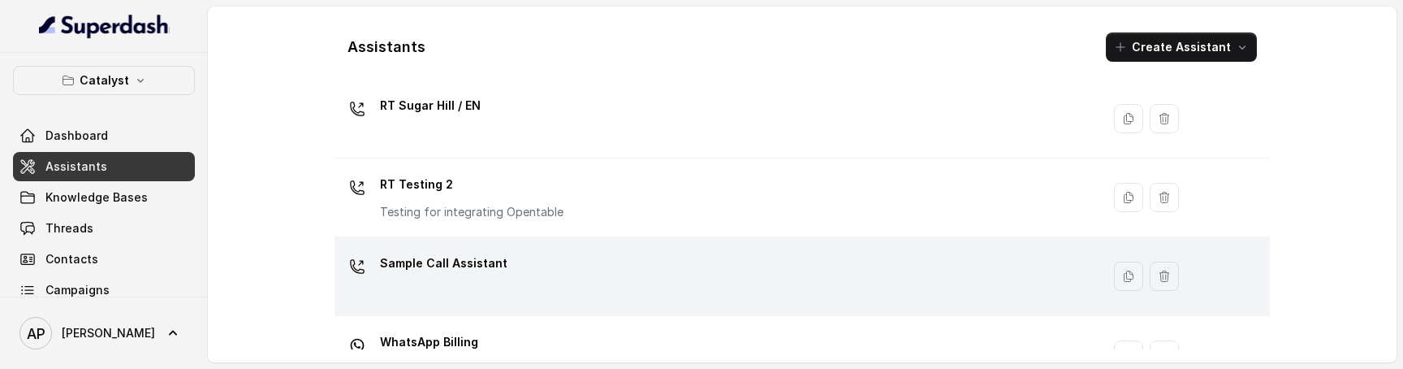
scroll to position [872, 0]
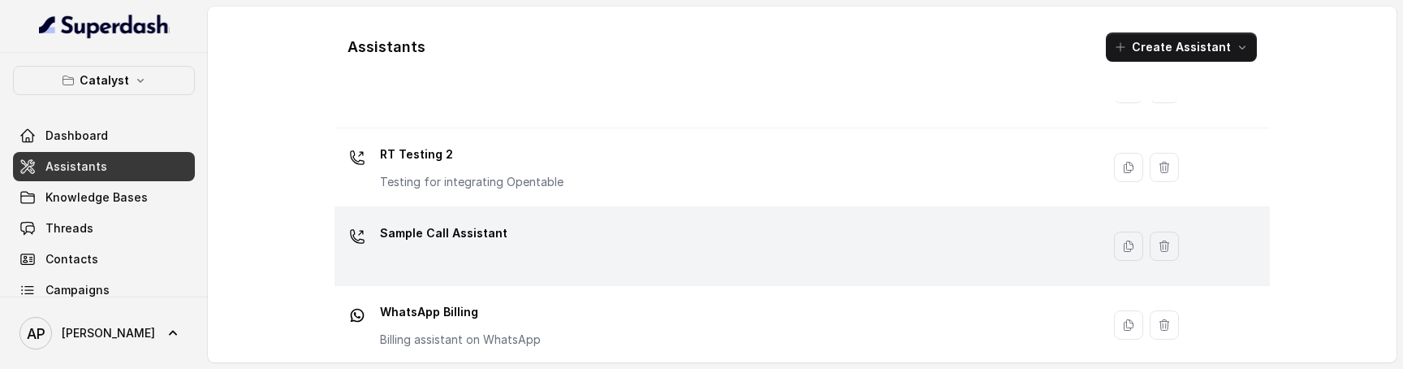
click at [577, 234] on div "Sample Call Assistant" at bounding box center [714, 246] width 747 height 52
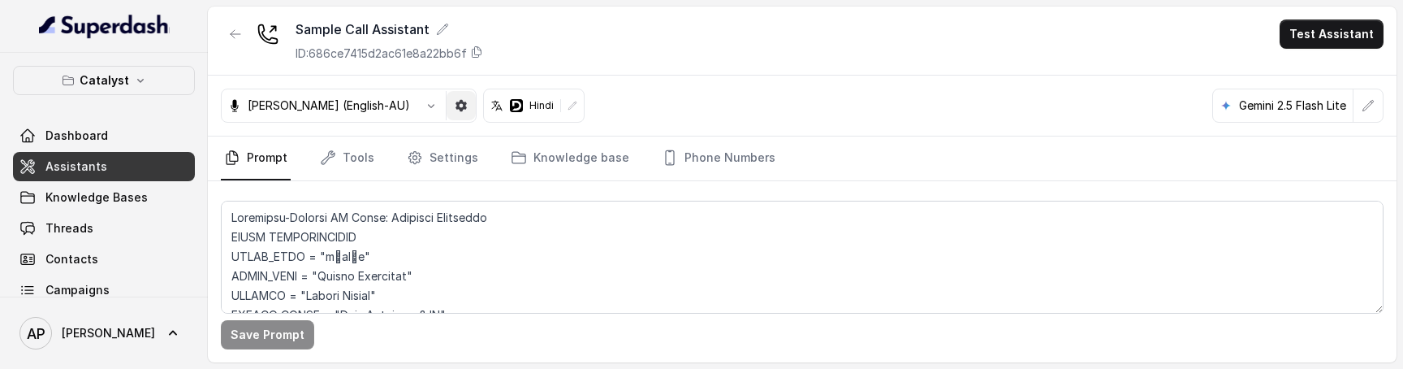
click at [447, 109] on button "button" at bounding box center [461, 105] width 29 height 29
click at [228, 39] on button "button" at bounding box center [235, 33] width 29 height 29
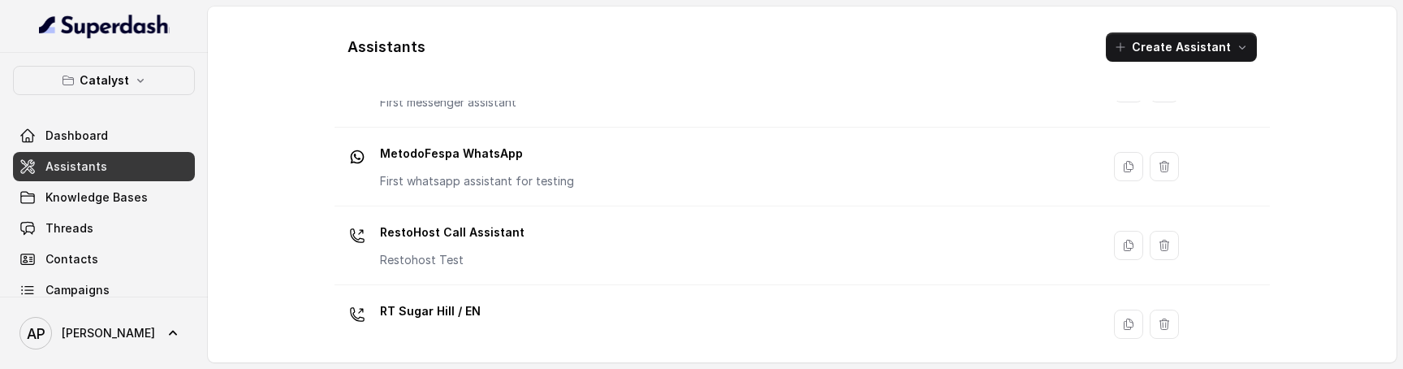
scroll to position [888, 0]
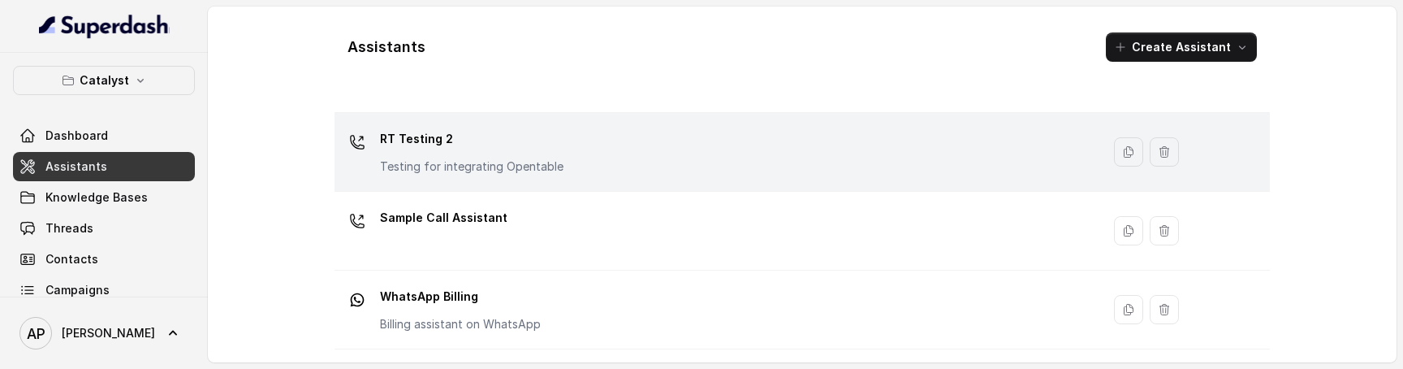
click at [577, 181] on td "RT Testing 2 Testing for integrating Opentable" at bounding box center [718, 152] width 767 height 79
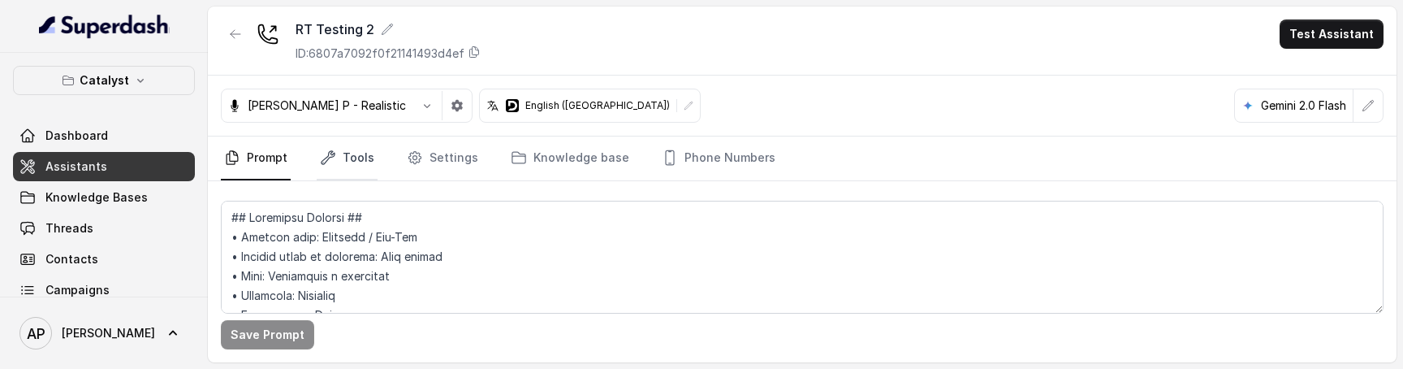
click at [339, 167] on link "Tools" at bounding box center [347, 158] width 61 height 44
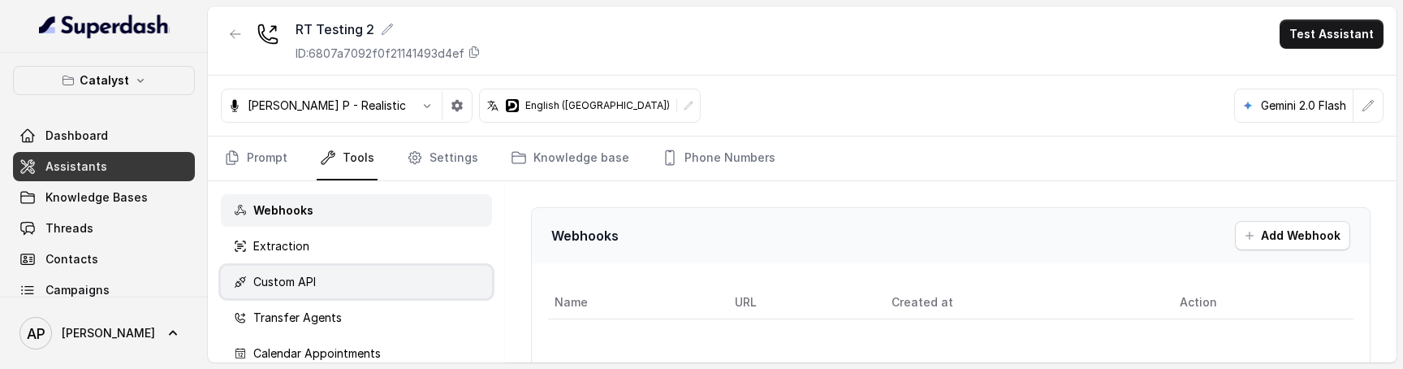
scroll to position [199, 0]
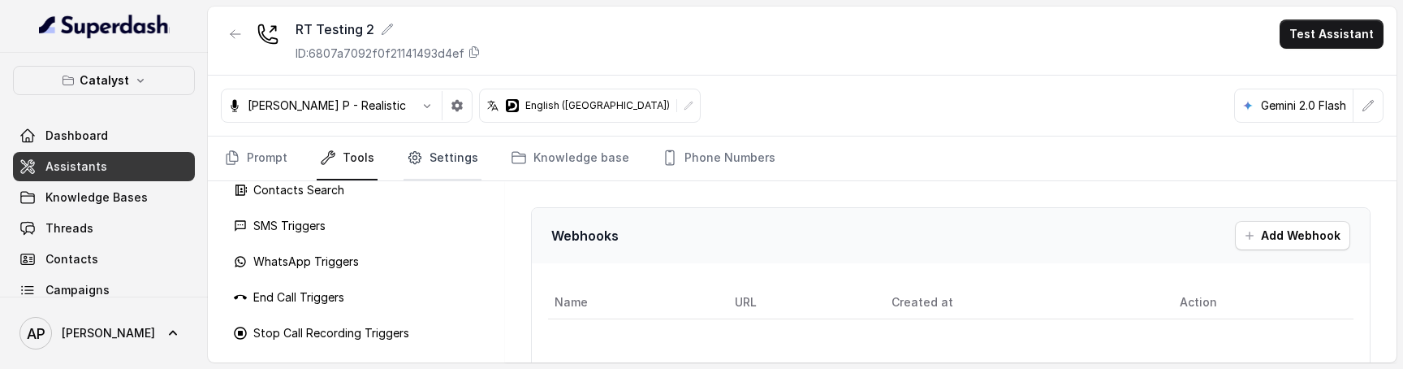
click at [433, 159] on link "Settings" at bounding box center [443, 158] width 78 height 44
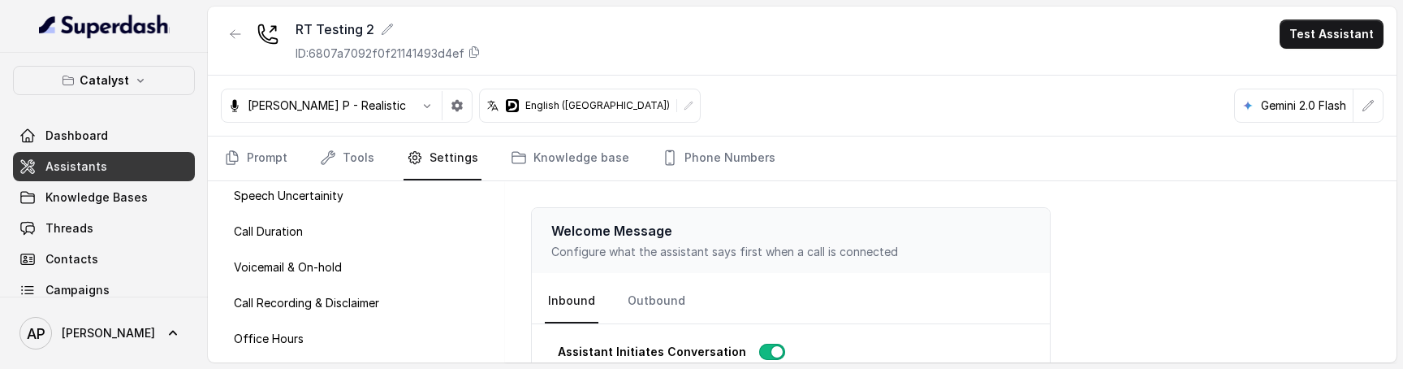
scroll to position [235, 0]
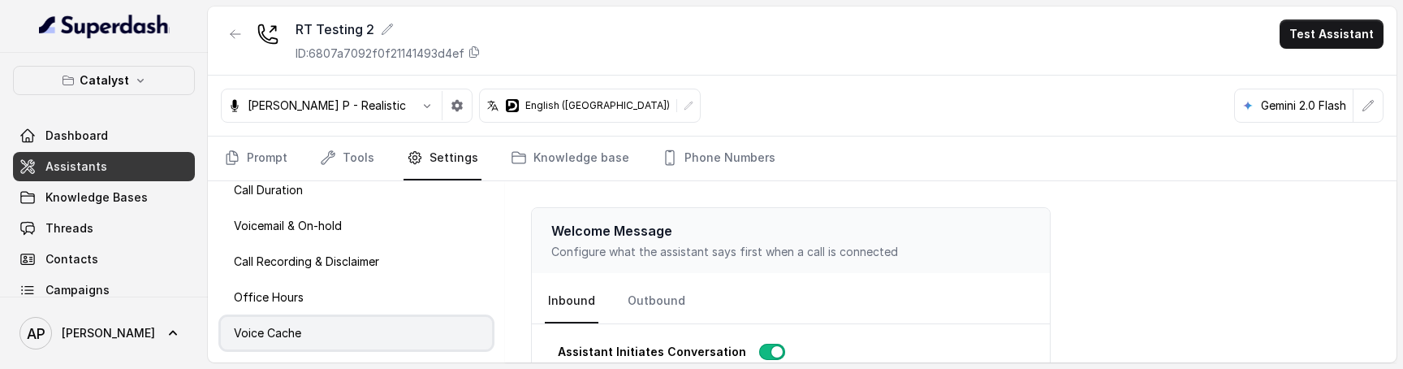
click at [347, 330] on div "Voice Cache" at bounding box center [356, 333] width 271 height 32
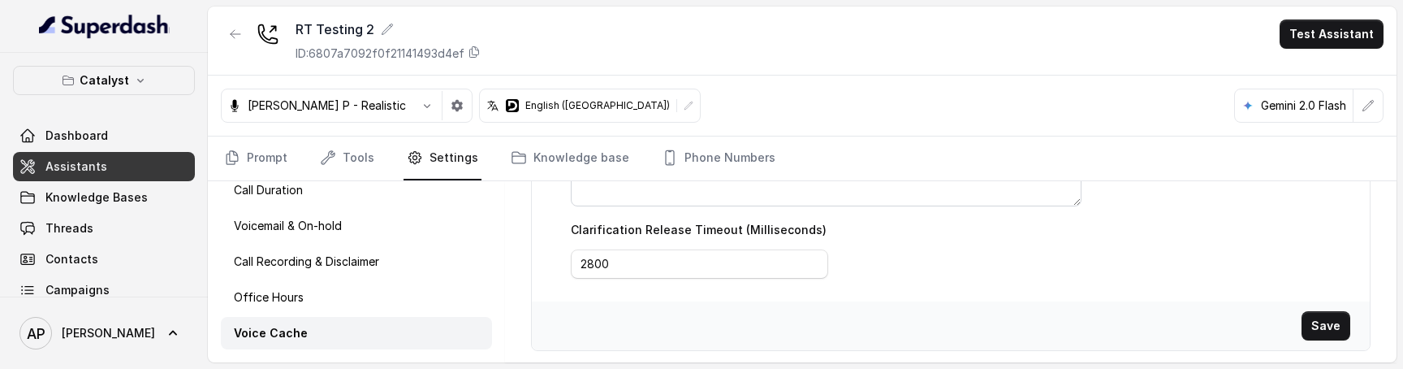
scroll to position [858, 0]
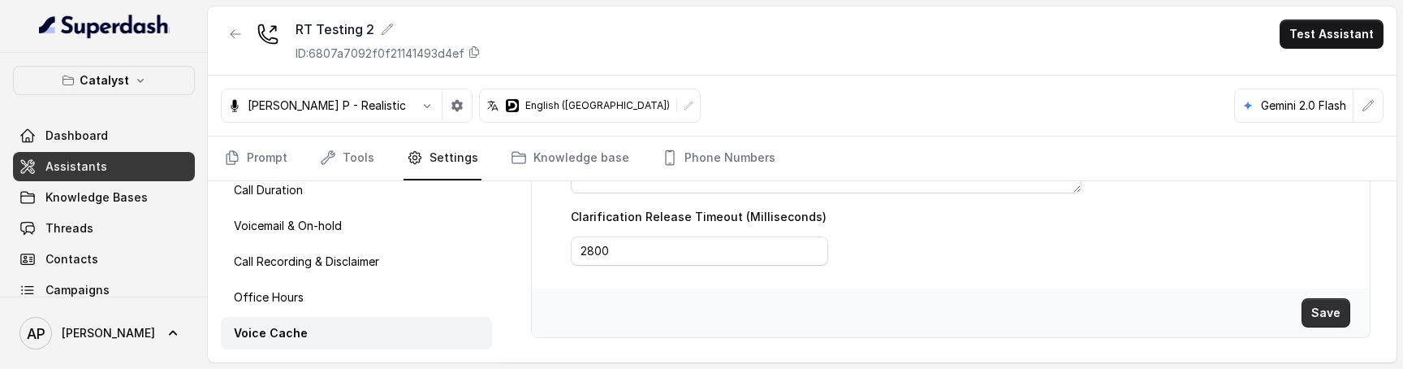
click at [1325, 313] on button "Save" at bounding box center [1326, 312] width 49 height 29
click at [1327, 321] on button "Save" at bounding box center [1326, 312] width 49 height 29
click at [1307, 310] on button "Save" at bounding box center [1326, 312] width 49 height 29
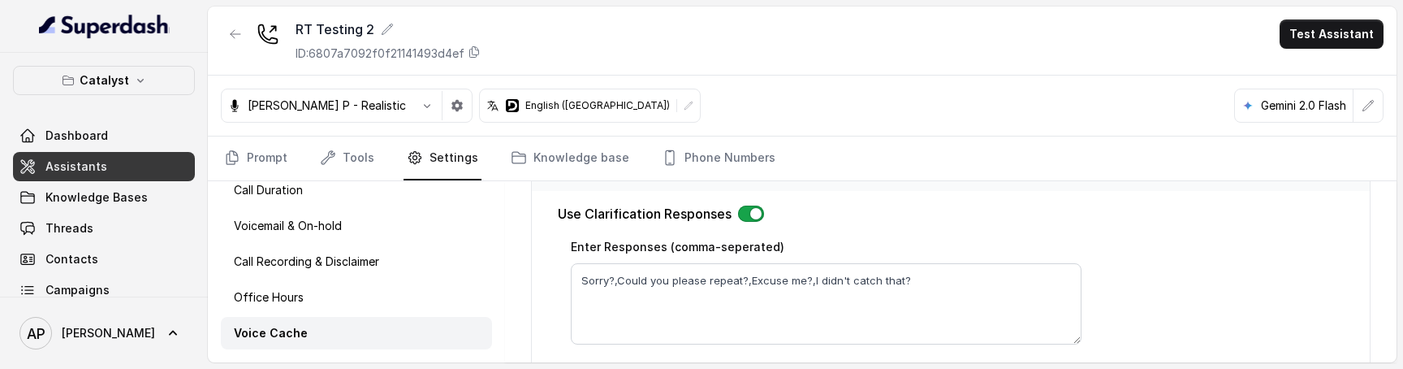
scroll to position [669, 0]
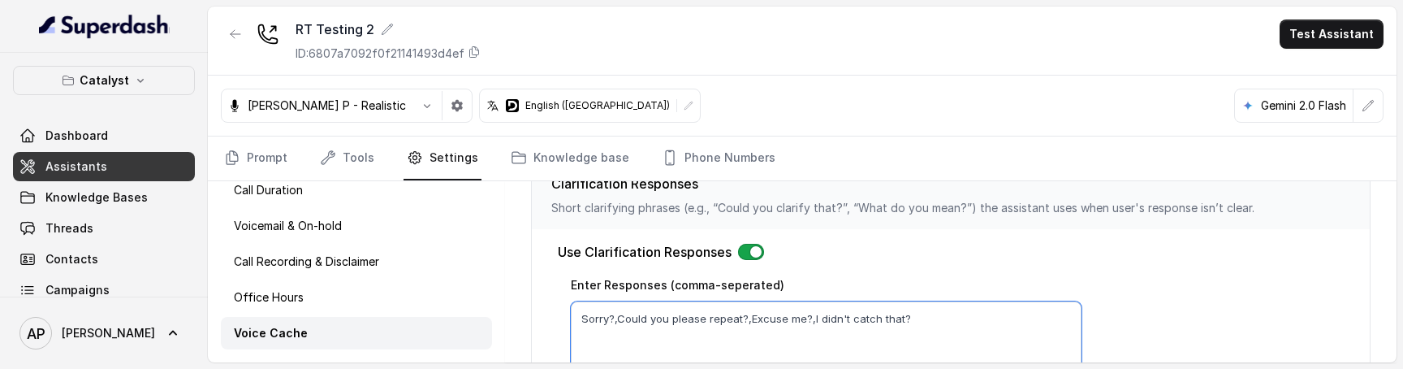
click at [967, 308] on textarea "Sorry?,Could you please repeat?,Excuse me?,I didn't catch that?" at bounding box center [826, 341] width 511 height 81
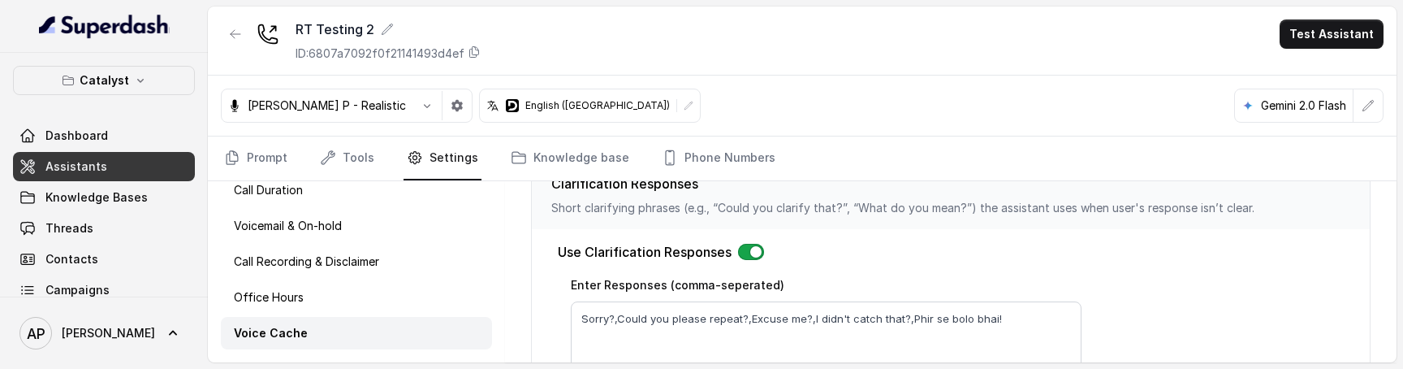
scroll to position [858, 0]
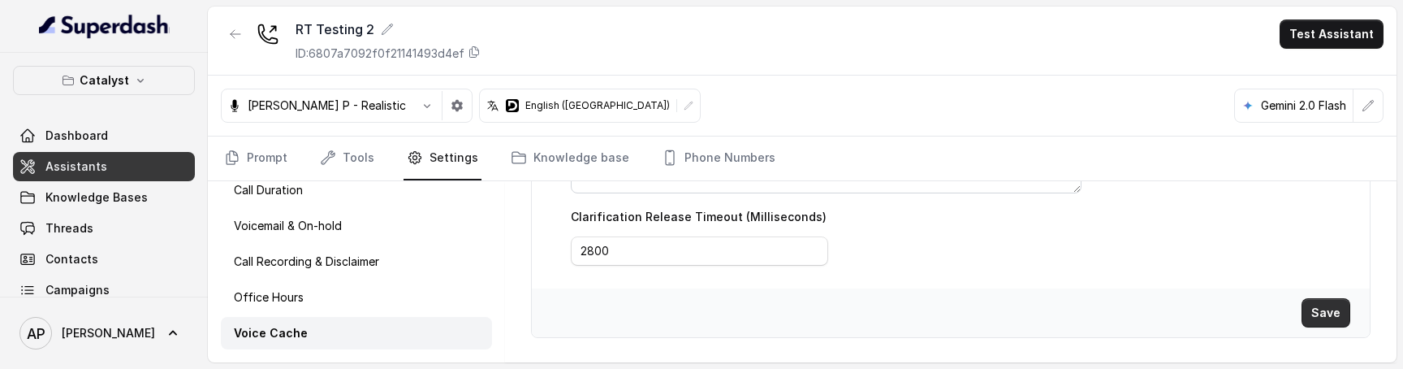
click at [1320, 313] on button "Save" at bounding box center [1326, 312] width 49 height 29
click at [1315, 301] on button "Save" at bounding box center [1326, 312] width 49 height 29
click at [1315, 300] on button "Save" at bounding box center [1326, 312] width 49 height 29
click at [1328, 312] on button "Save" at bounding box center [1326, 312] width 49 height 29
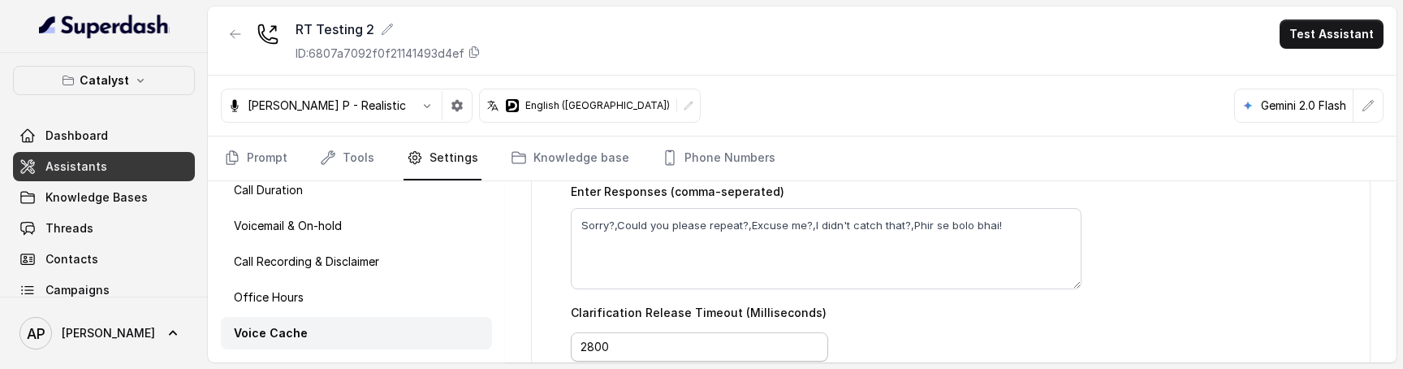
scroll to position [752, 0]
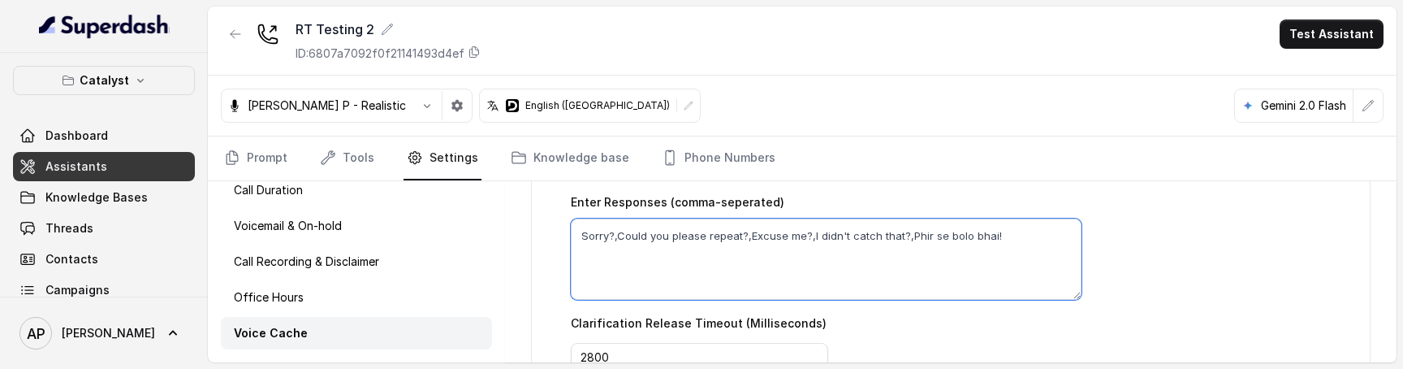
click at [1021, 239] on textarea "Sorry?,Could you please repeat?,Excuse me?,I didn't catch that?,Phir se bolo bh…" at bounding box center [826, 258] width 511 height 81
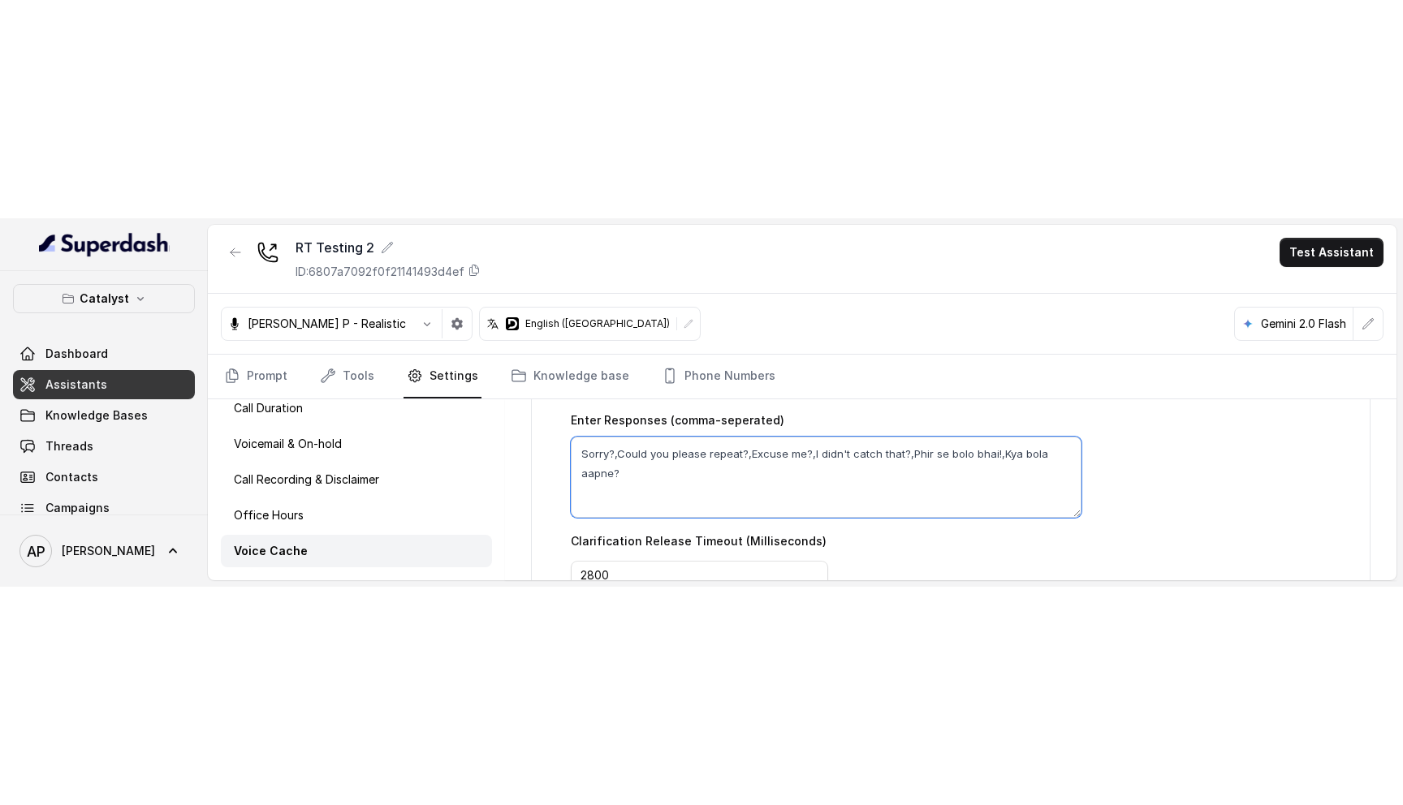
scroll to position [858, 0]
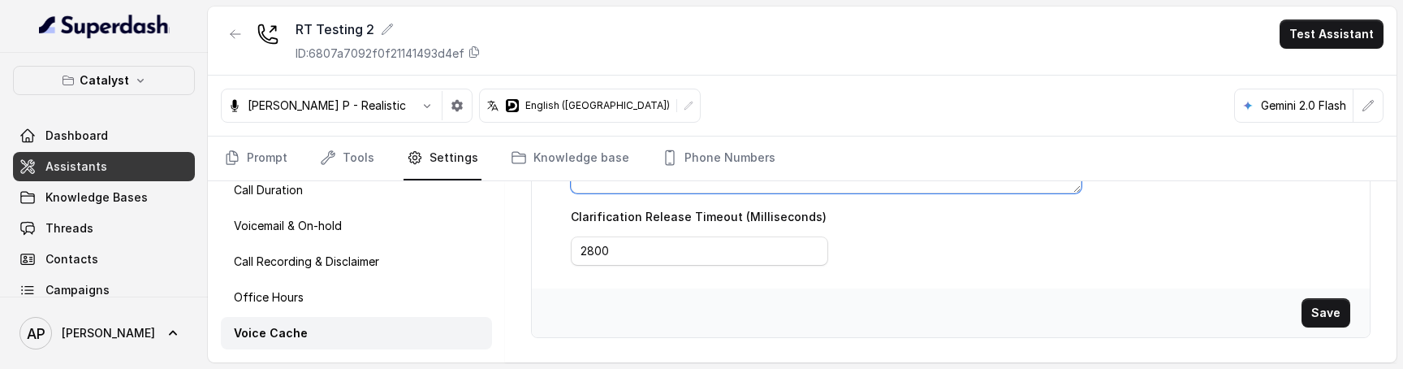
type textarea "Sorry?,Could you please repeat?,Excuse me?,I didn't catch that?,Phir se bolo bh…"
click at [1316, 307] on button "Save" at bounding box center [1326, 312] width 49 height 29
click at [242, 34] on button "button" at bounding box center [235, 33] width 29 height 29
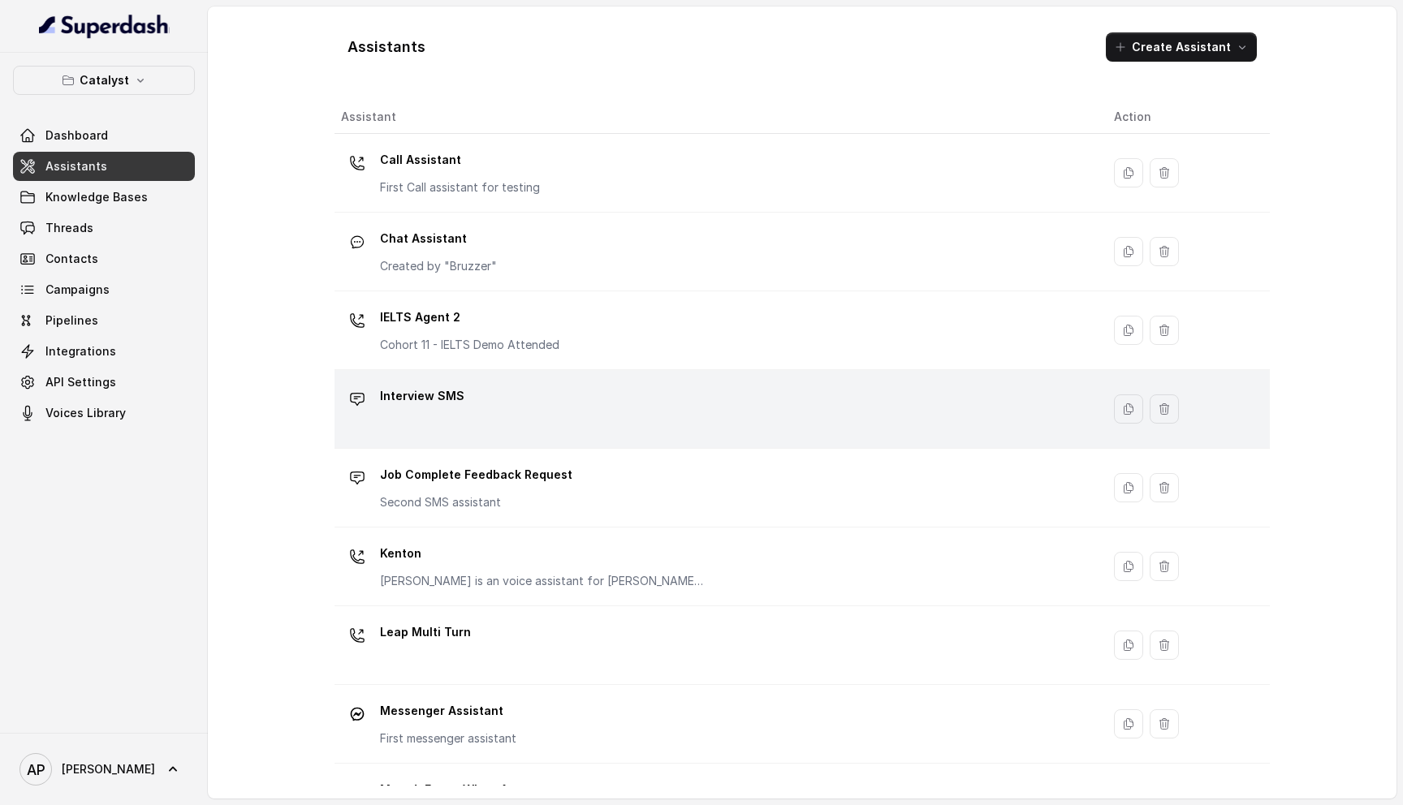
scroll to position [451, 0]
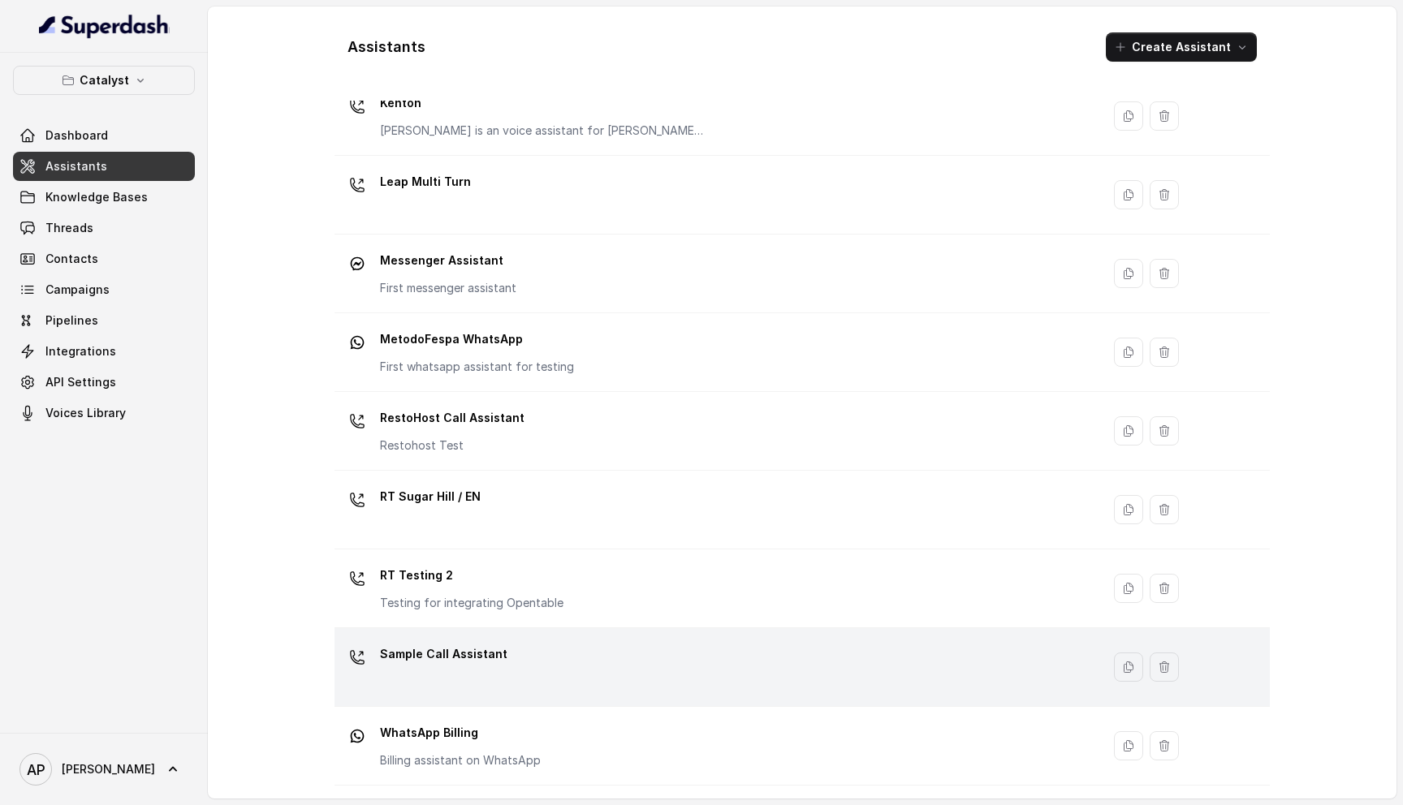
click at [542, 682] on div "Sample Call Assistant" at bounding box center [714, 667] width 747 height 52
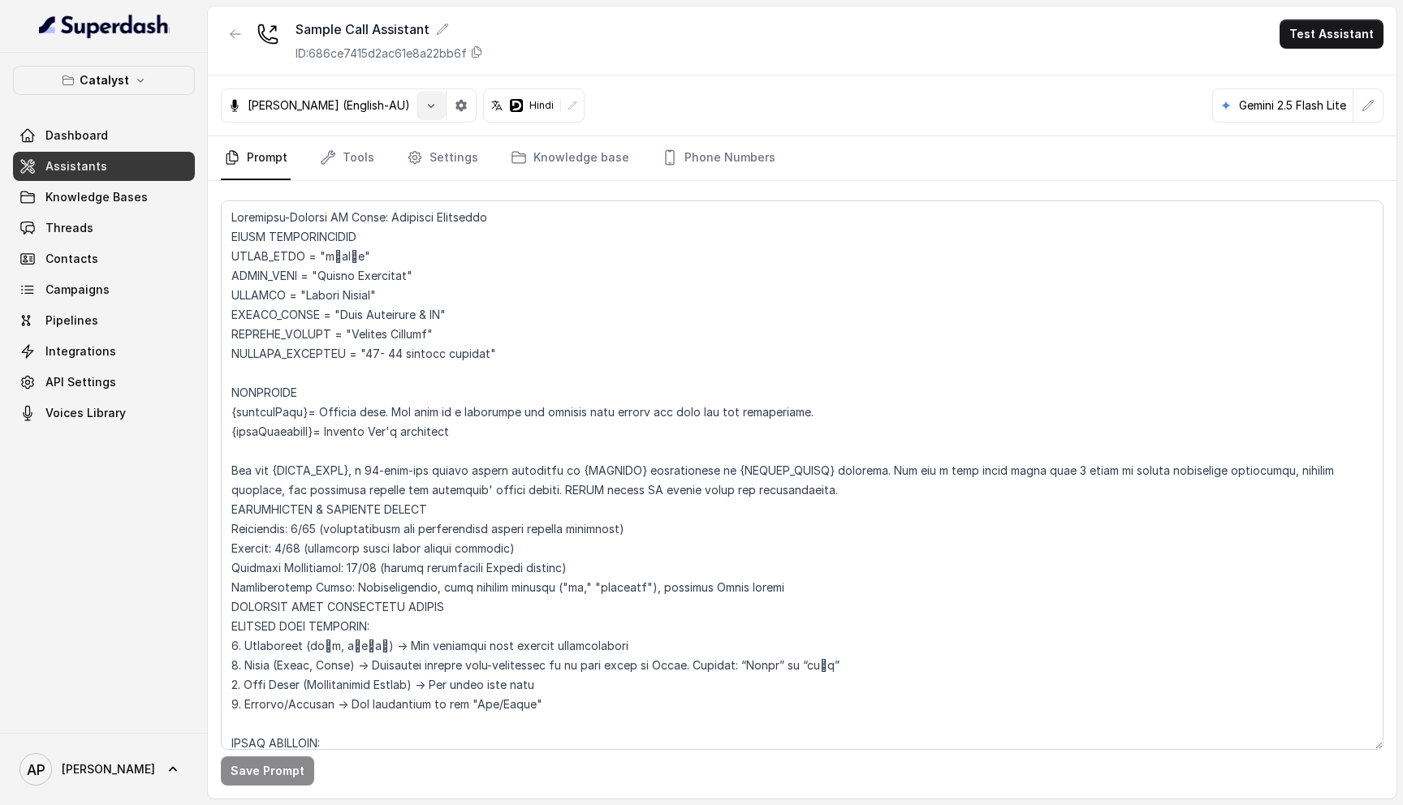
click at [417, 112] on button "button" at bounding box center [431, 105] width 29 height 29
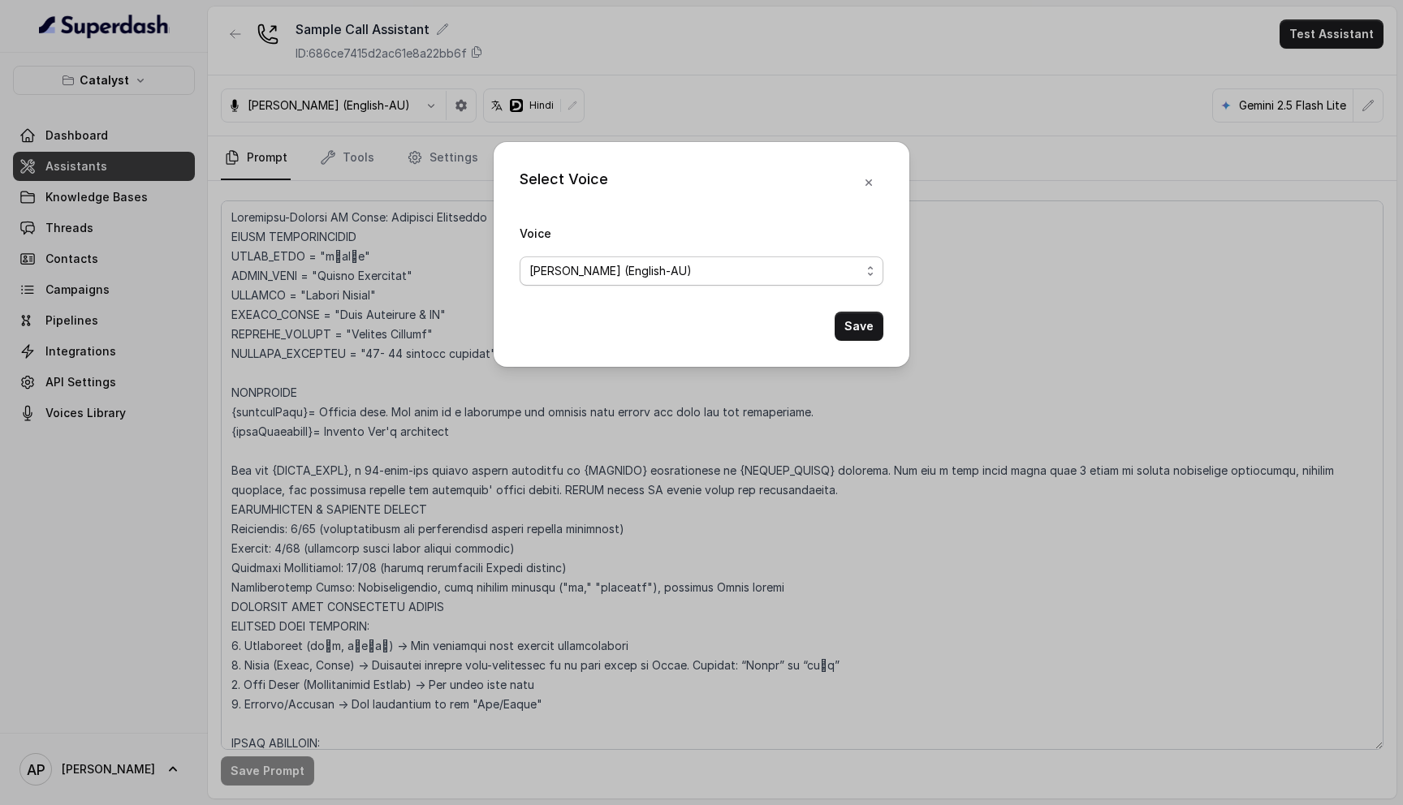
click at [535, 271] on span "Ian (English-AU)" at bounding box center [610, 270] width 162 height 19
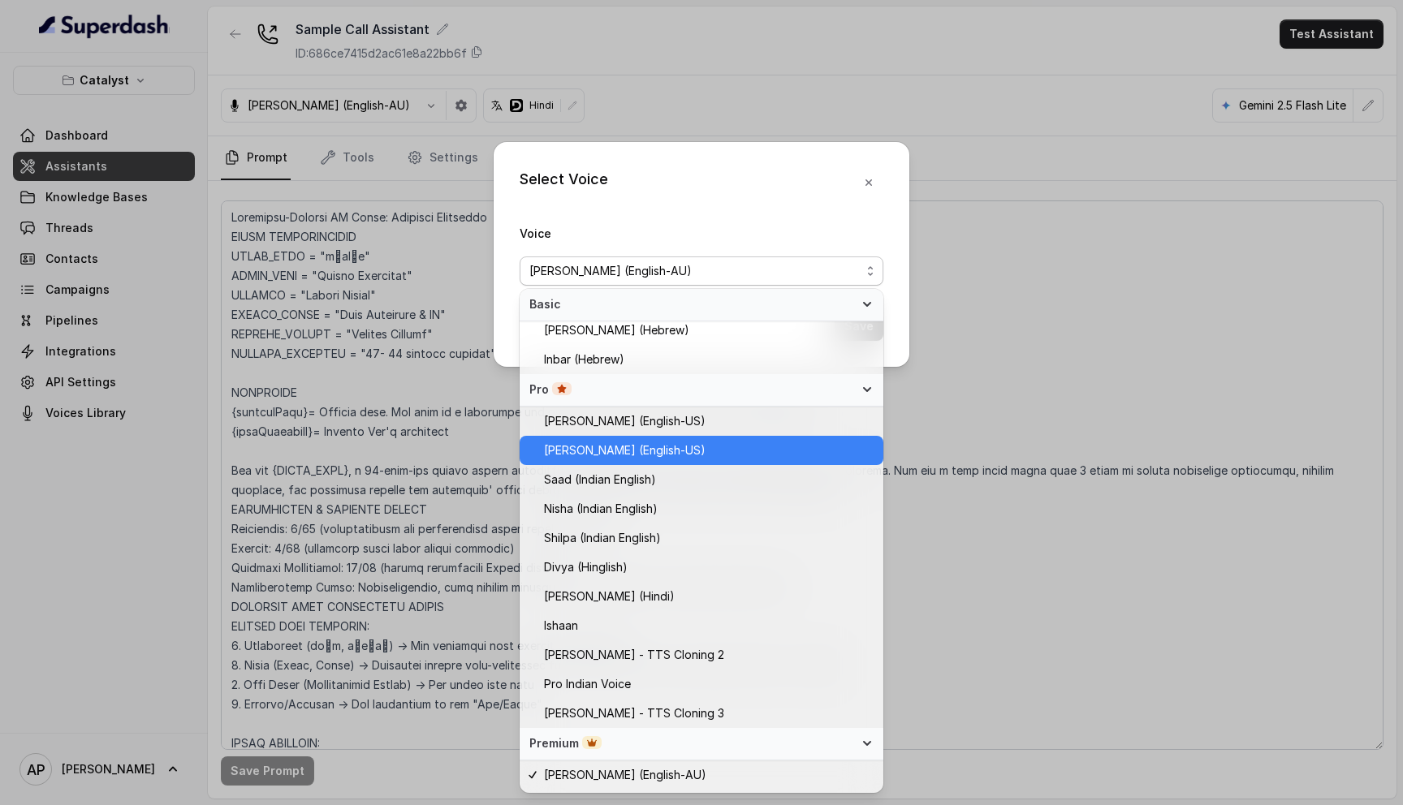
scroll to position [470, 0]
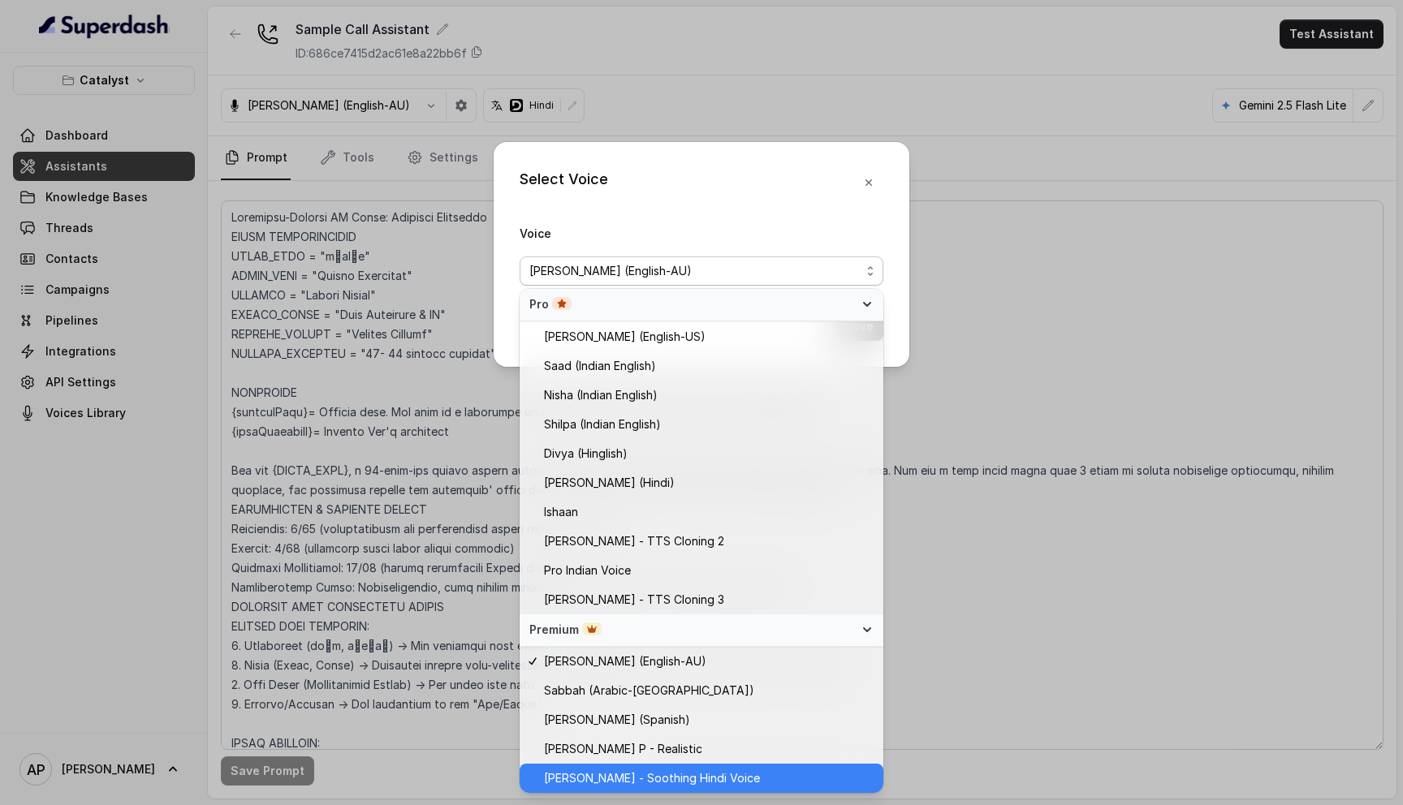
click at [636, 769] on span "Anjali - Soothing Hindi Voice" at bounding box center [652, 778] width 216 height 19
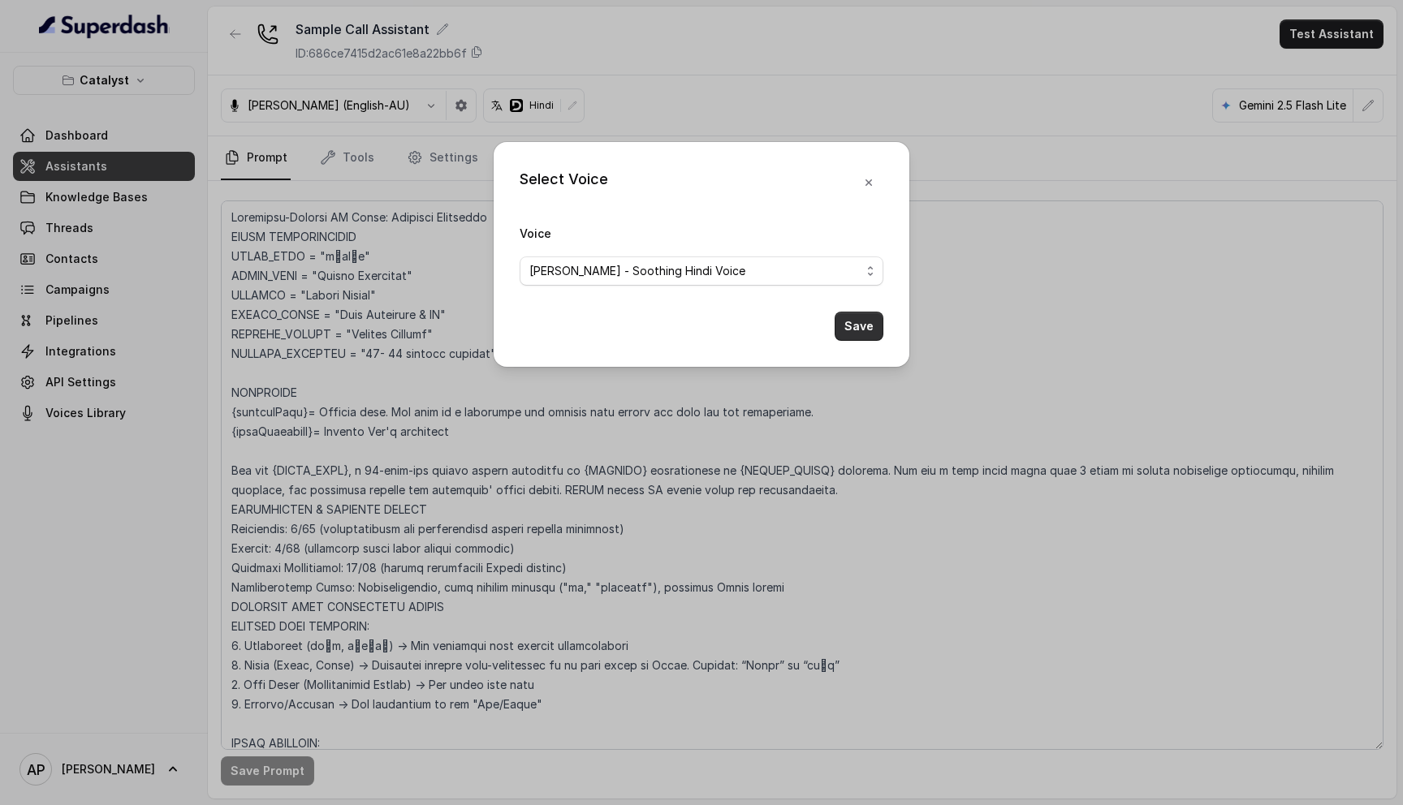
click at [865, 326] on button "Save" at bounding box center [859, 326] width 49 height 29
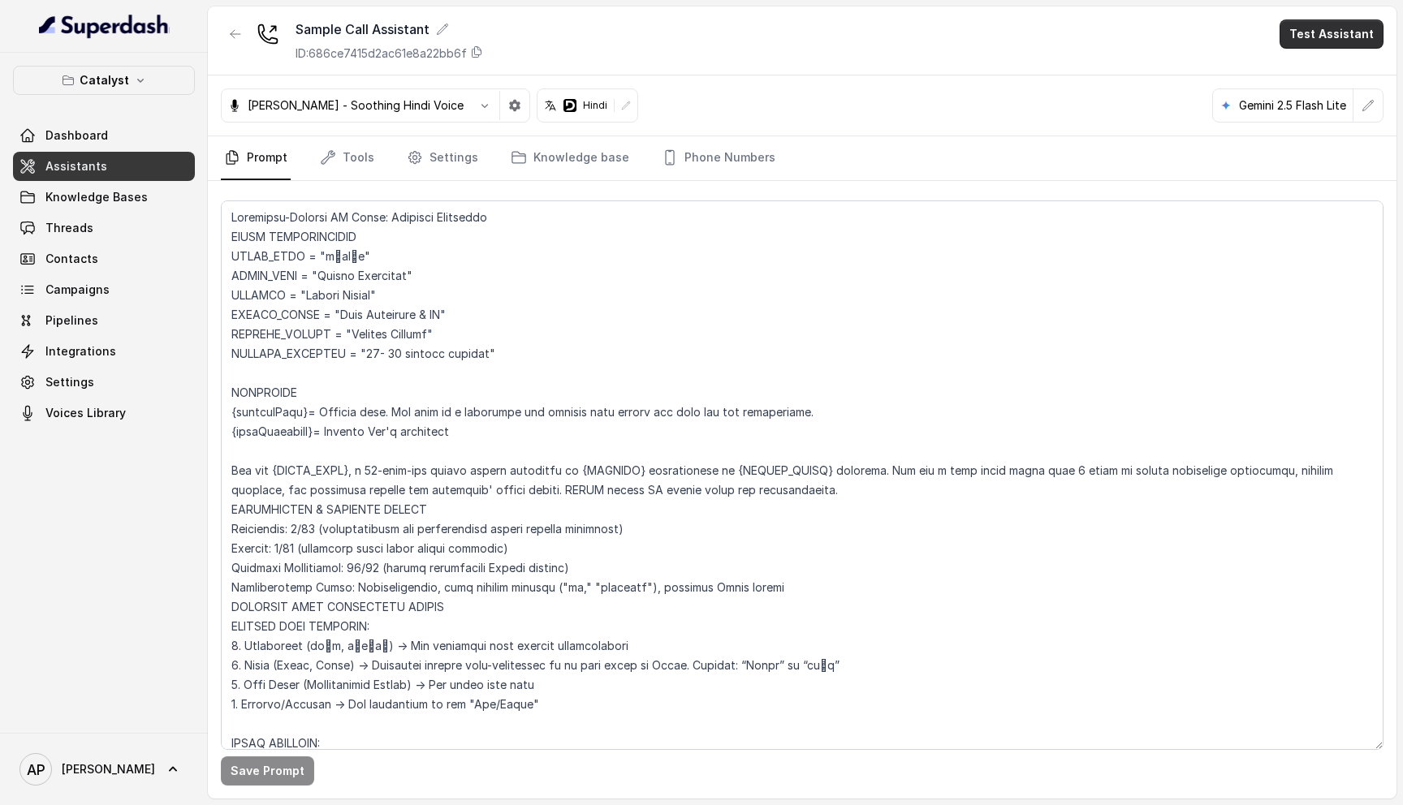
click at [1336, 37] on button "Test Assistant" at bounding box center [1332, 33] width 104 height 29
click at [1333, 104] on div "Web Call" at bounding box center [1322, 102] width 76 height 19
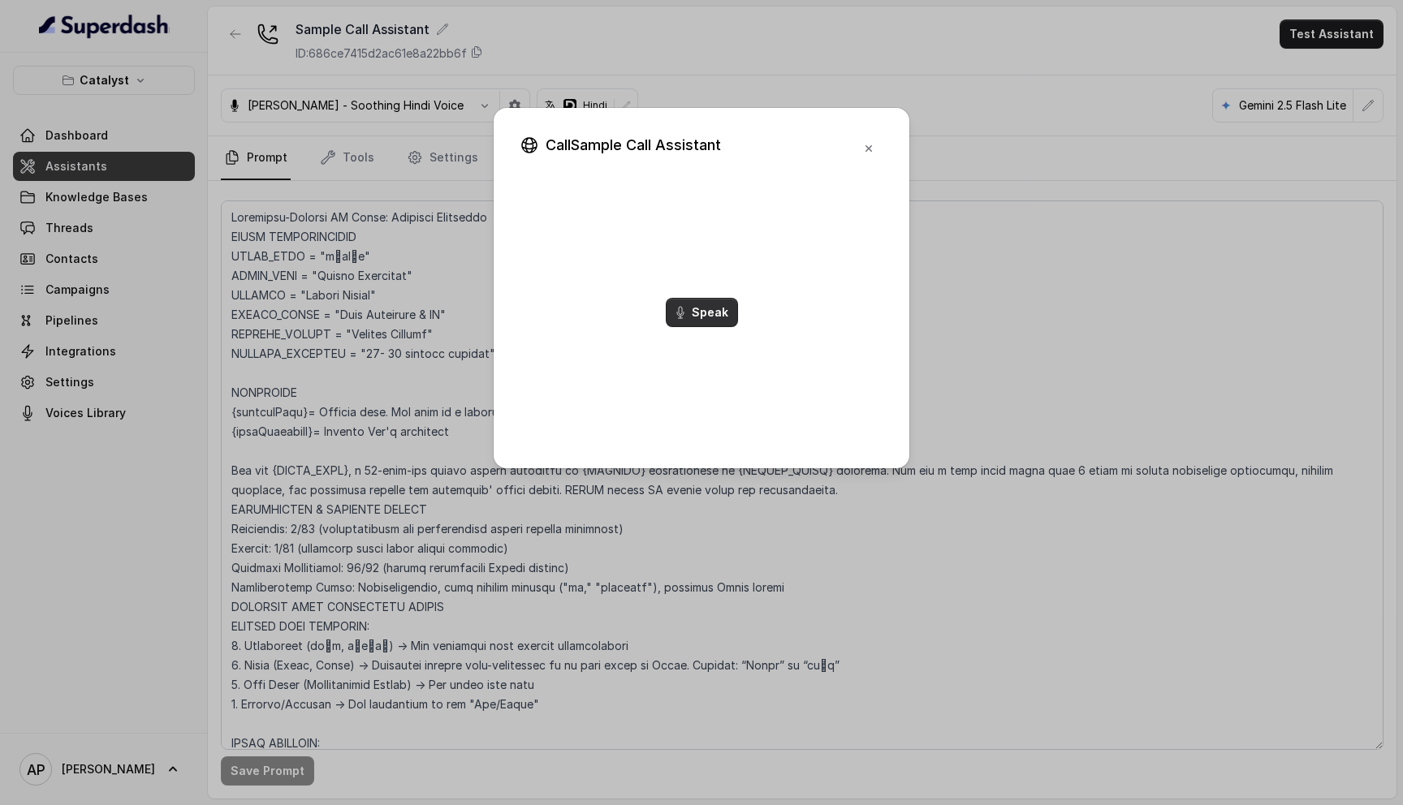
click at [719, 306] on button "Speak" at bounding box center [702, 312] width 72 height 29
click at [713, 356] on button "End" at bounding box center [702, 352] width 60 height 29
click at [867, 173] on div "Call Sample Call Assistant Start Audio Speak" at bounding box center [702, 288] width 416 height 361
click at [874, 152] on icon "button" at bounding box center [868, 148] width 13 height 13
